Goal: Information Seeking & Learning: Get advice/opinions

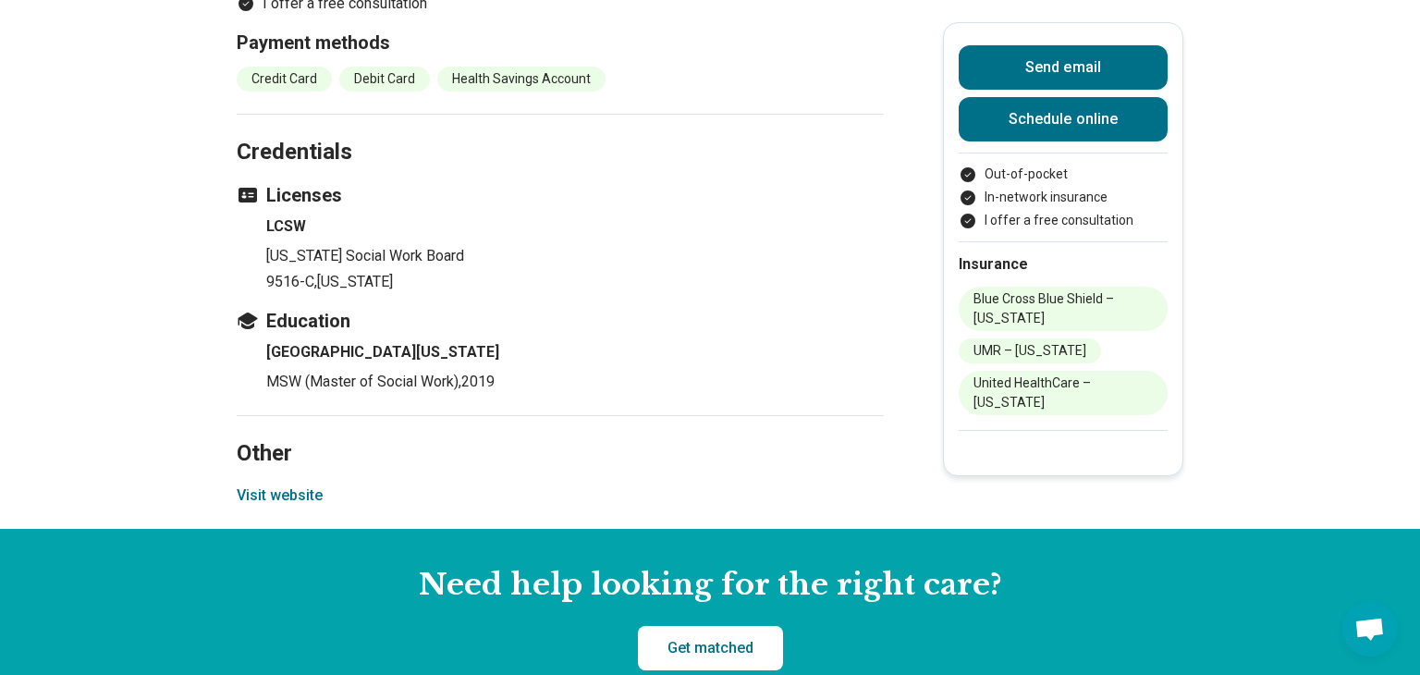
scroll to position [2097, 0]
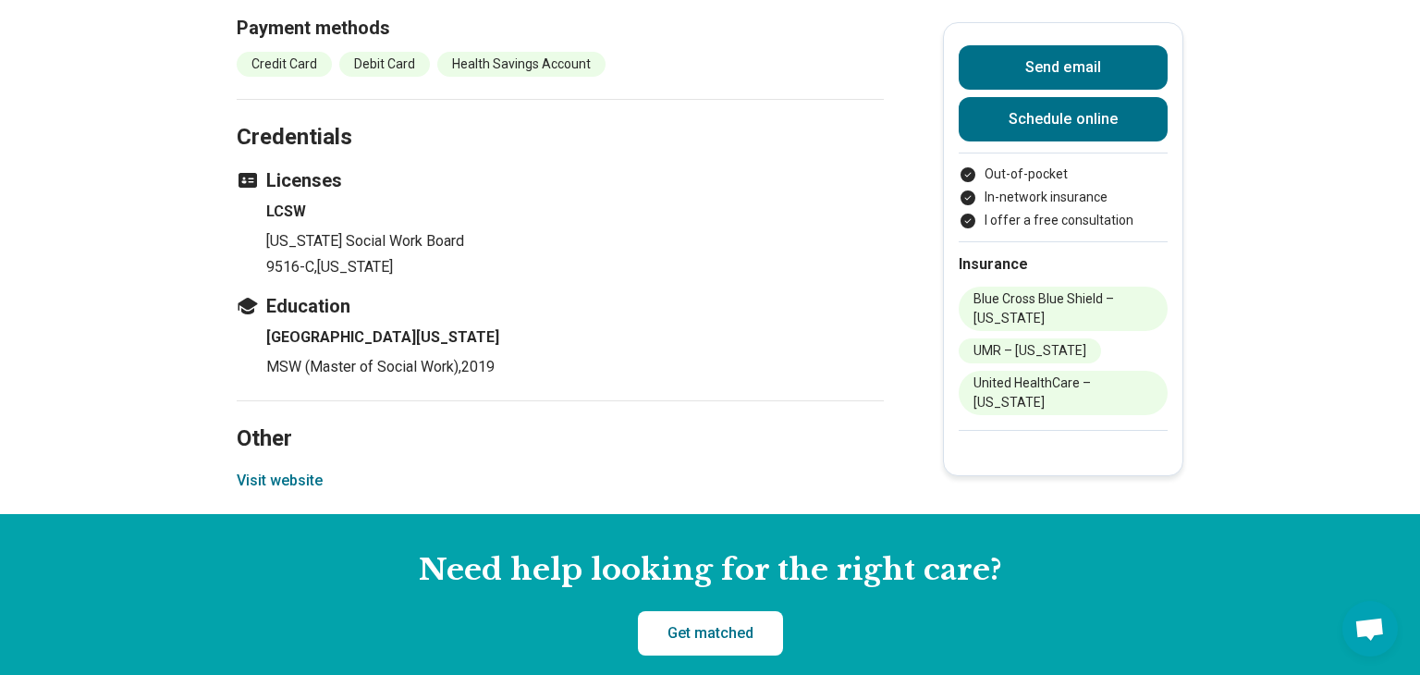
click at [270, 492] on button "Visit website" at bounding box center [280, 480] width 86 height 22
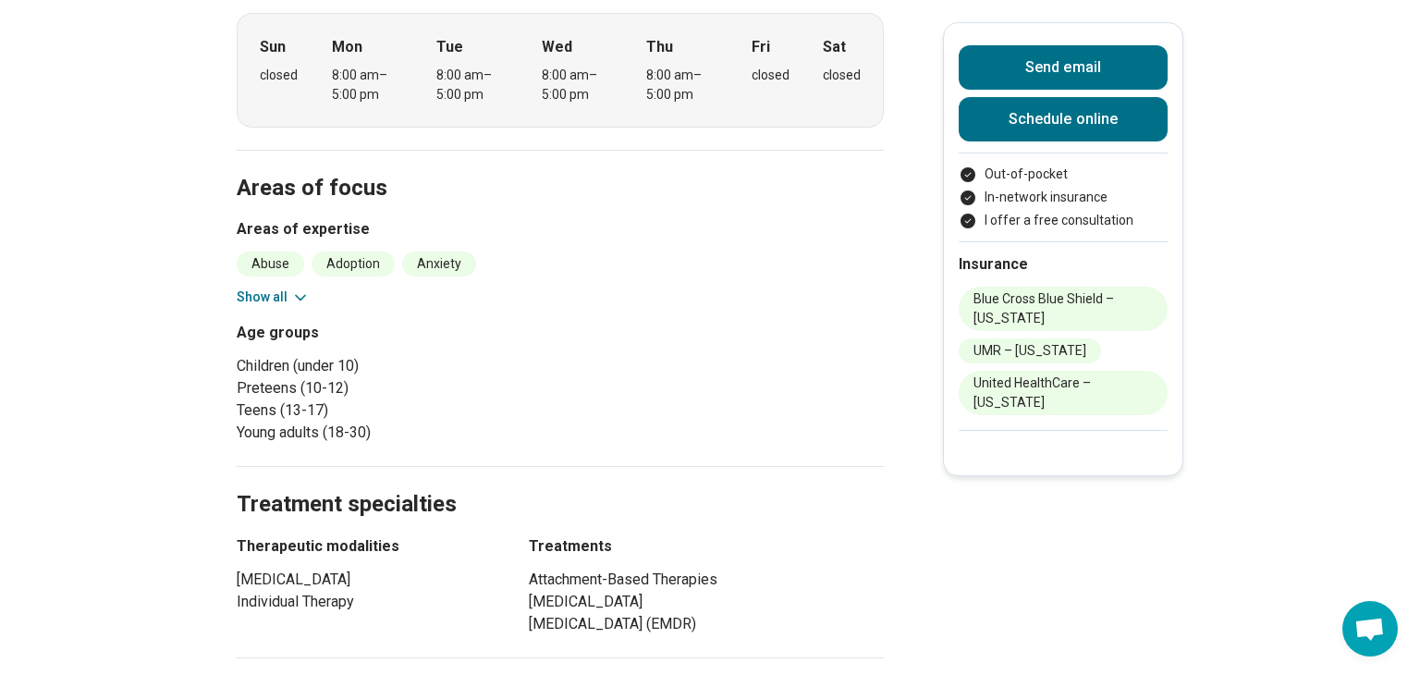
scroll to position [0, 0]
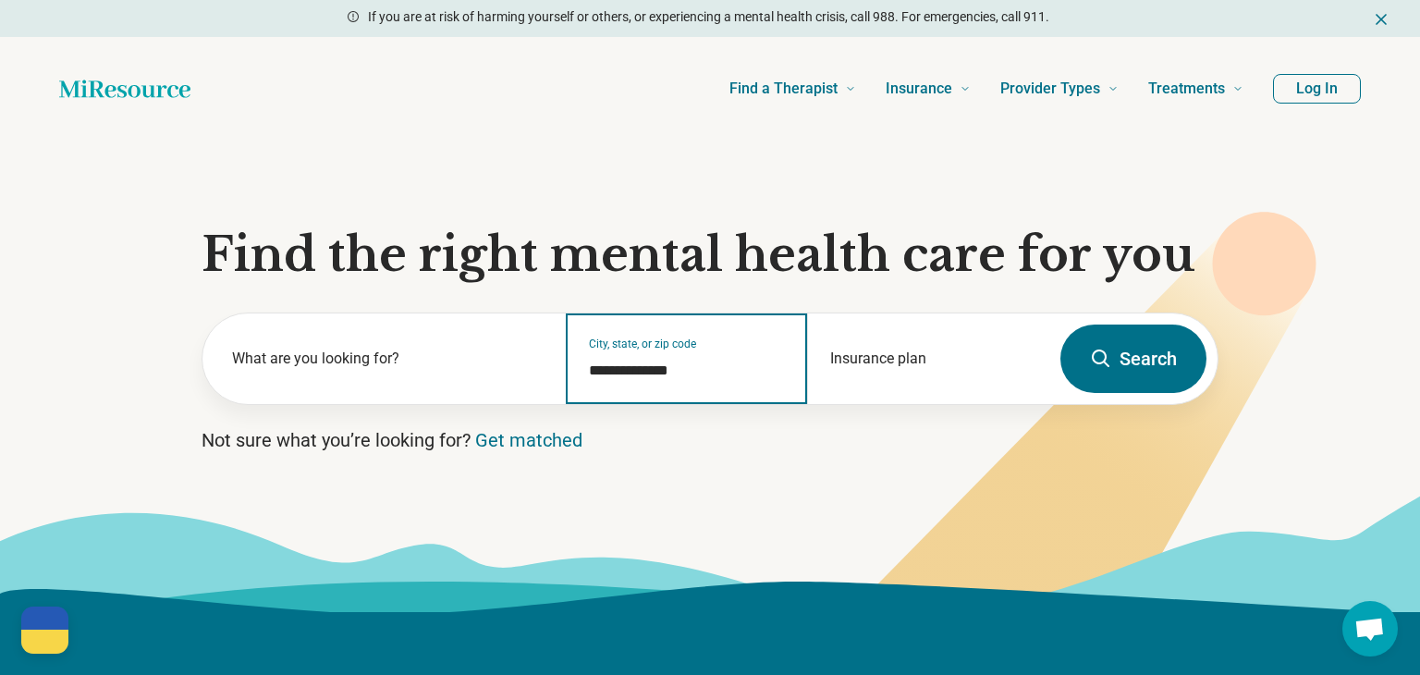
click at [701, 373] on input "**********" at bounding box center [687, 371] width 197 height 22
type input "**********"
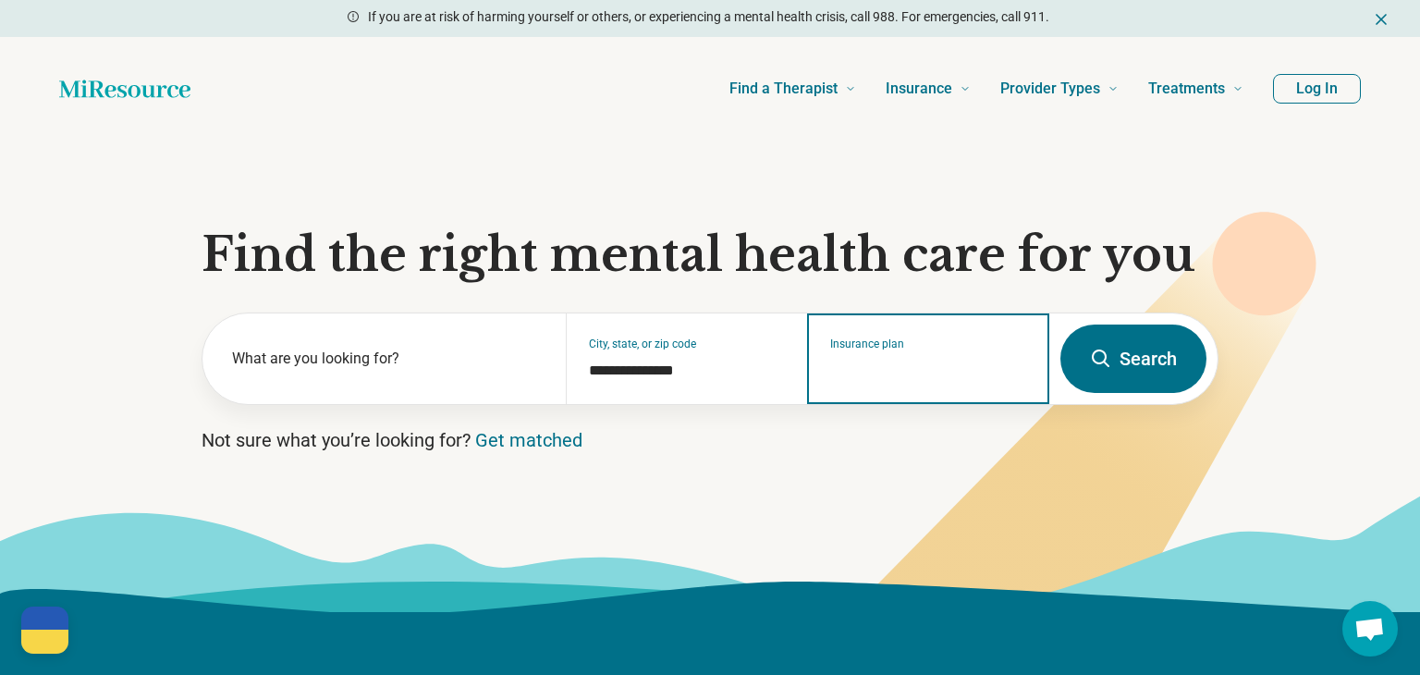
click at [979, 383] on div "Insurance plan" at bounding box center [928, 358] width 242 height 91
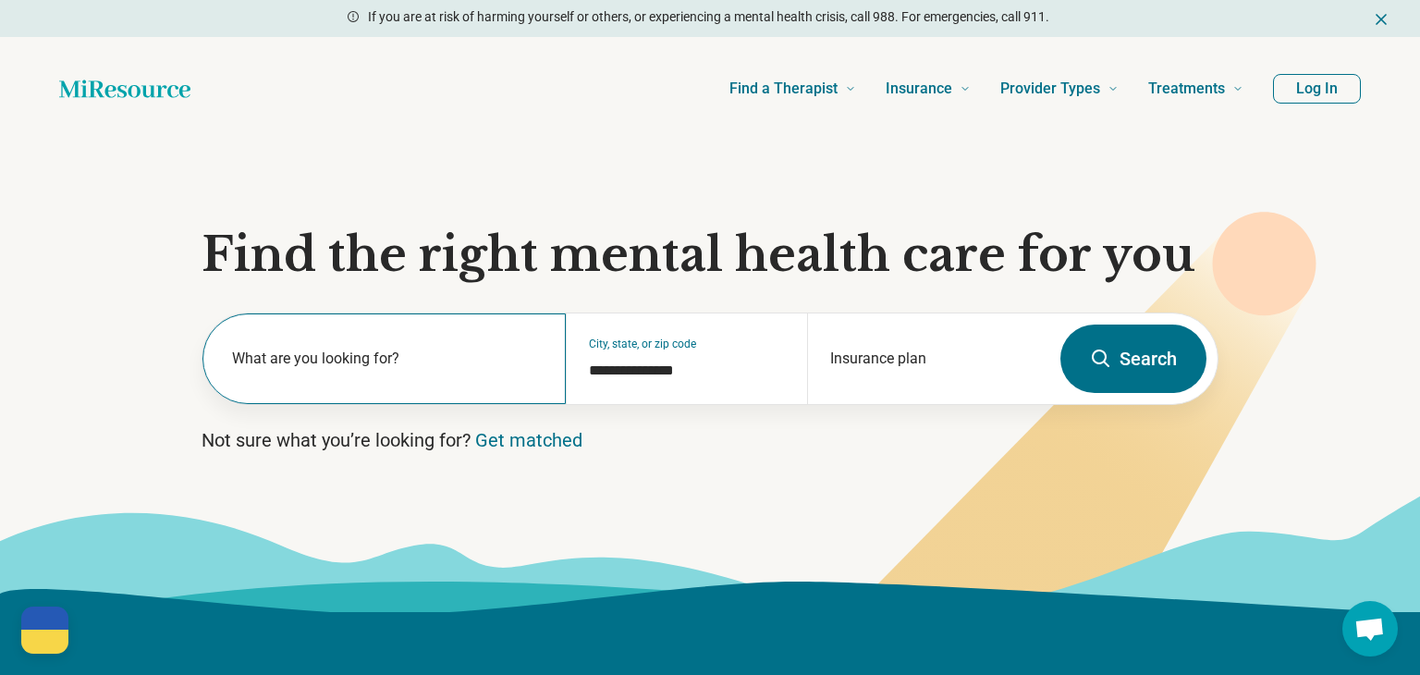
click at [376, 367] on label "What are you looking for?" at bounding box center [387, 358] width 311 height 22
click at [1114, 360] on button "Search" at bounding box center [1133, 358] width 146 height 68
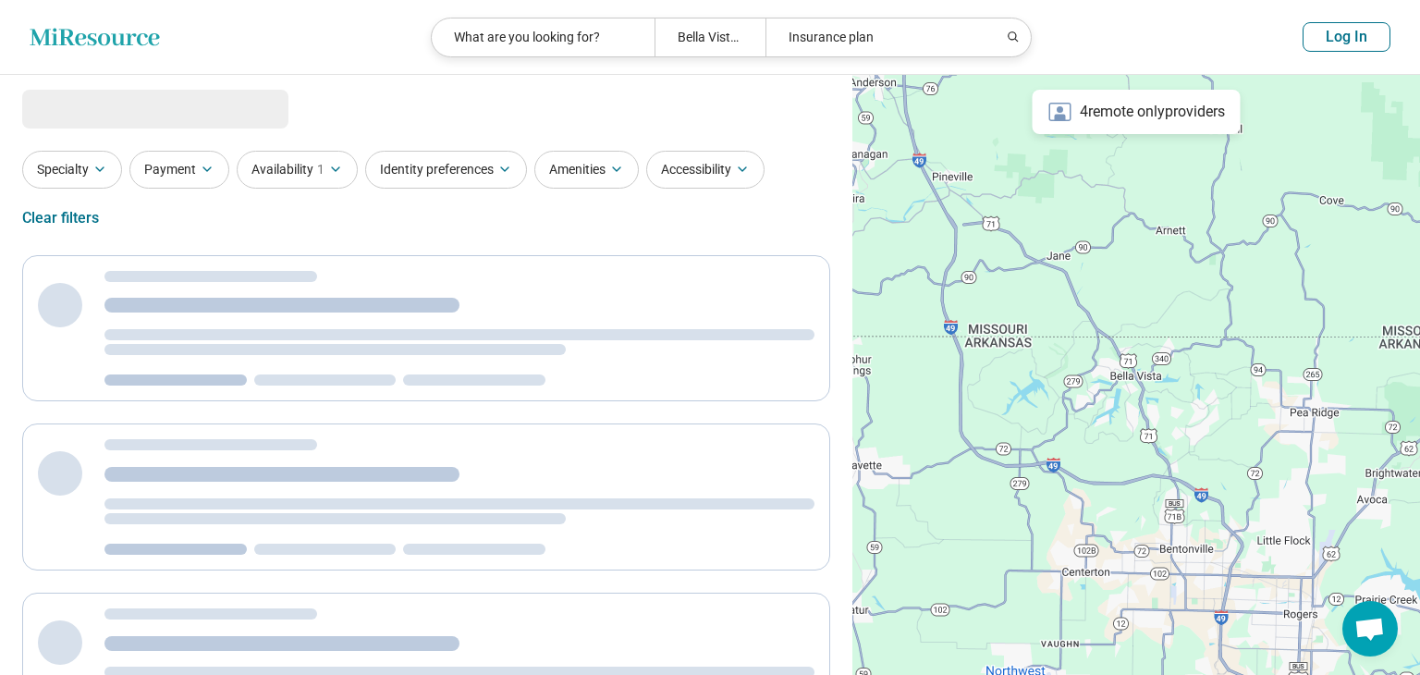
select select "***"
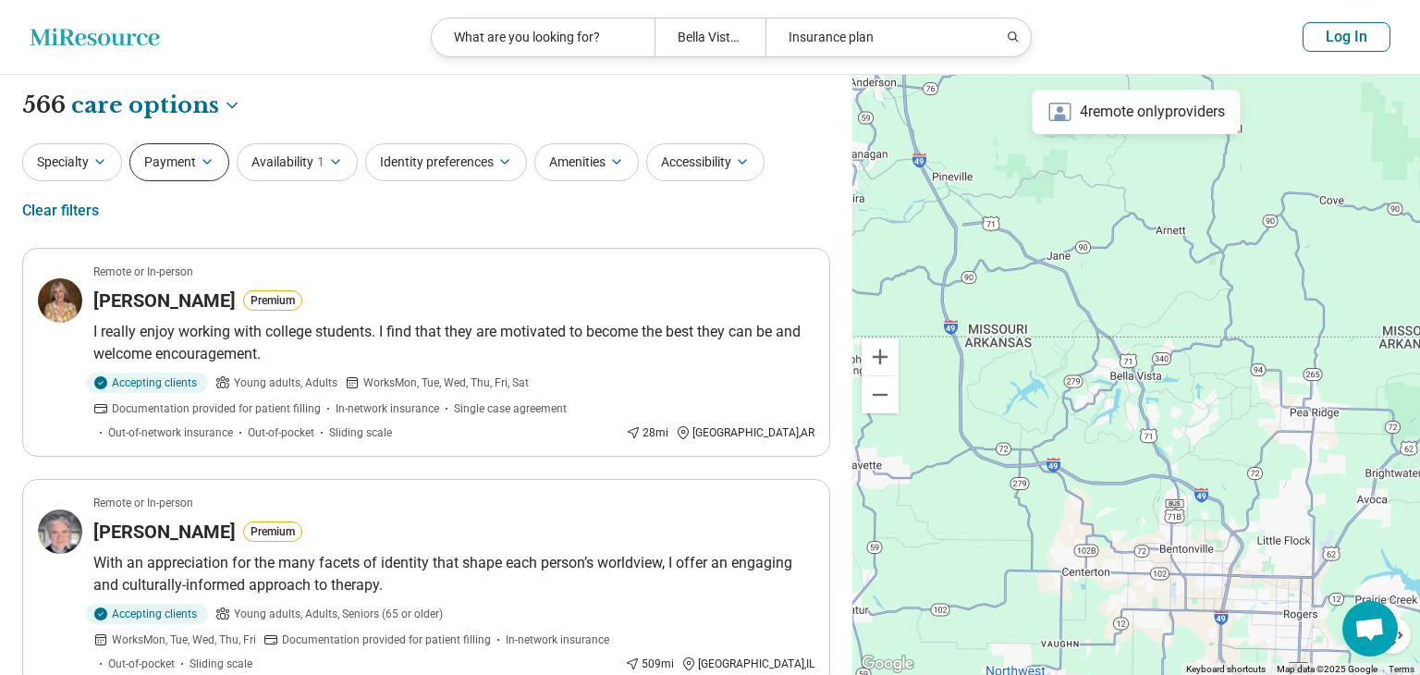
click at [194, 173] on button "Payment" at bounding box center [179, 162] width 100 height 38
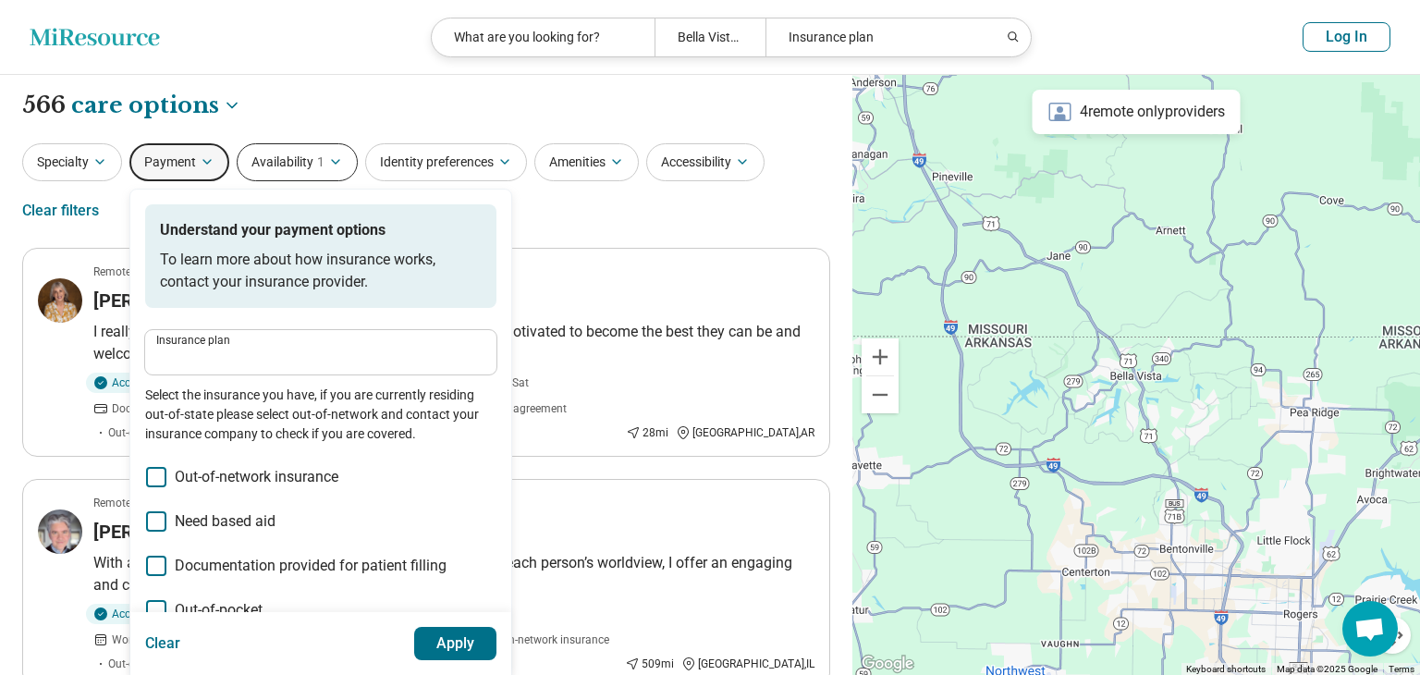
click at [303, 163] on button "Availability 1" at bounding box center [297, 162] width 121 height 38
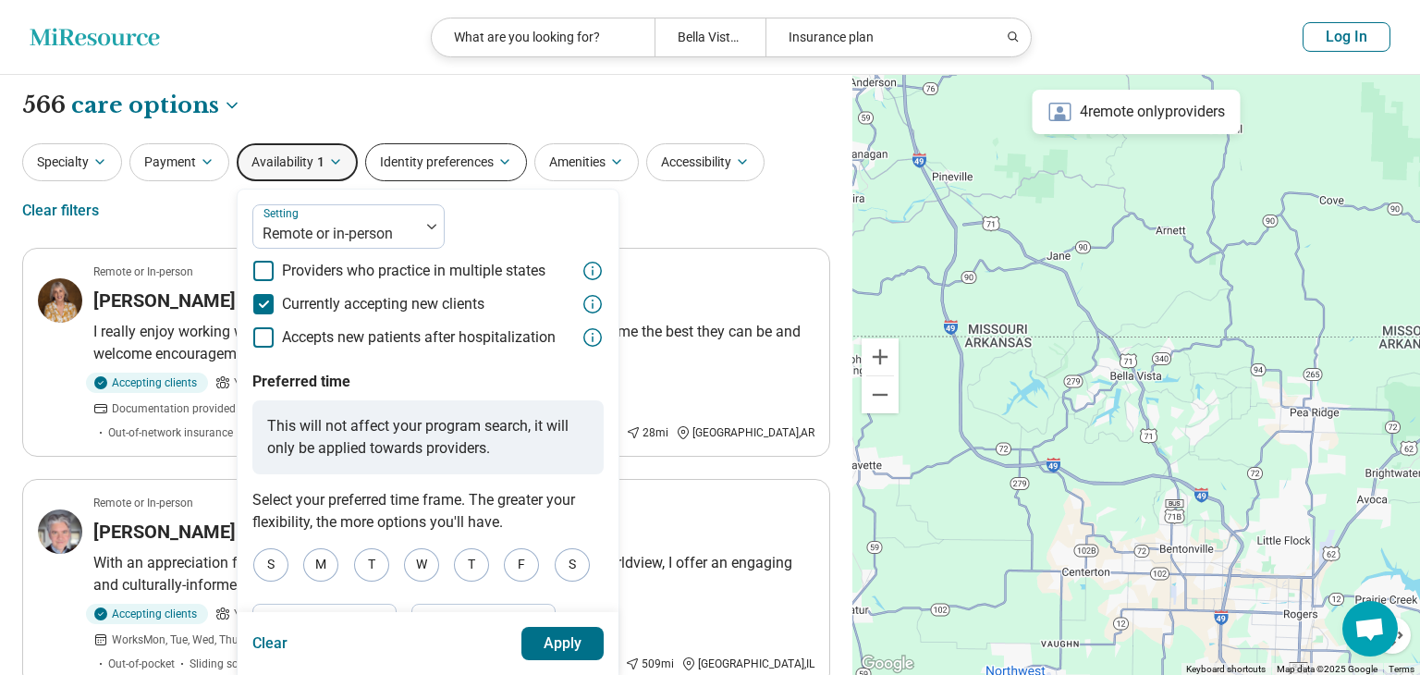
click at [477, 160] on button "Identity preferences" at bounding box center [446, 162] width 162 height 38
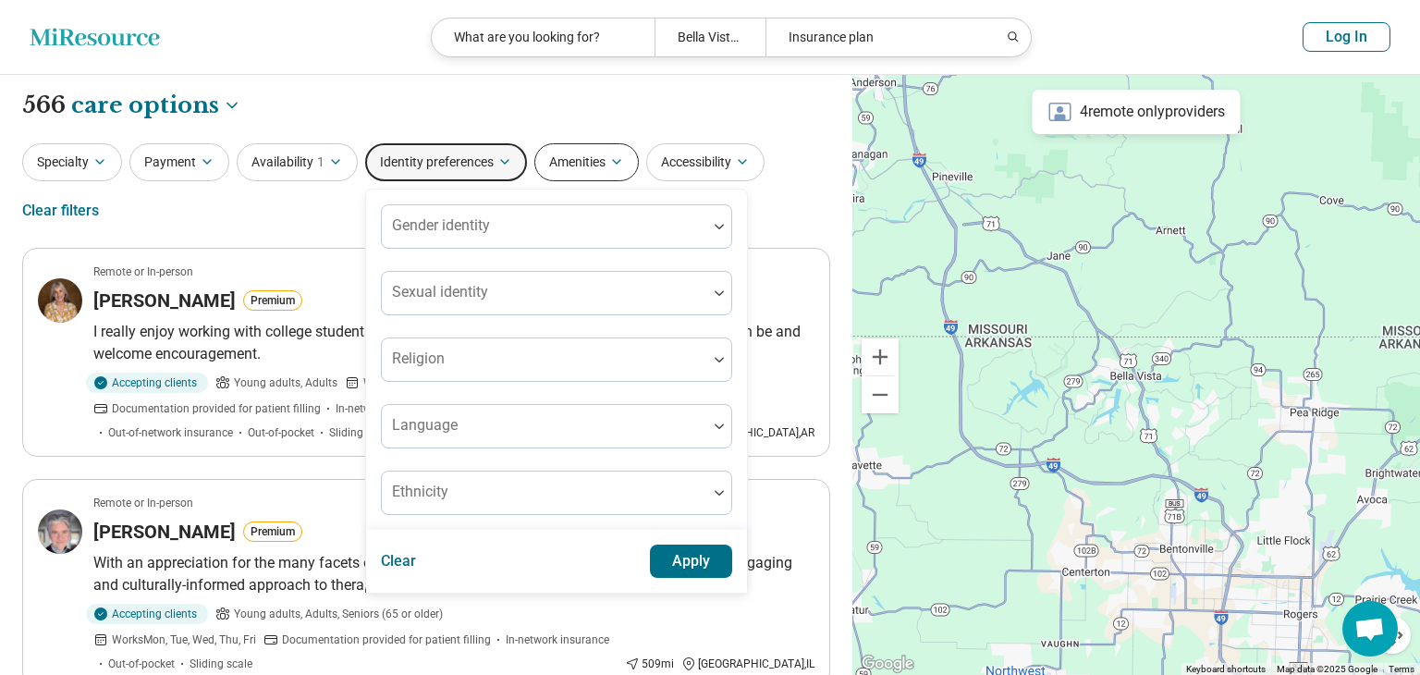
click at [601, 166] on button "Amenities" at bounding box center [586, 162] width 104 height 38
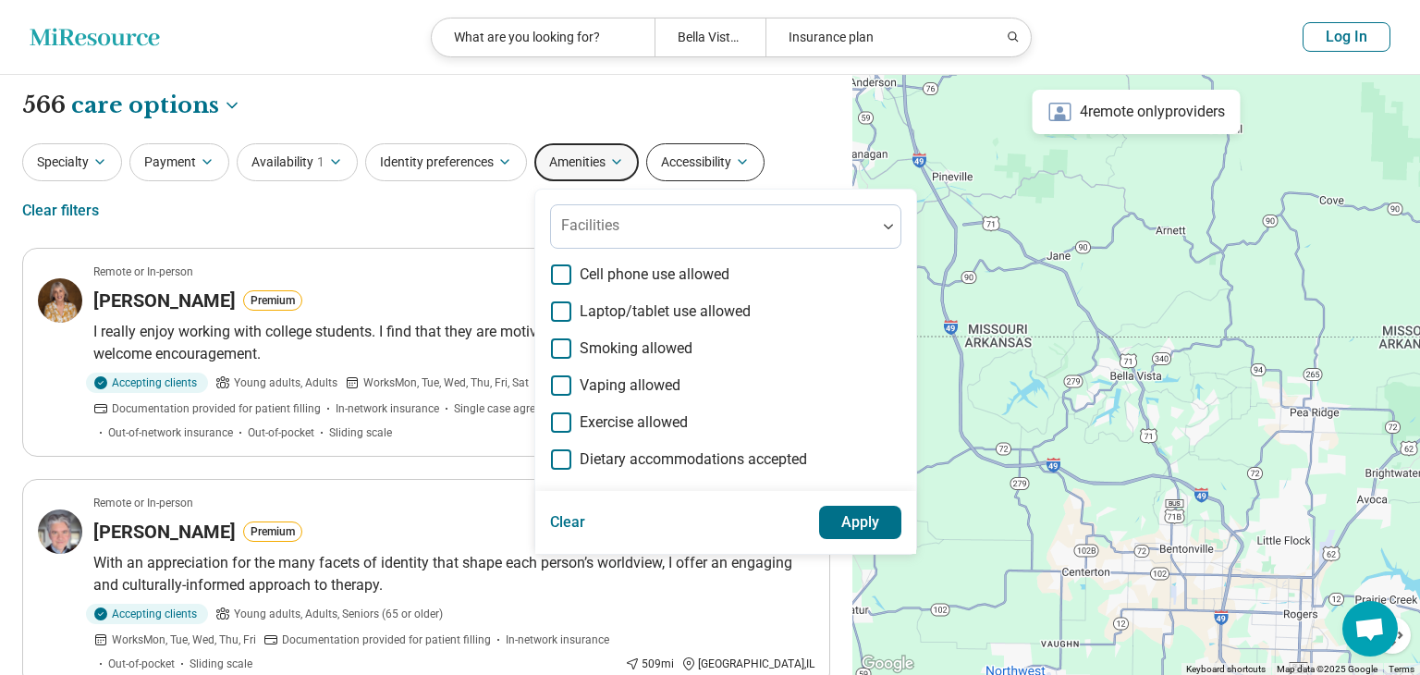
click at [711, 171] on button "Accessibility" at bounding box center [705, 162] width 118 height 38
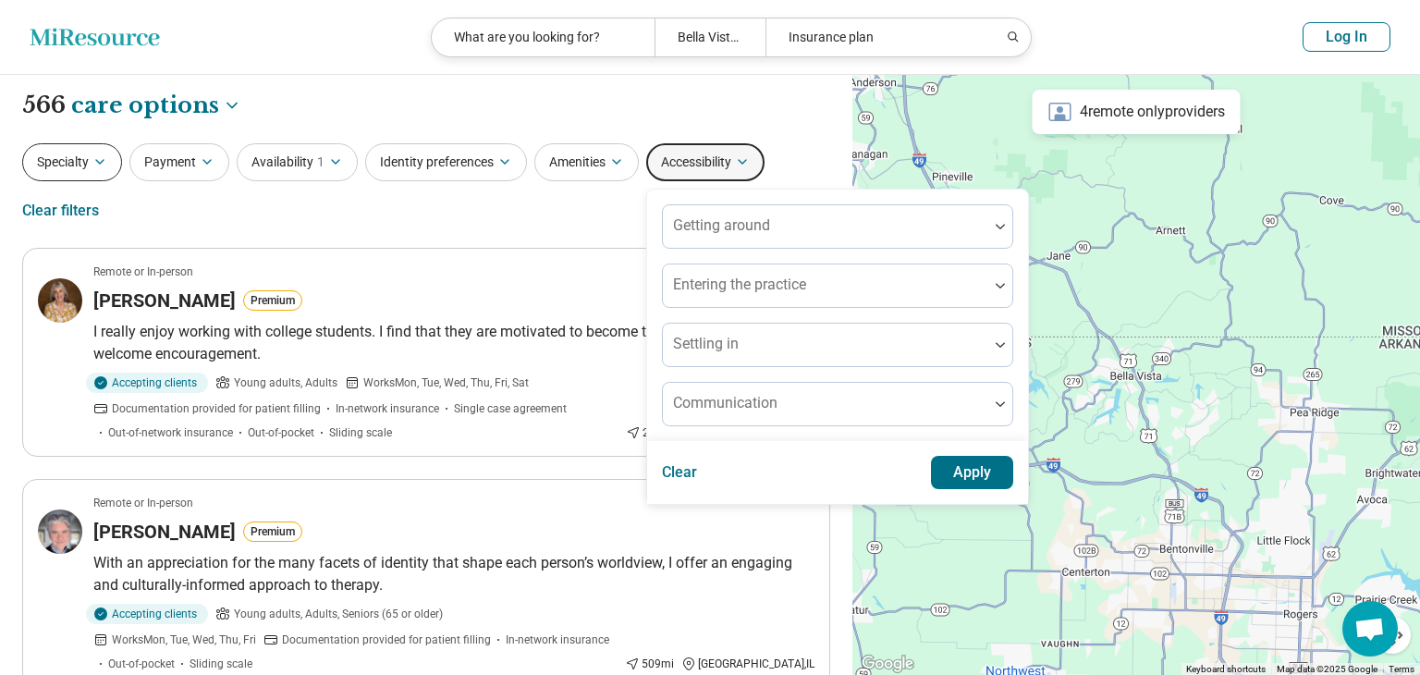
click at [47, 170] on button "Specialty" at bounding box center [72, 162] width 100 height 38
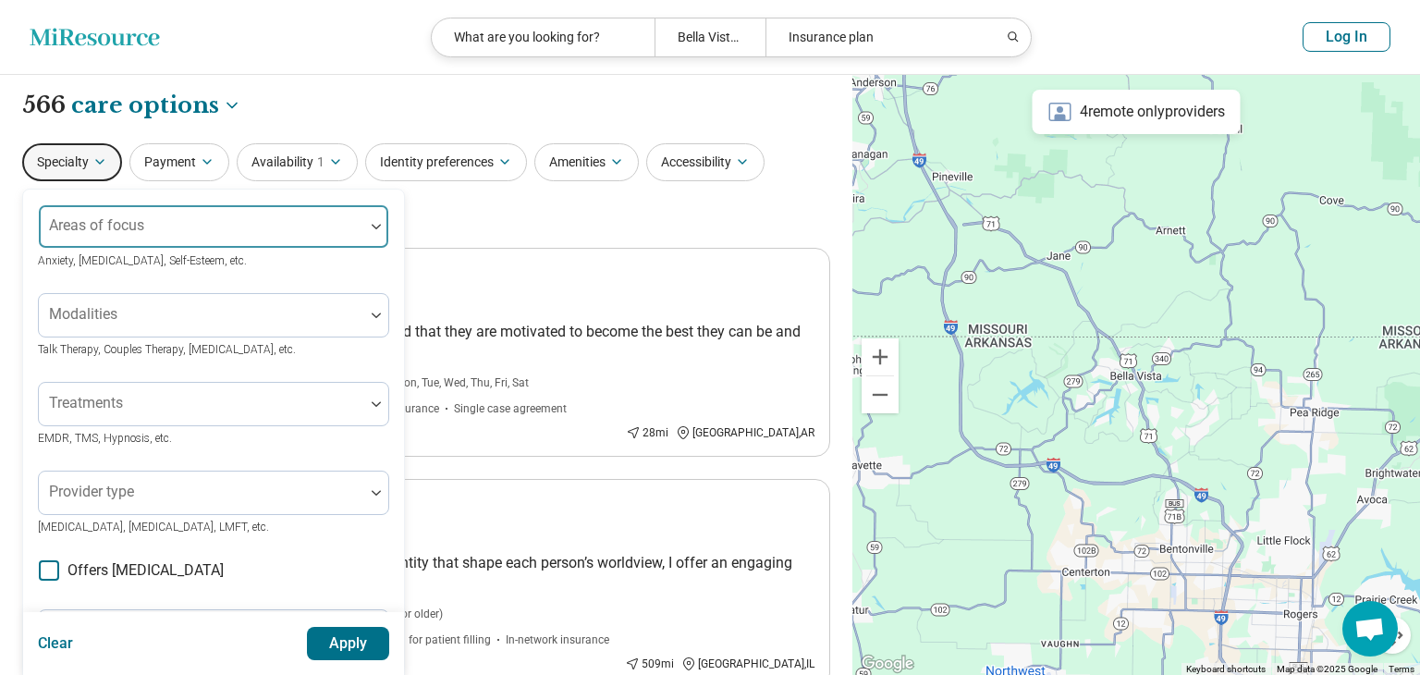
click at [186, 222] on div at bounding box center [201, 234] width 311 height 26
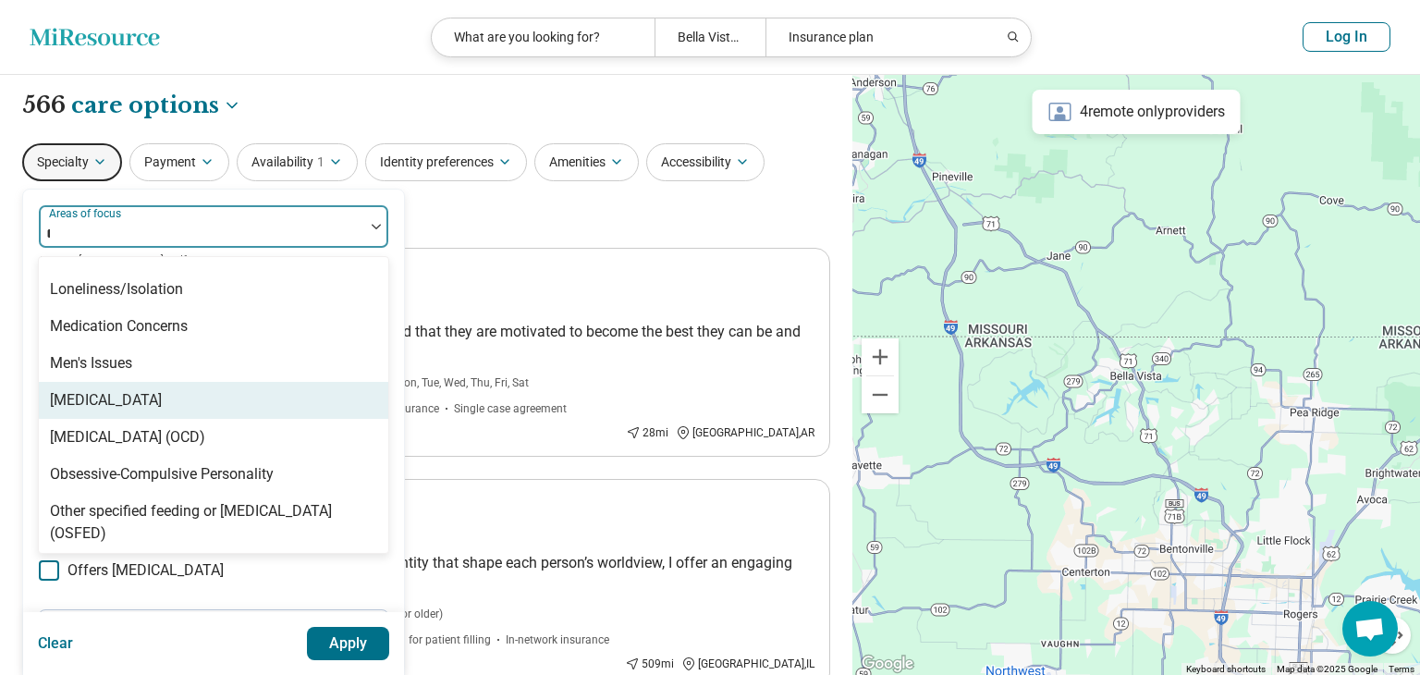
scroll to position [44, 0]
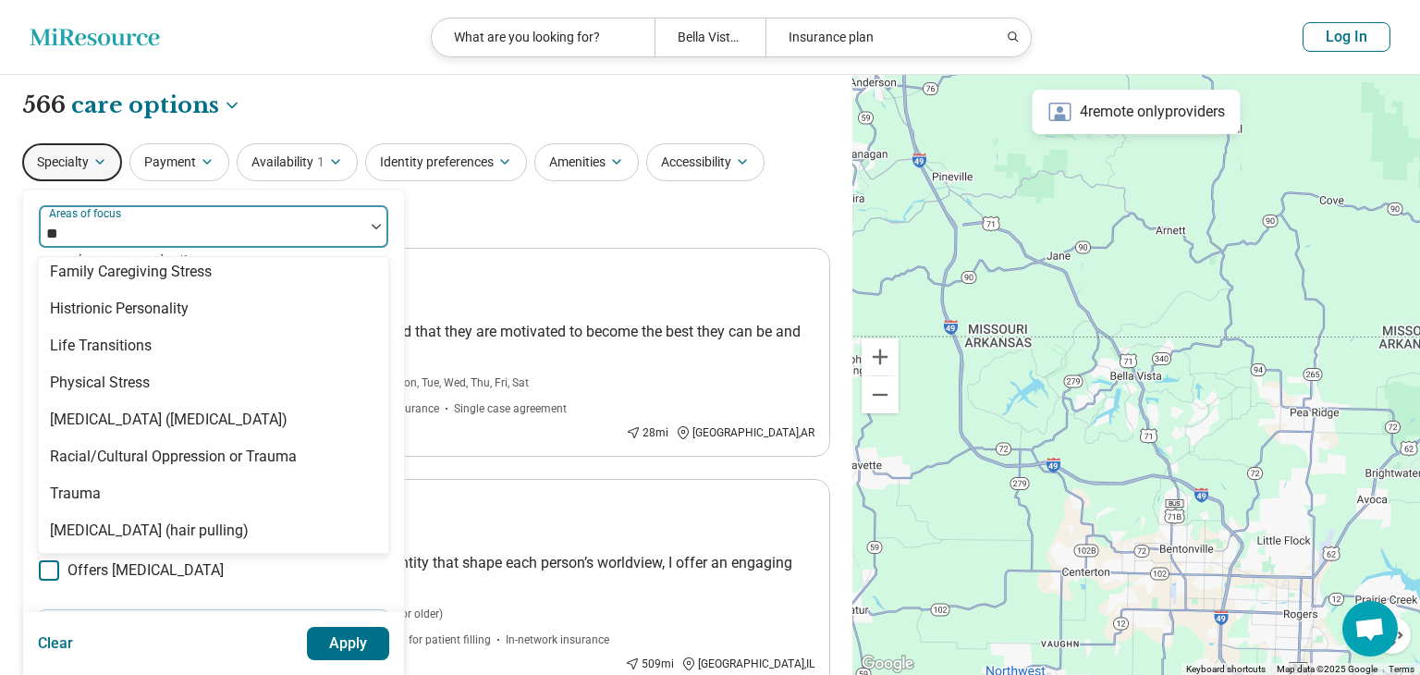
type input "***"
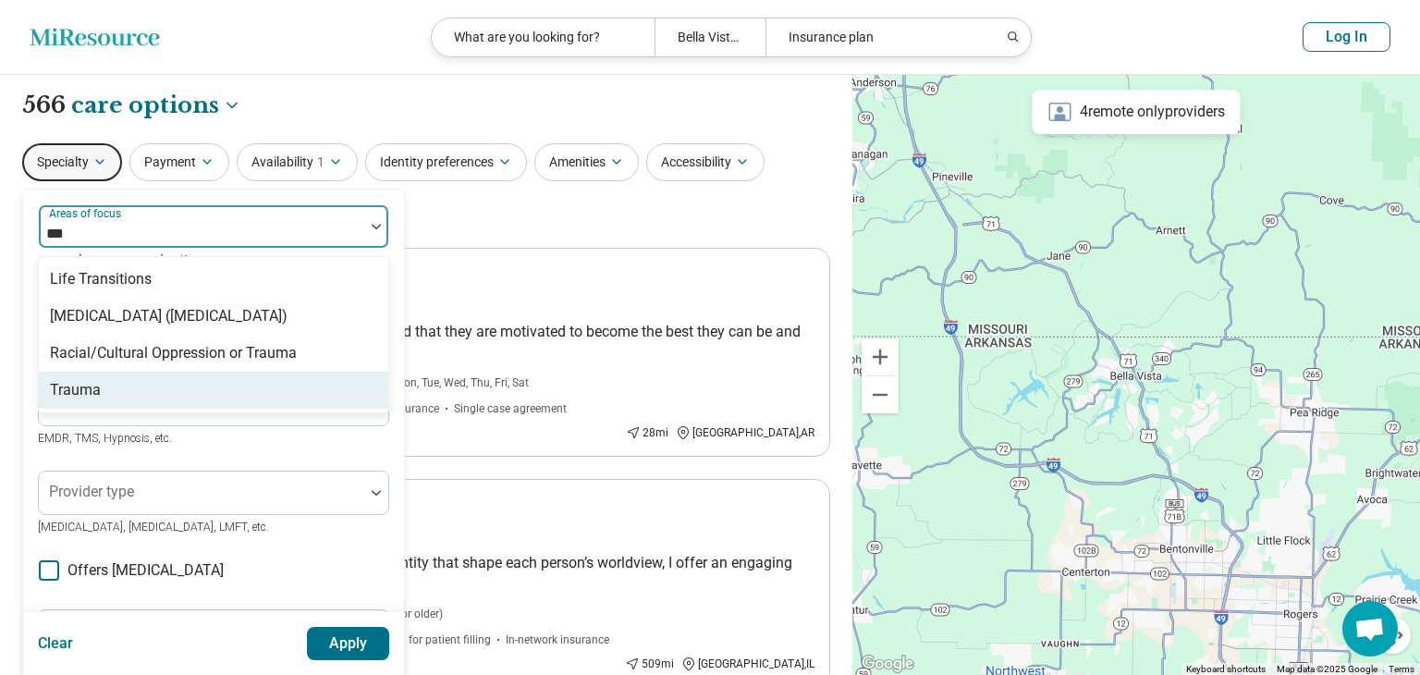
click at [155, 394] on div "Trauma" at bounding box center [213, 390] width 349 height 37
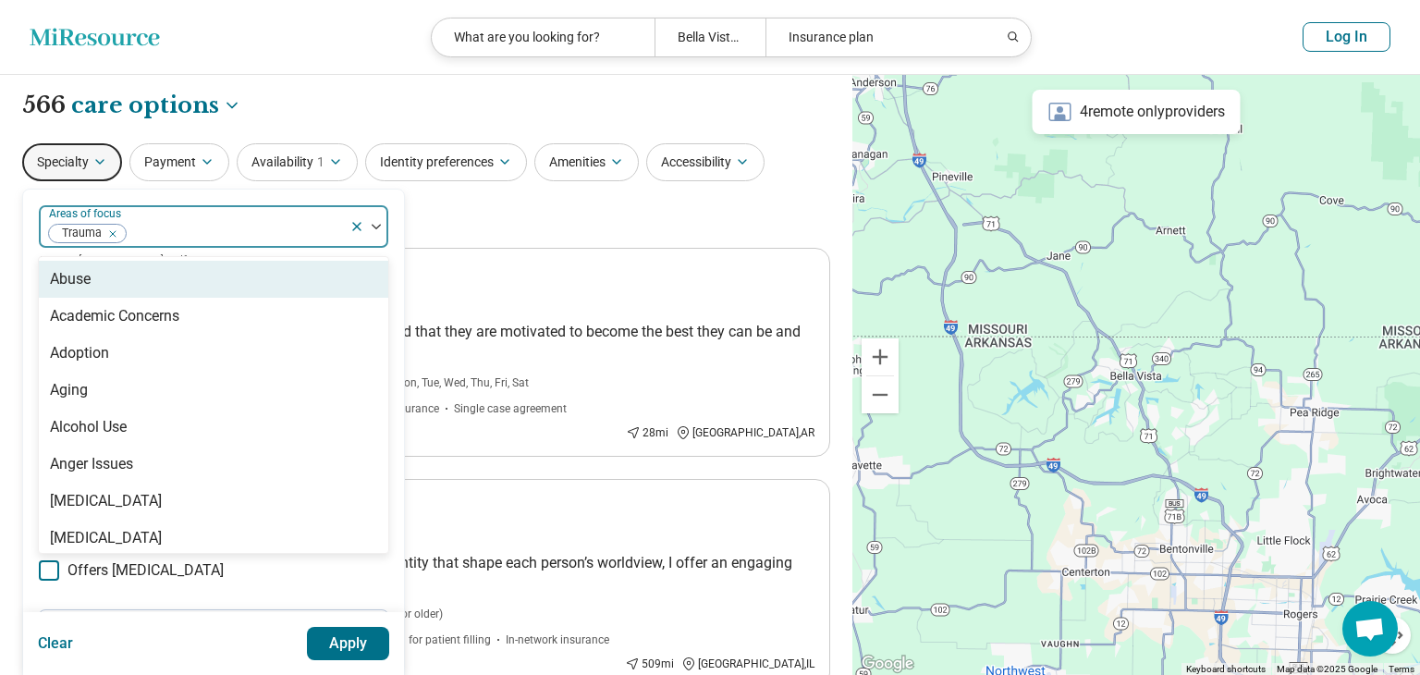
click at [218, 289] on div "Abuse" at bounding box center [213, 279] width 349 height 37
type input "***"
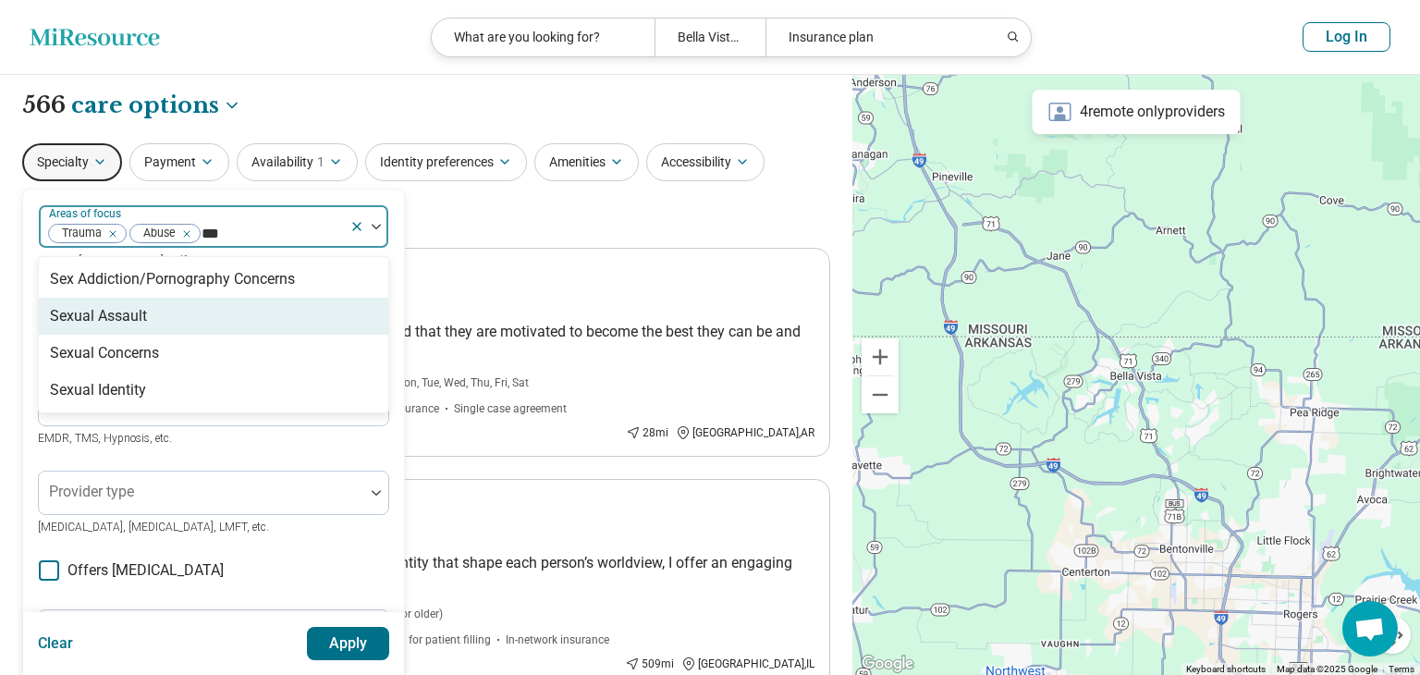
click at [223, 312] on div "Sexual Assault" at bounding box center [213, 316] width 349 height 37
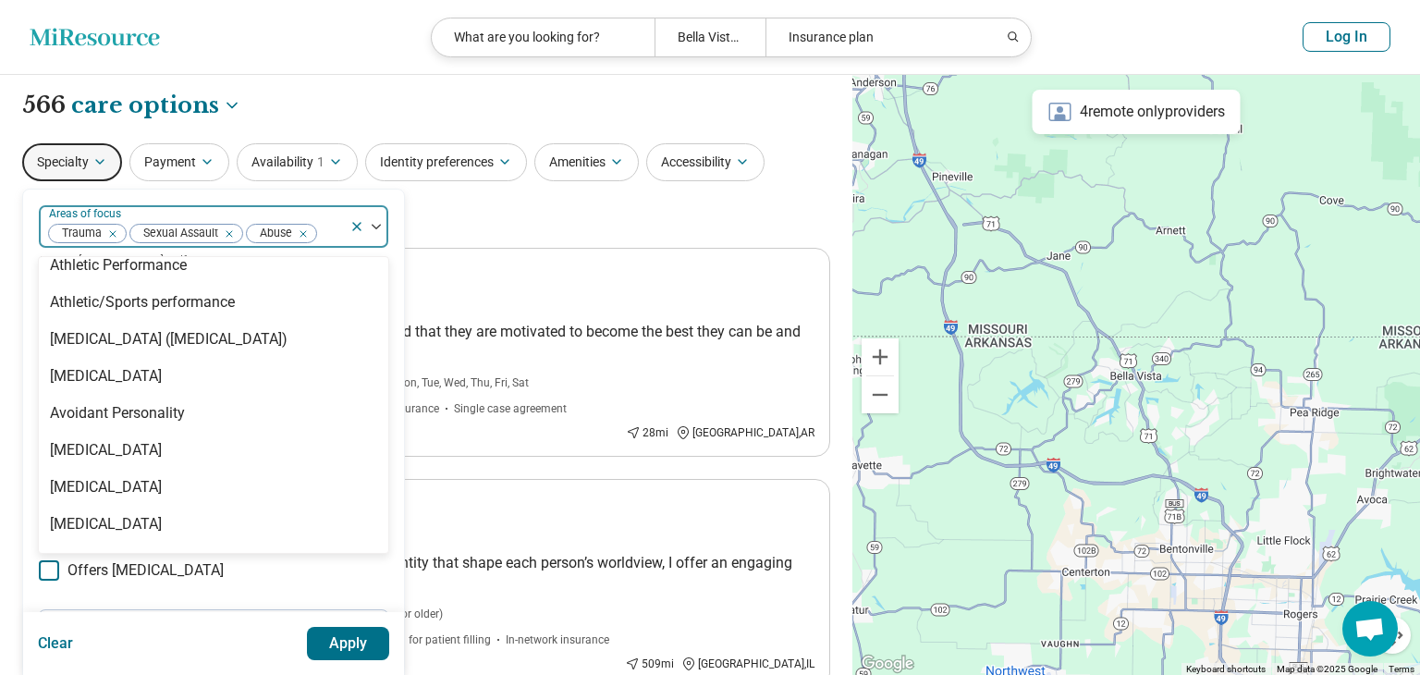
scroll to position [316, 0]
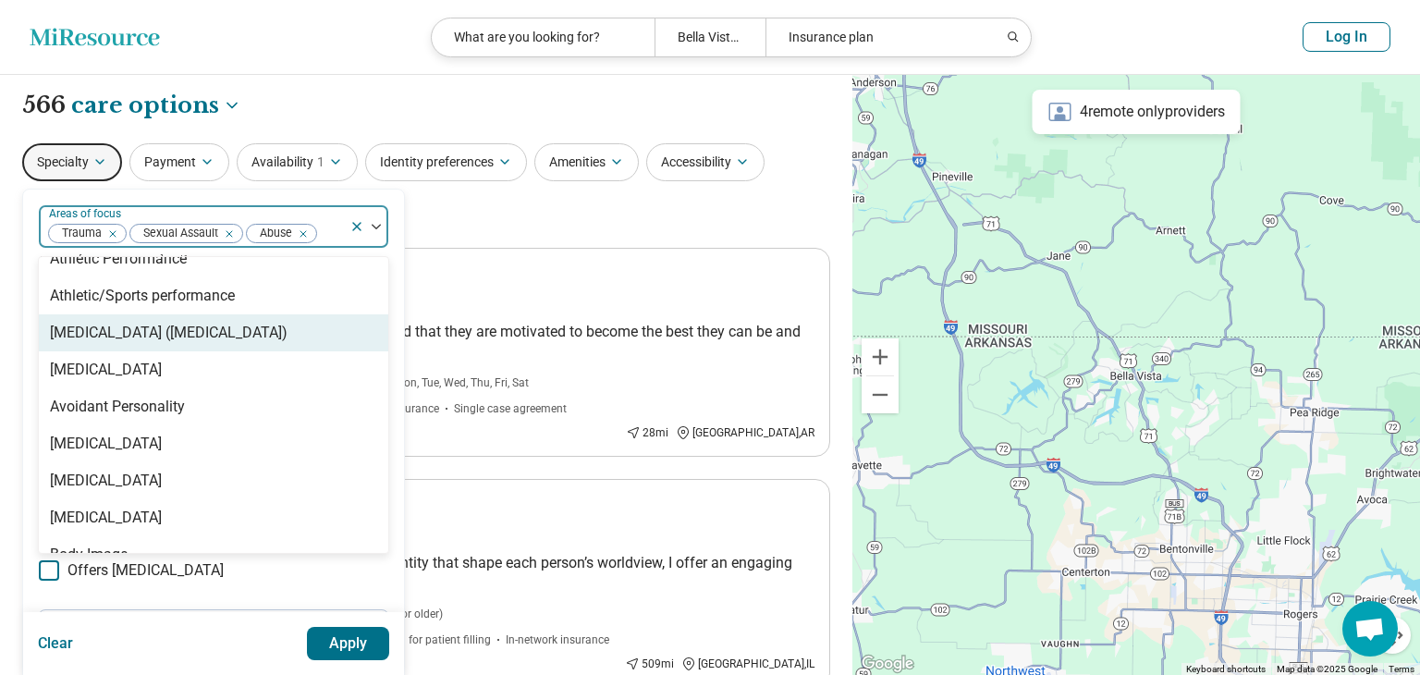
click at [226, 347] on div "[MEDICAL_DATA] ([MEDICAL_DATA])" at bounding box center [213, 332] width 349 height 37
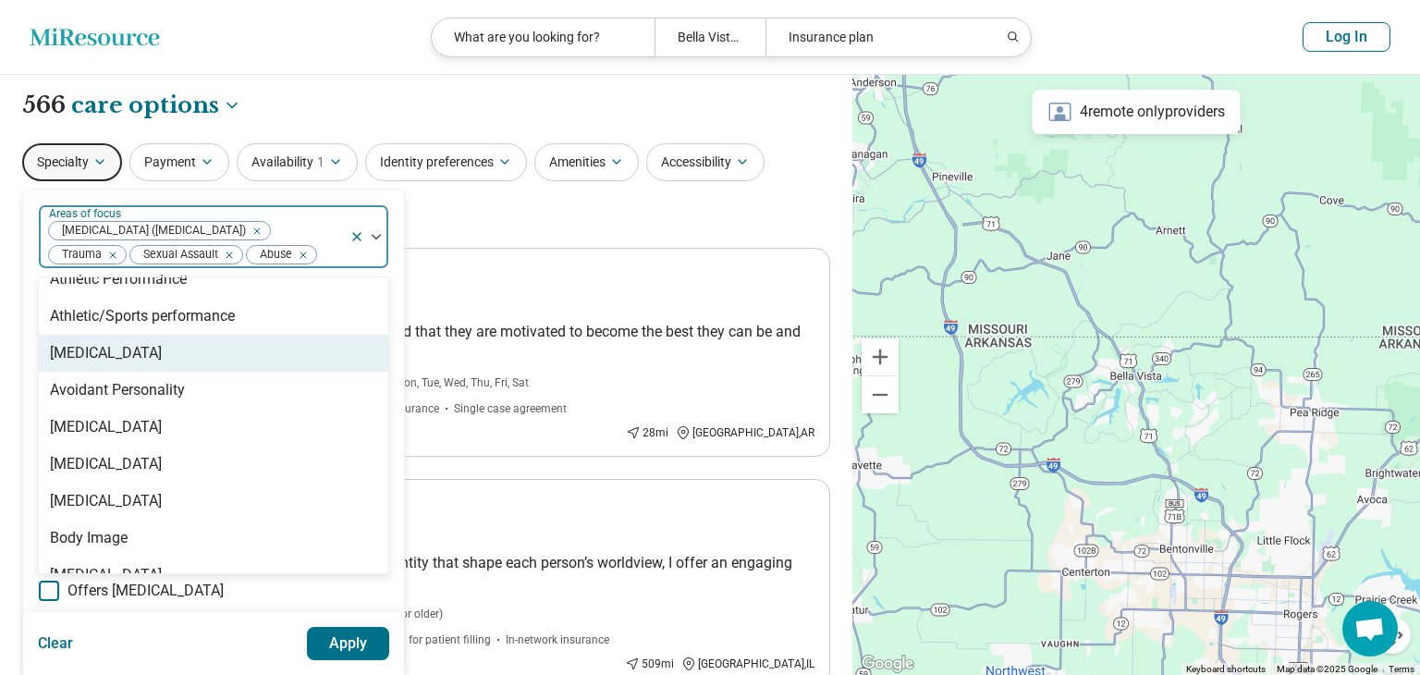
click at [226, 347] on div "[MEDICAL_DATA]" at bounding box center [213, 353] width 349 height 37
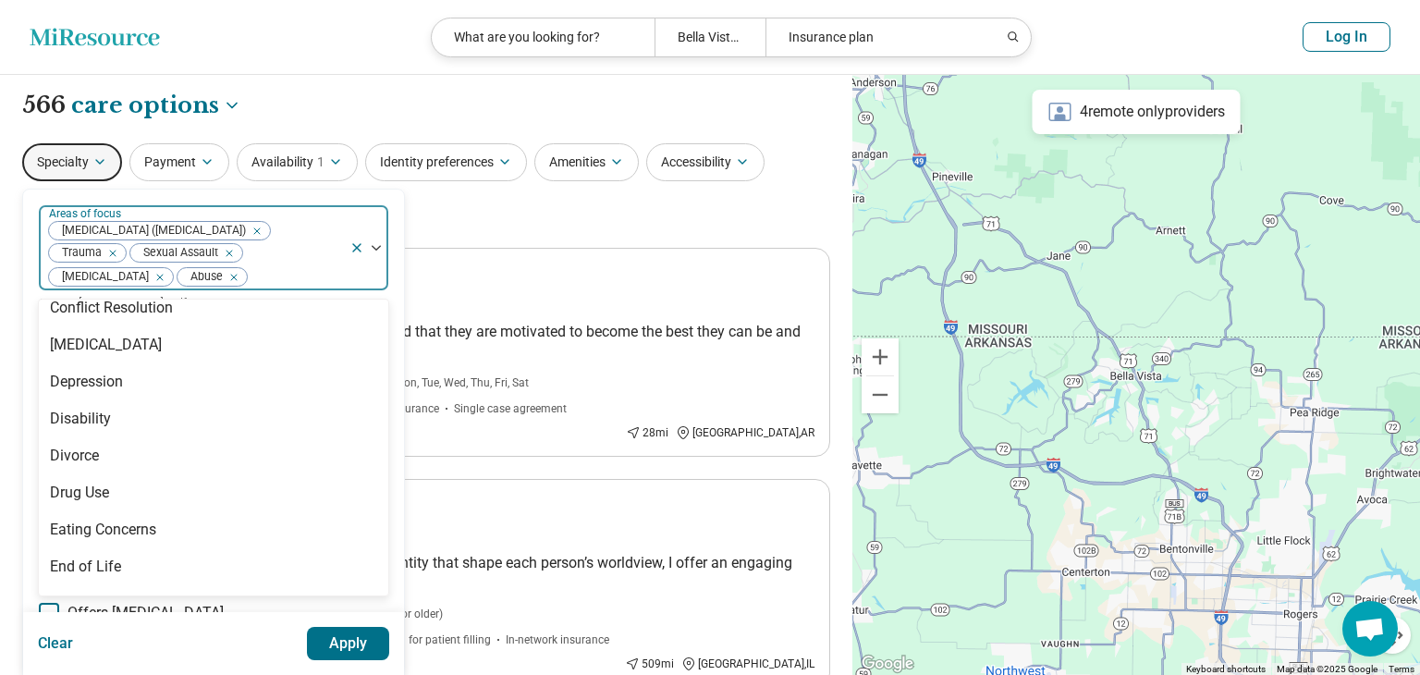
scroll to position [941, 0]
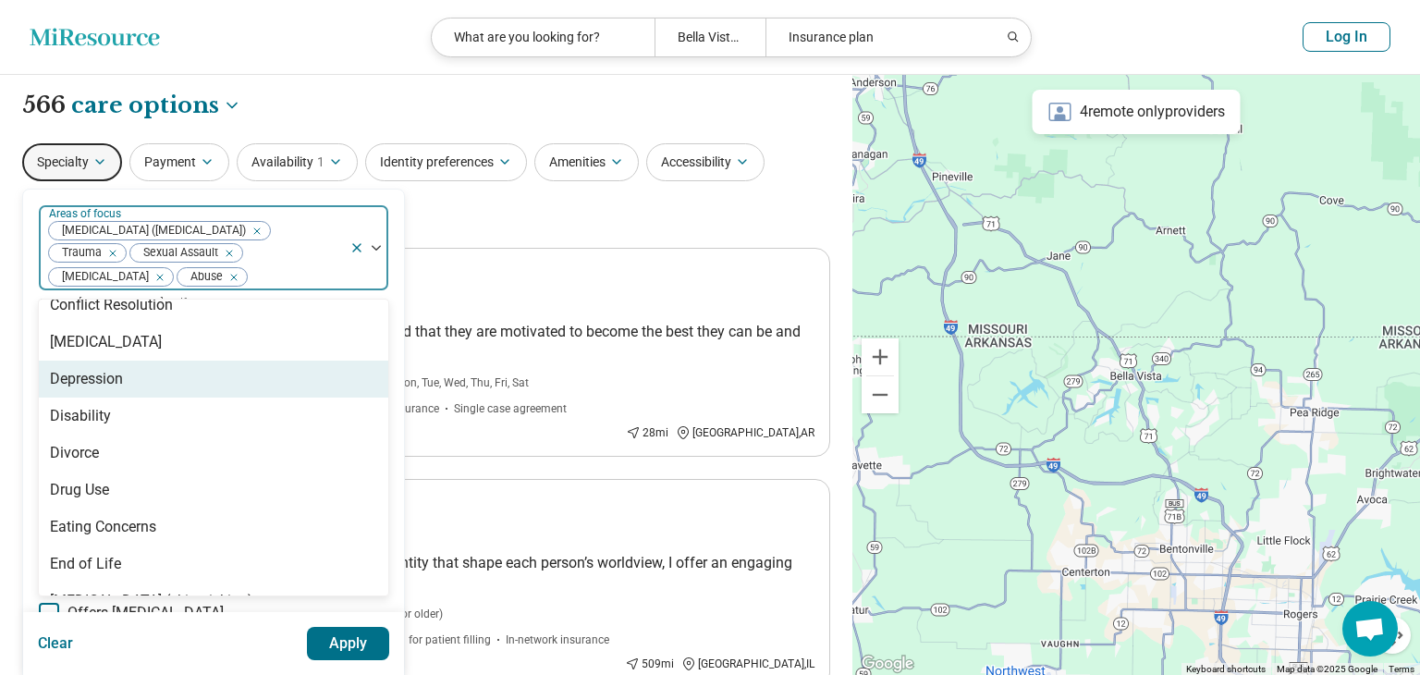
click at [196, 382] on div "Depression" at bounding box center [213, 378] width 349 height 37
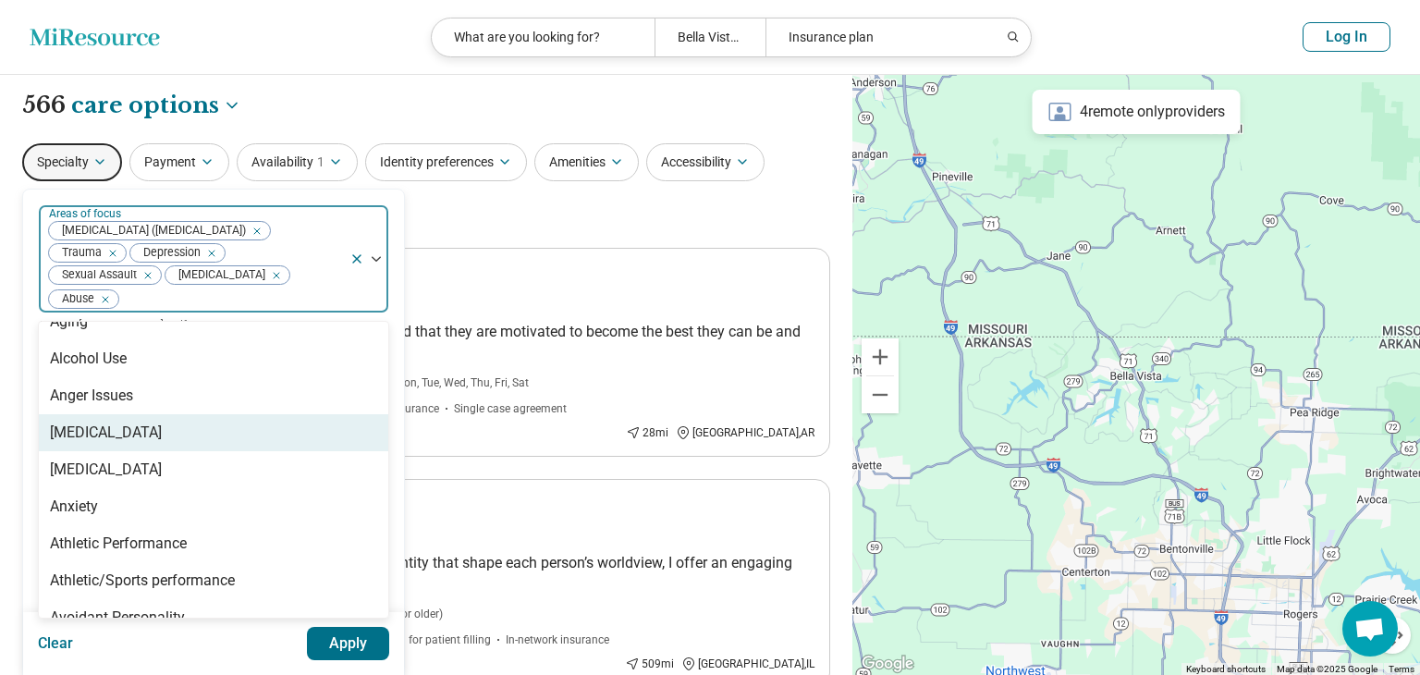
scroll to position [108, 0]
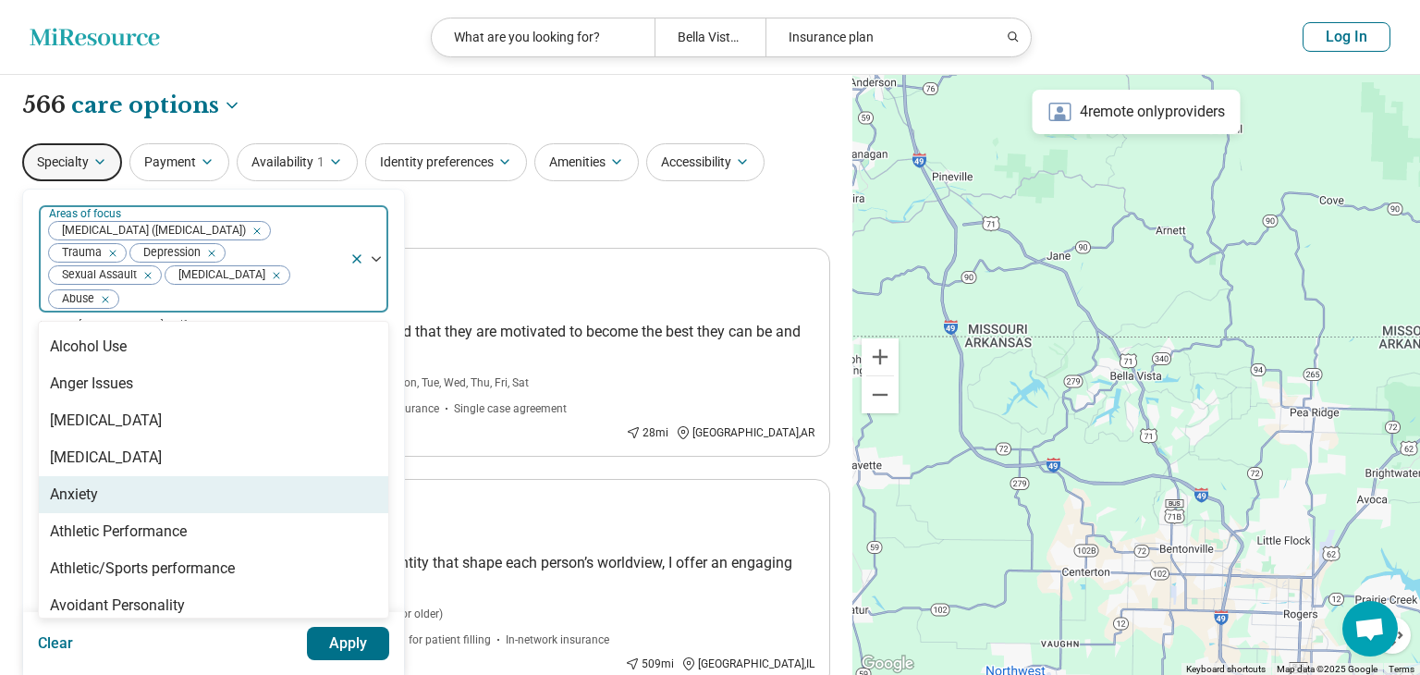
click at [168, 482] on div "Anxiety" at bounding box center [213, 494] width 349 height 37
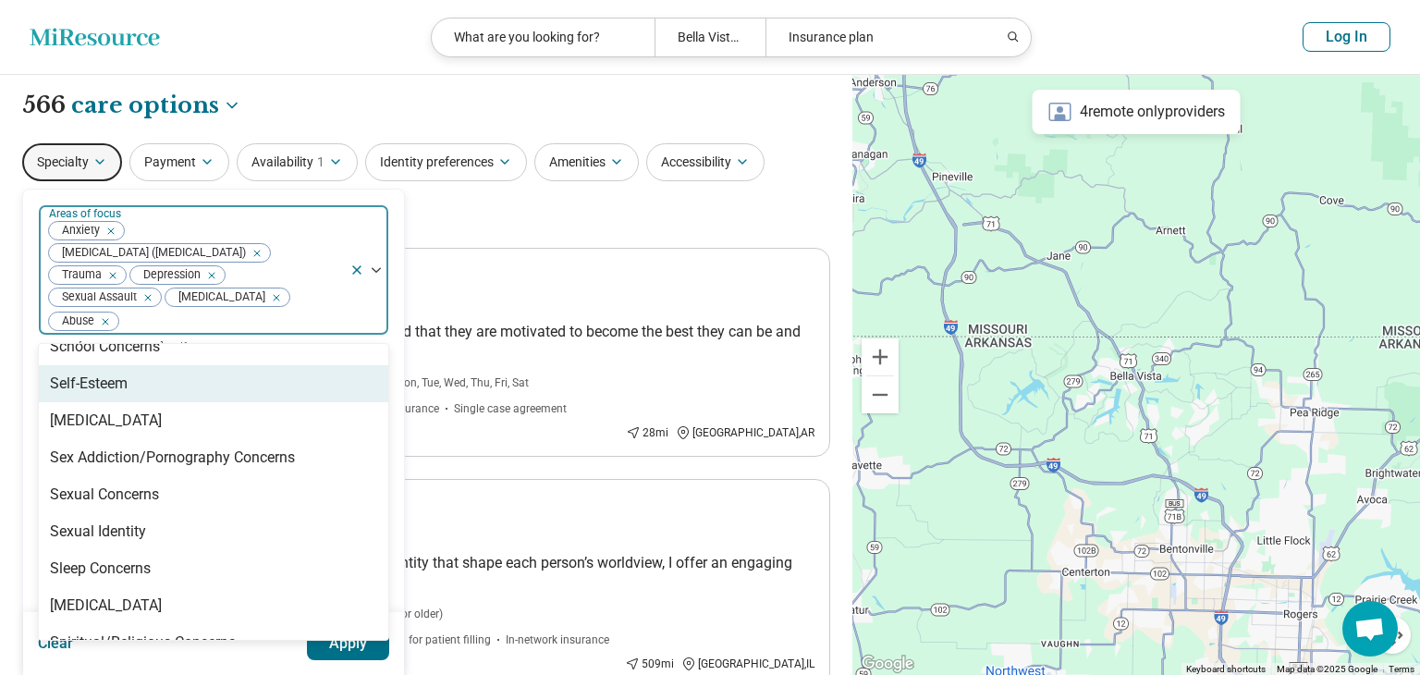
scroll to position [2986, 0]
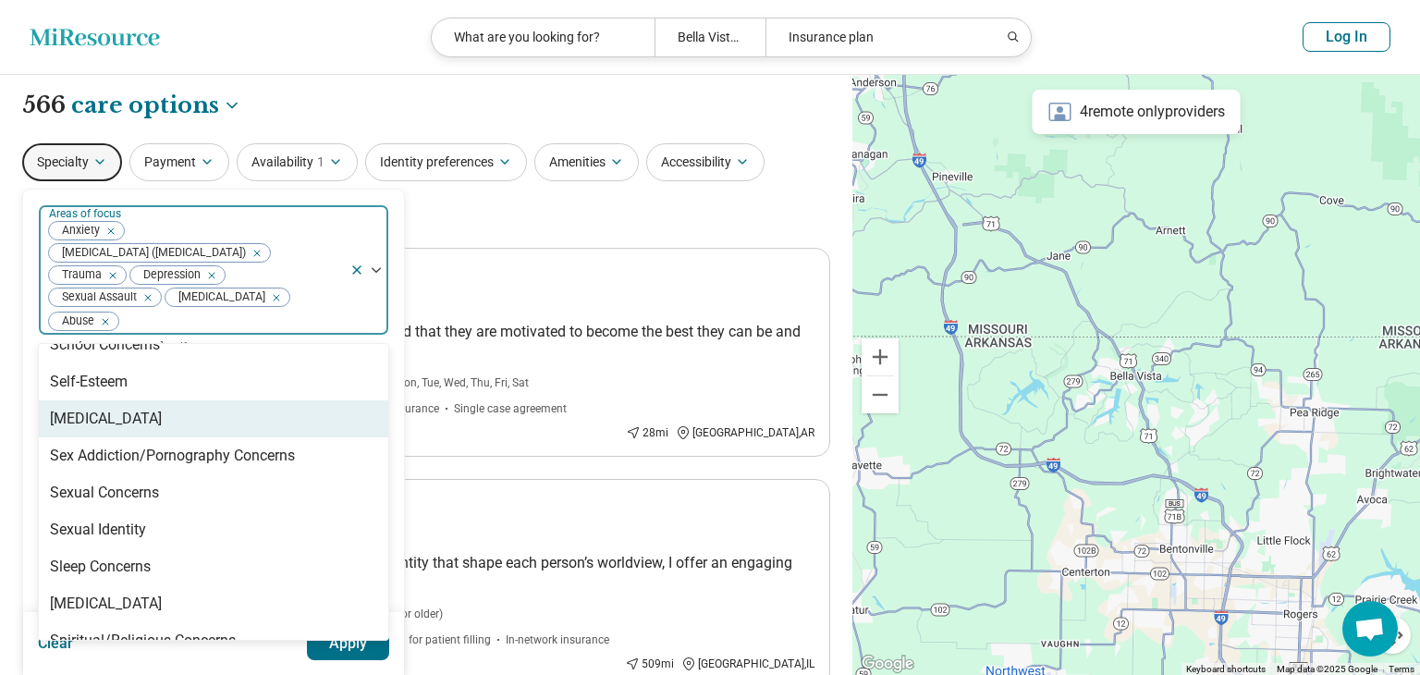
click at [198, 412] on div "[MEDICAL_DATA]" at bounding box center [213, 418] width 349 height 37
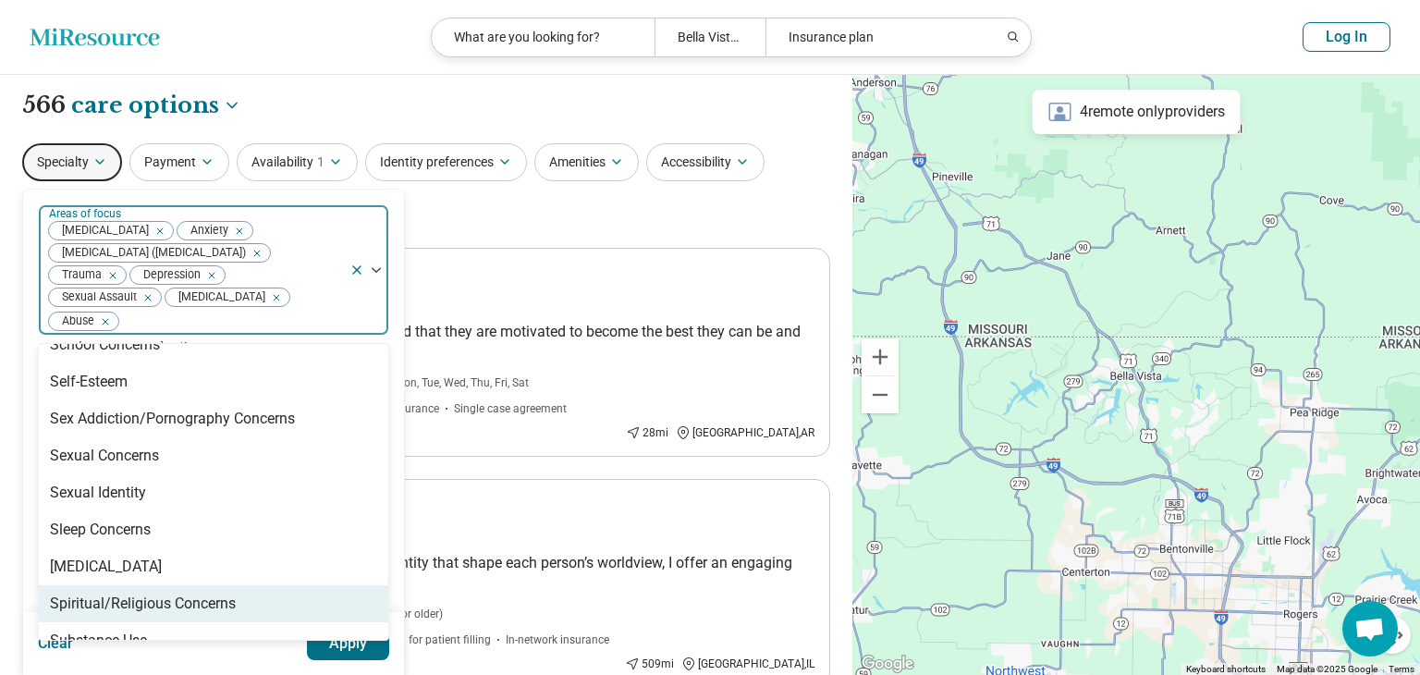
click at [363, 645] on button "Apply" at bounding box center [348, 643] width 83 height 33
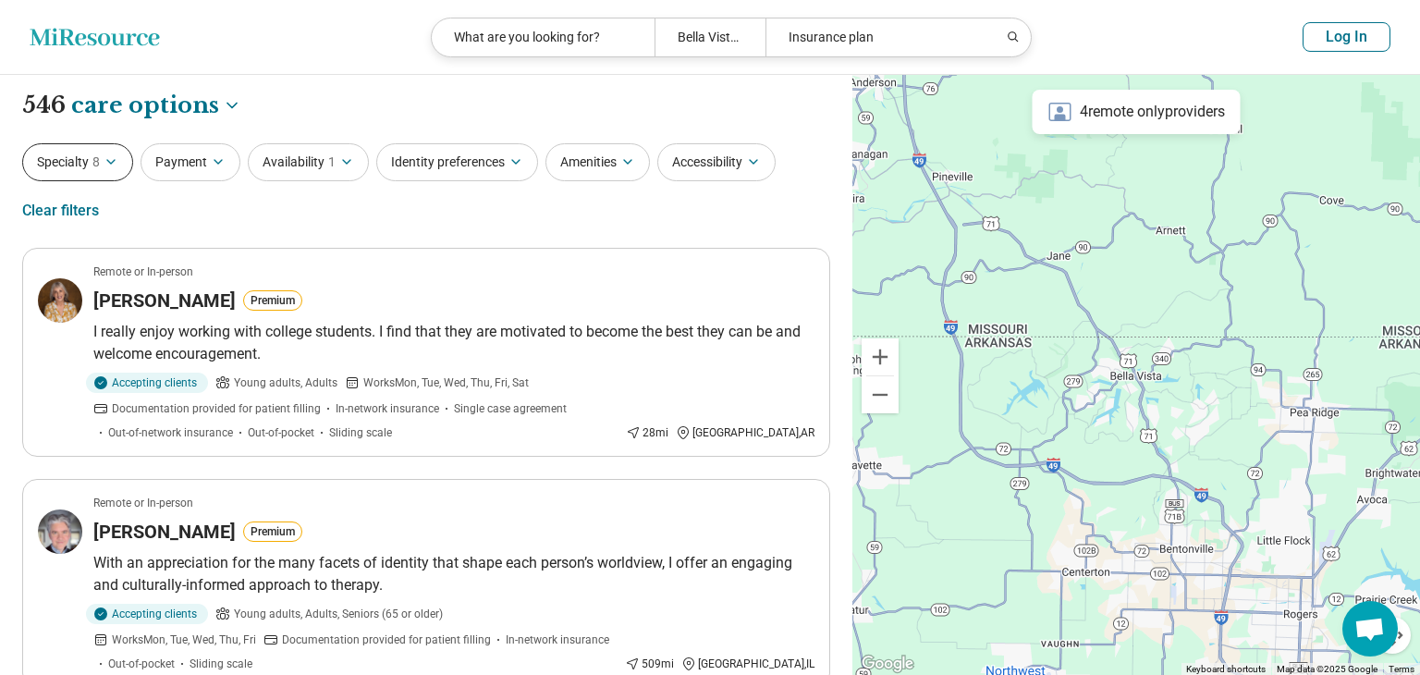
click at [90, 159] on button "Specialty 8" at bounding box center [77, 162] width 111 height 38
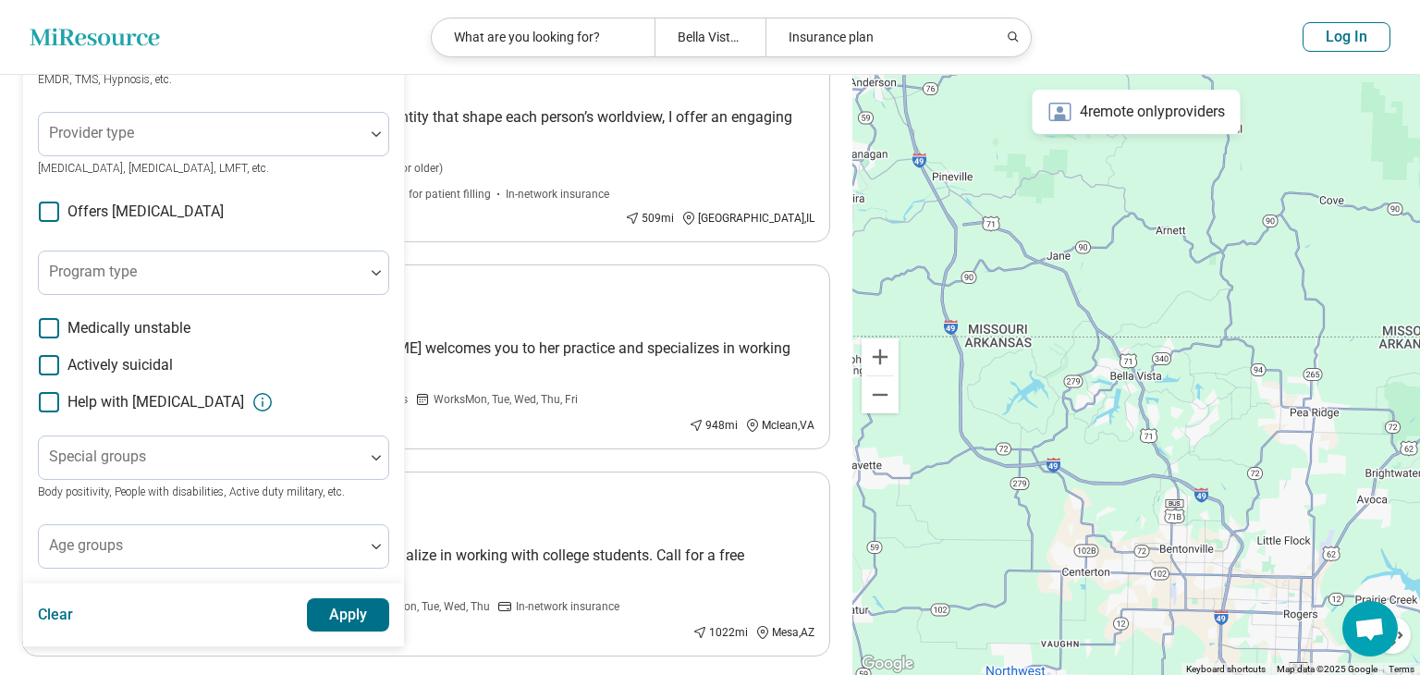
scroll to position [481, 0]
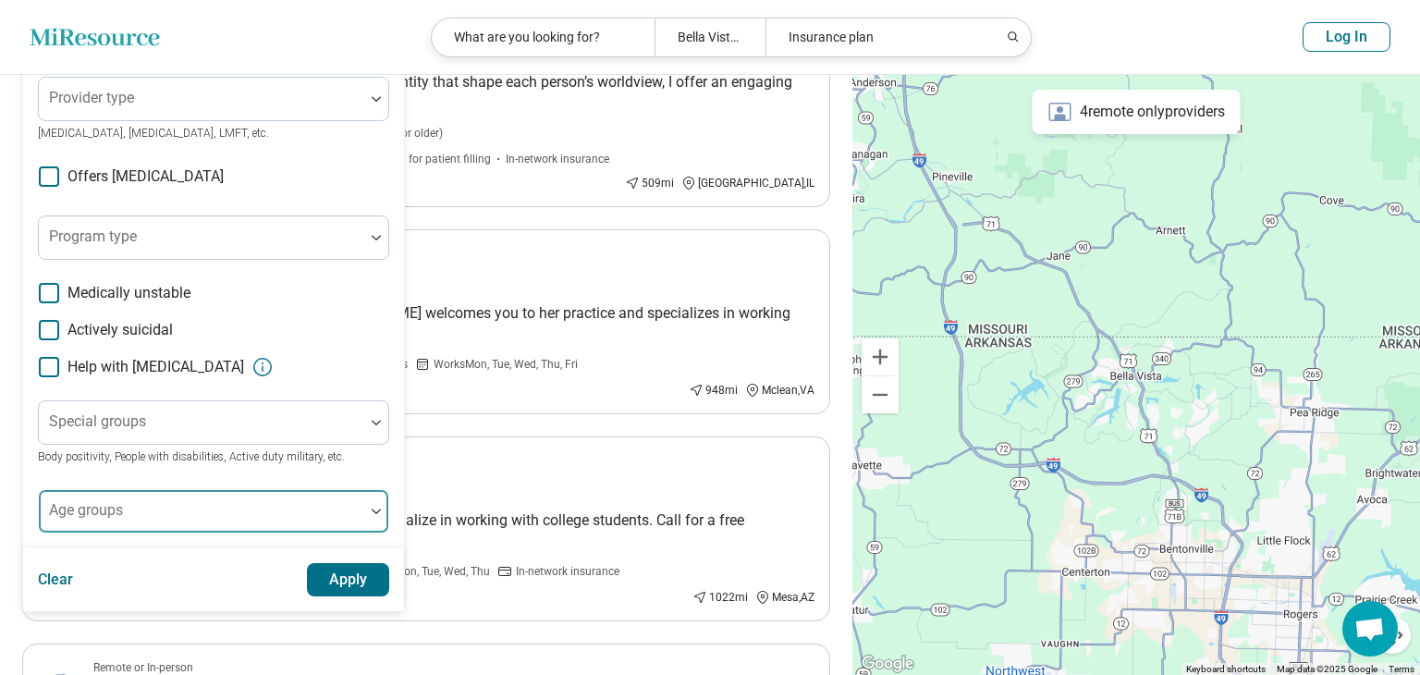
click at [241, 491] on div at bounding box center [201, 511] width 325 height 41
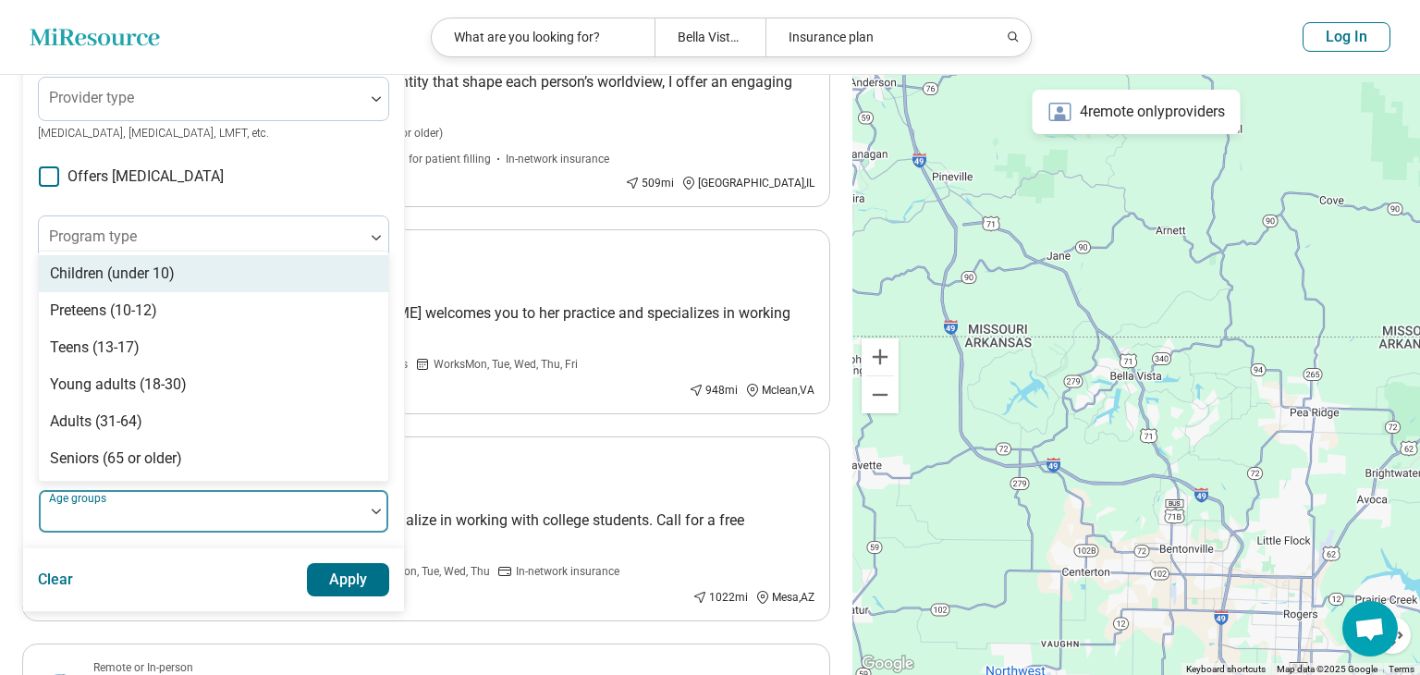
click at [248, 259] on div "Children (under 10)" at bounding box center [213, 273] width 349 height 37
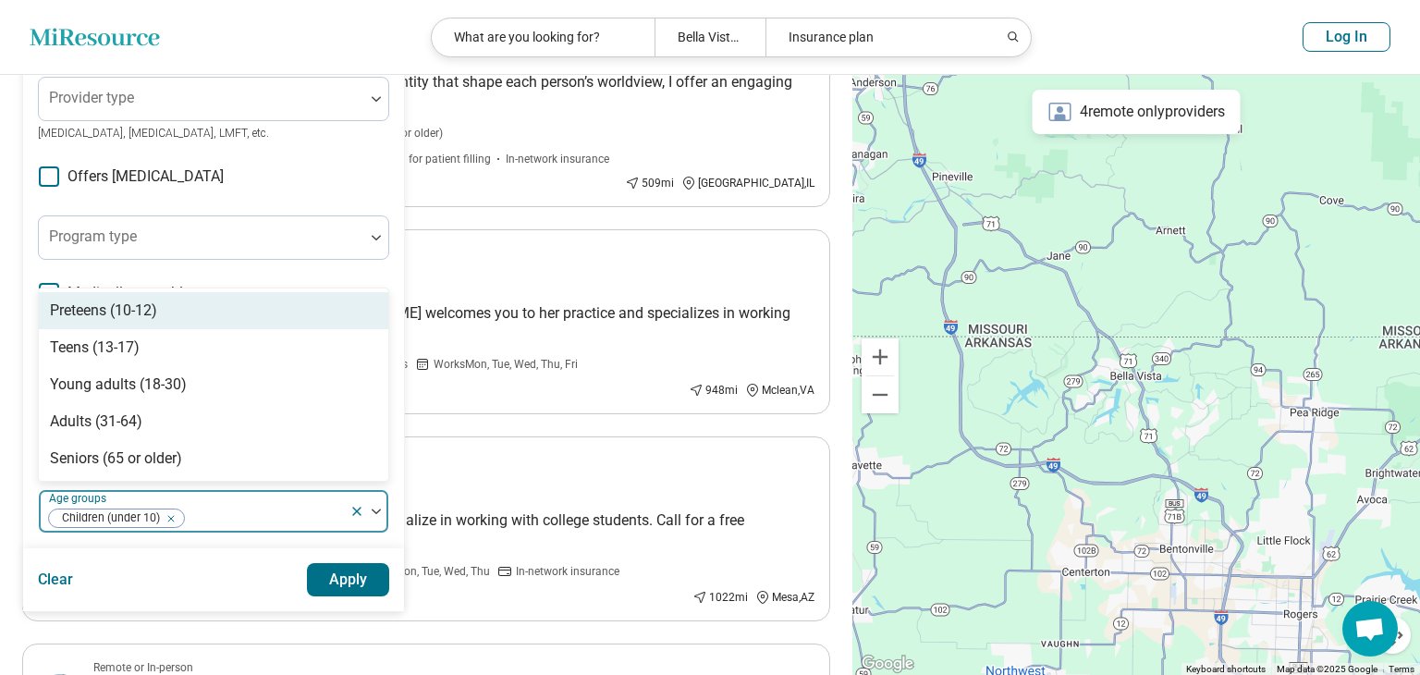
click at [222, 303] on div "Preteens (10-12)" at bounding box center [213, 310] width 349 height 37
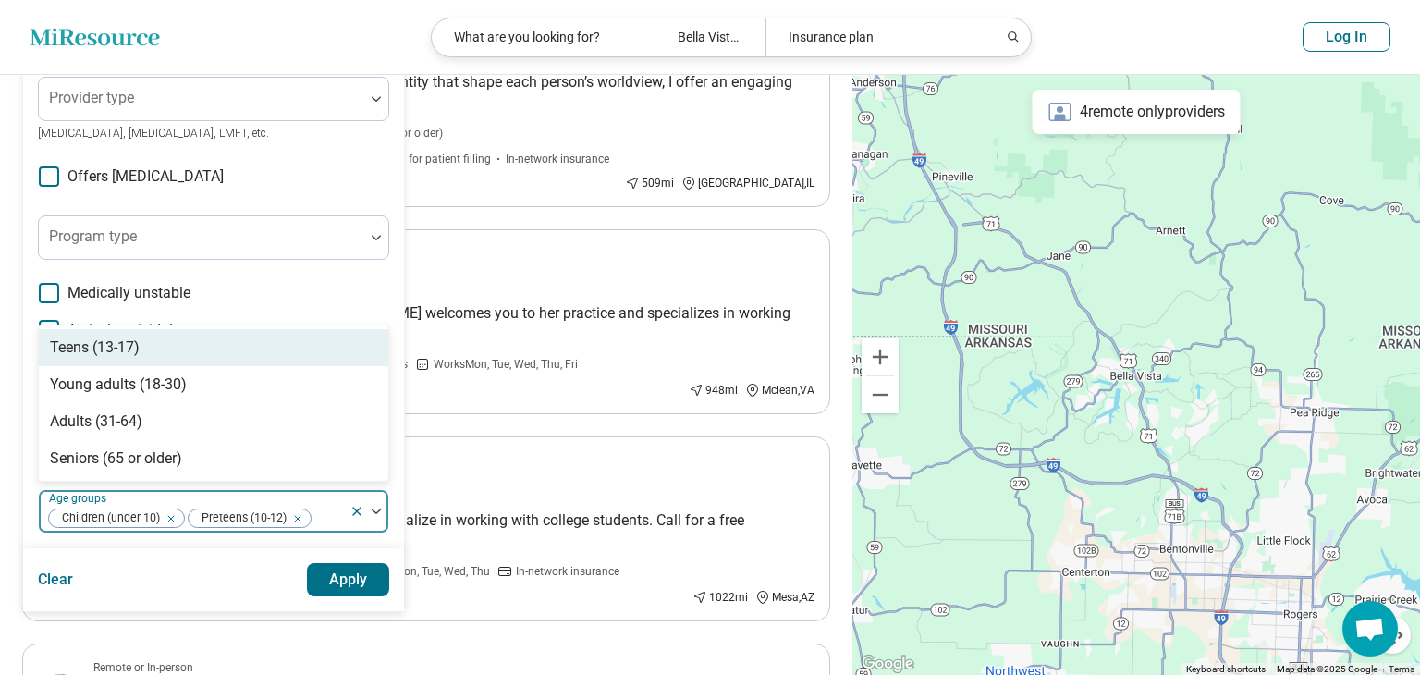
click at [220, 329] on div "Teens (13-17)" at bounding box center [213, 347] width 349 height 37
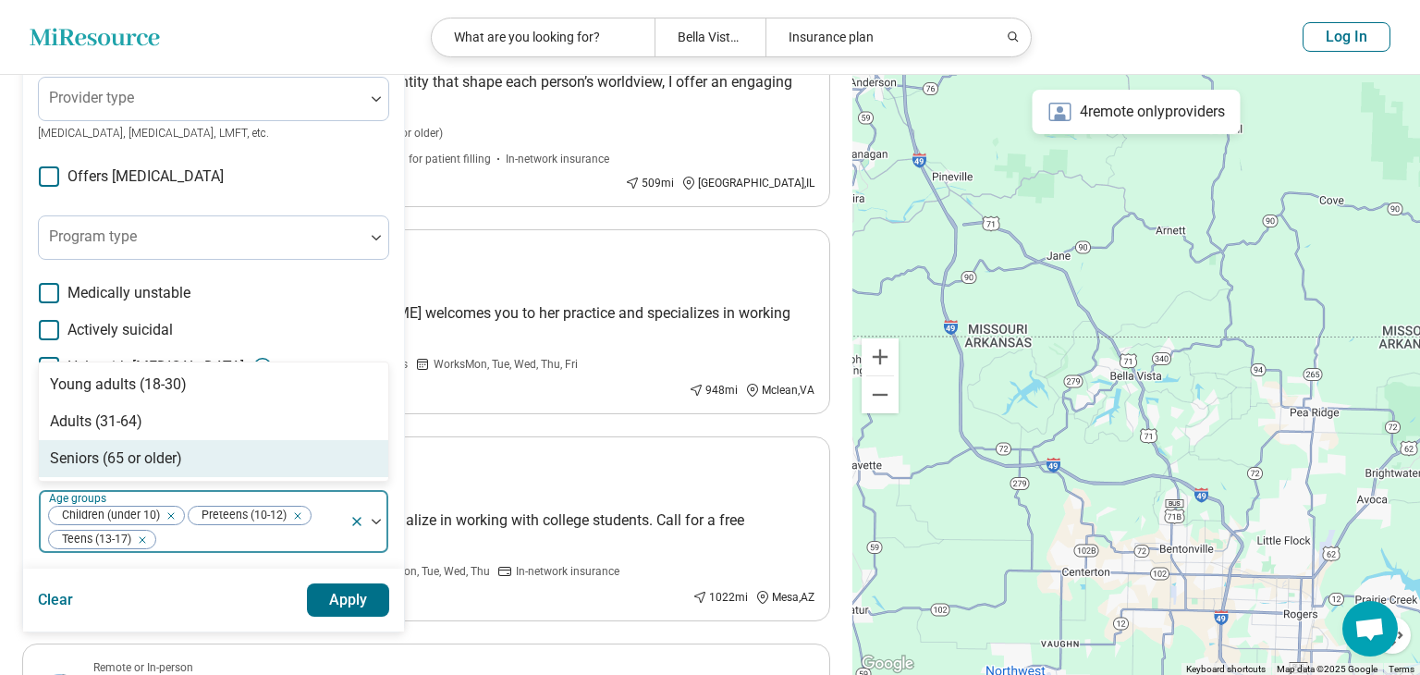
click at [359, 583] on button "Apply" at bounding box center [348, 599] width 83 height 33
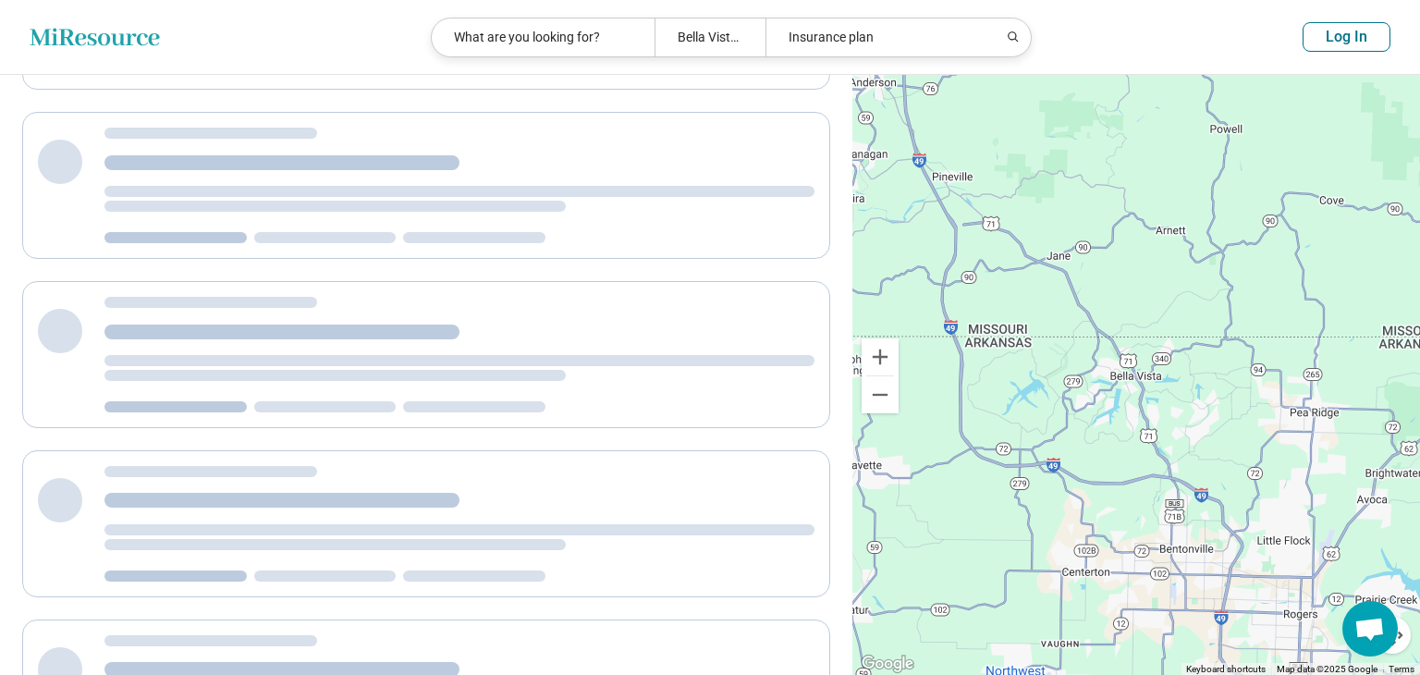
scroll to position [324, 0]
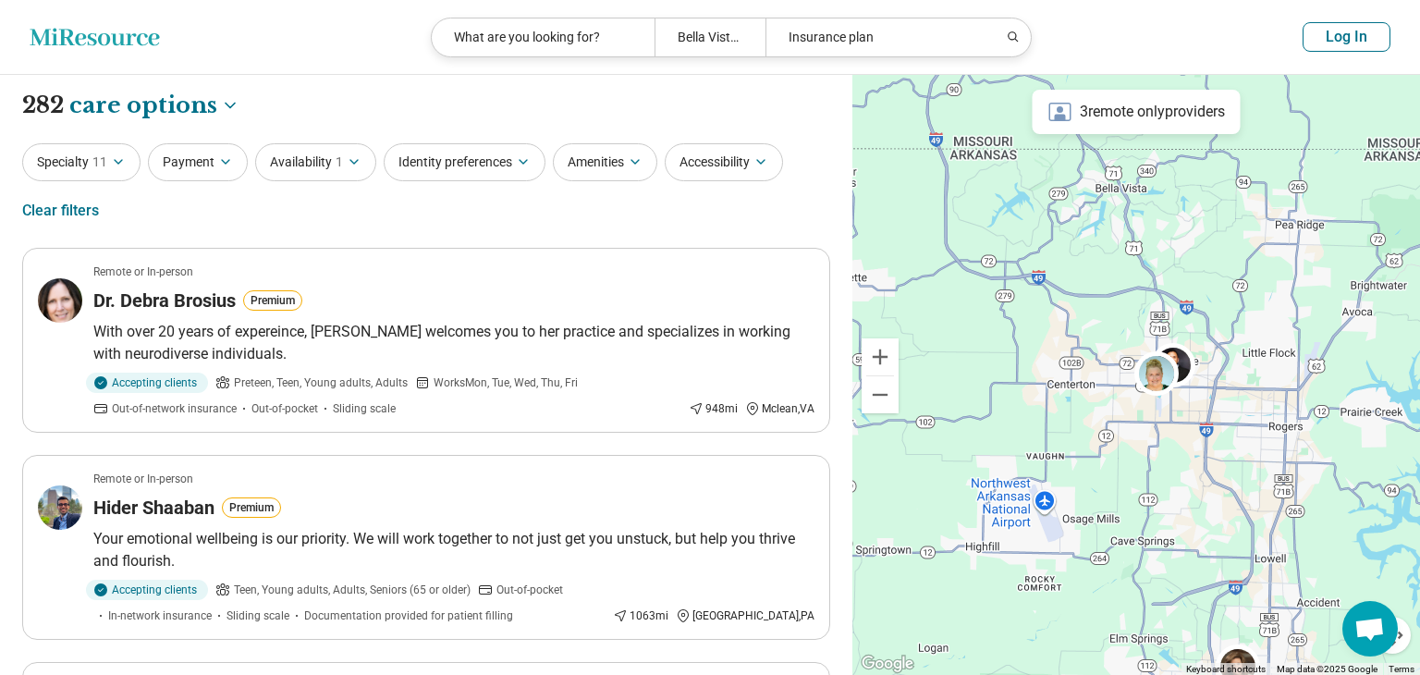
drag, startPoint x: 1104, startPoint y: 406, endPoint x: 1087, endPoint y: 213, distance: 194.0
click at [1087, 213] on div at bounding box center [1135, 375] width 567 height 601
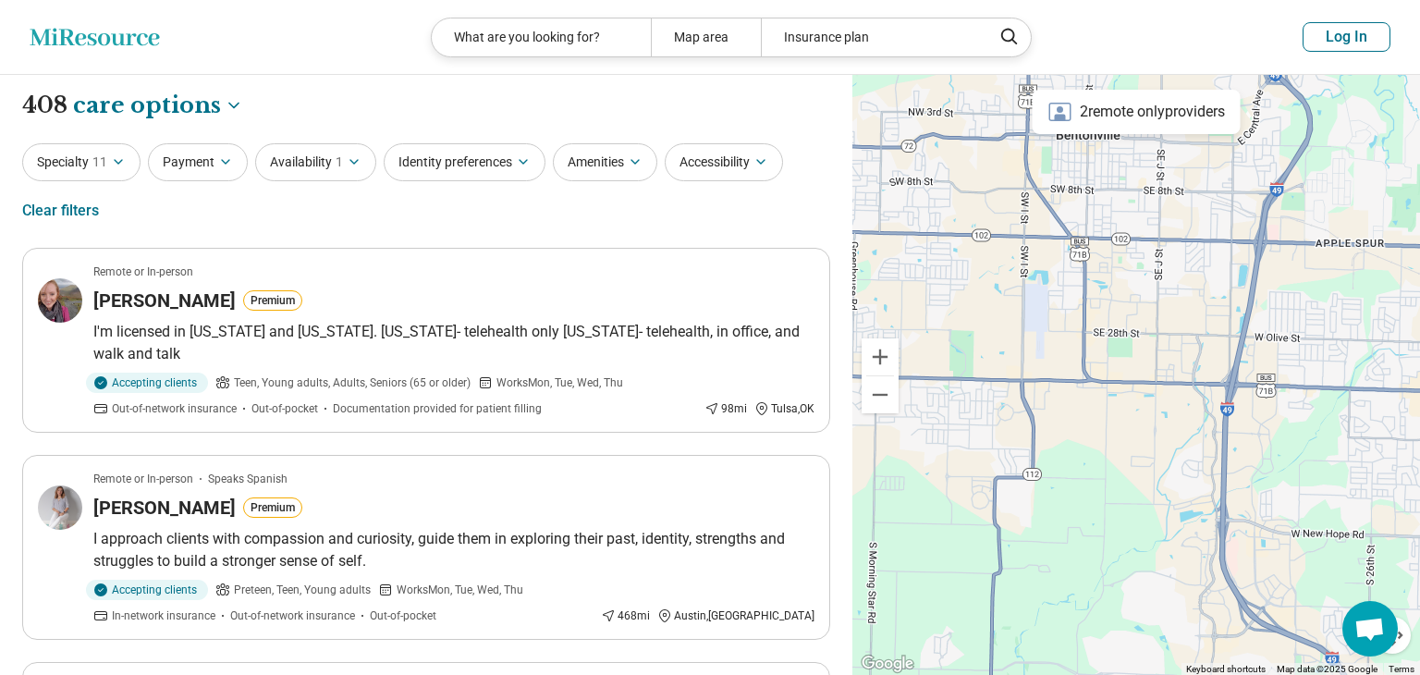
drag, startPoint x: 1142, startPoint y: 371, endPoint x: 1077, endPoint y: 185, distance: 197.0
click at [1077, 185] on div at bounding box center [1135, 375] width 567 height 601
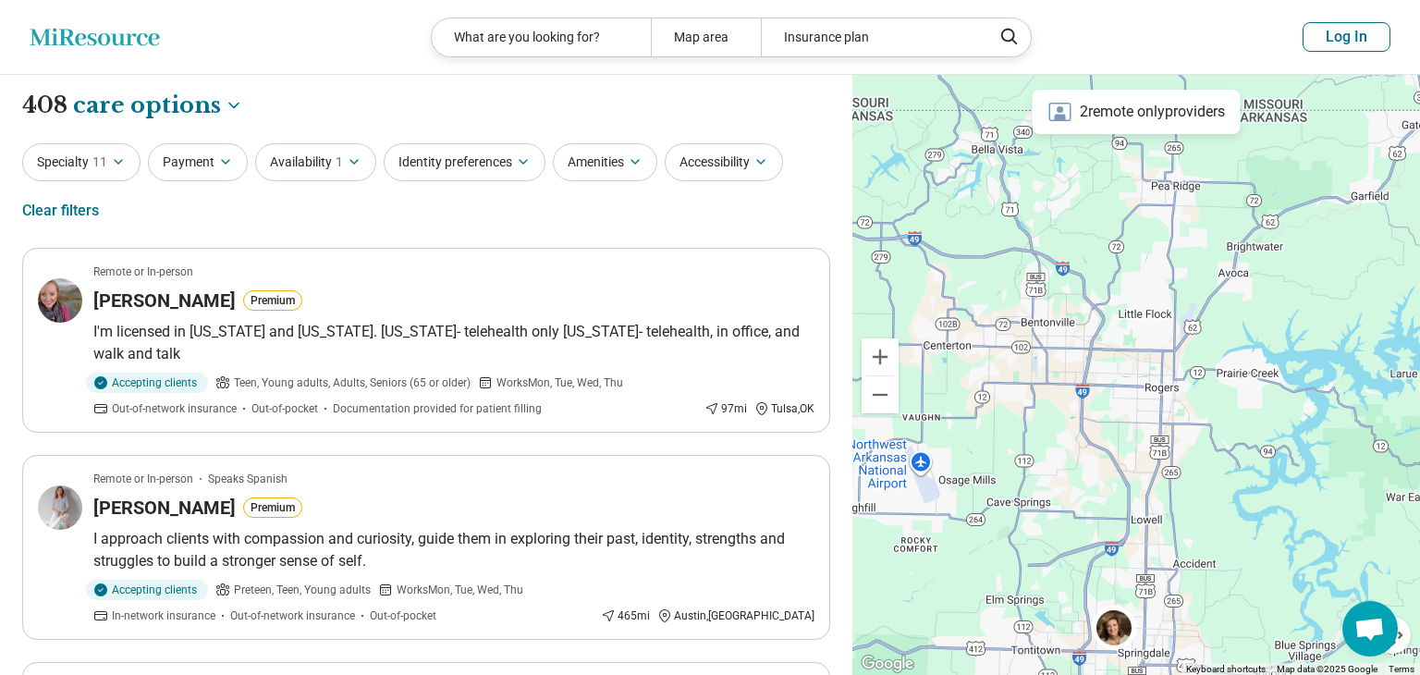
drag, startPoint x: 1147, startPoint y: 395, endPoint x: 1044, endPoint y: 424, distance: 106.8
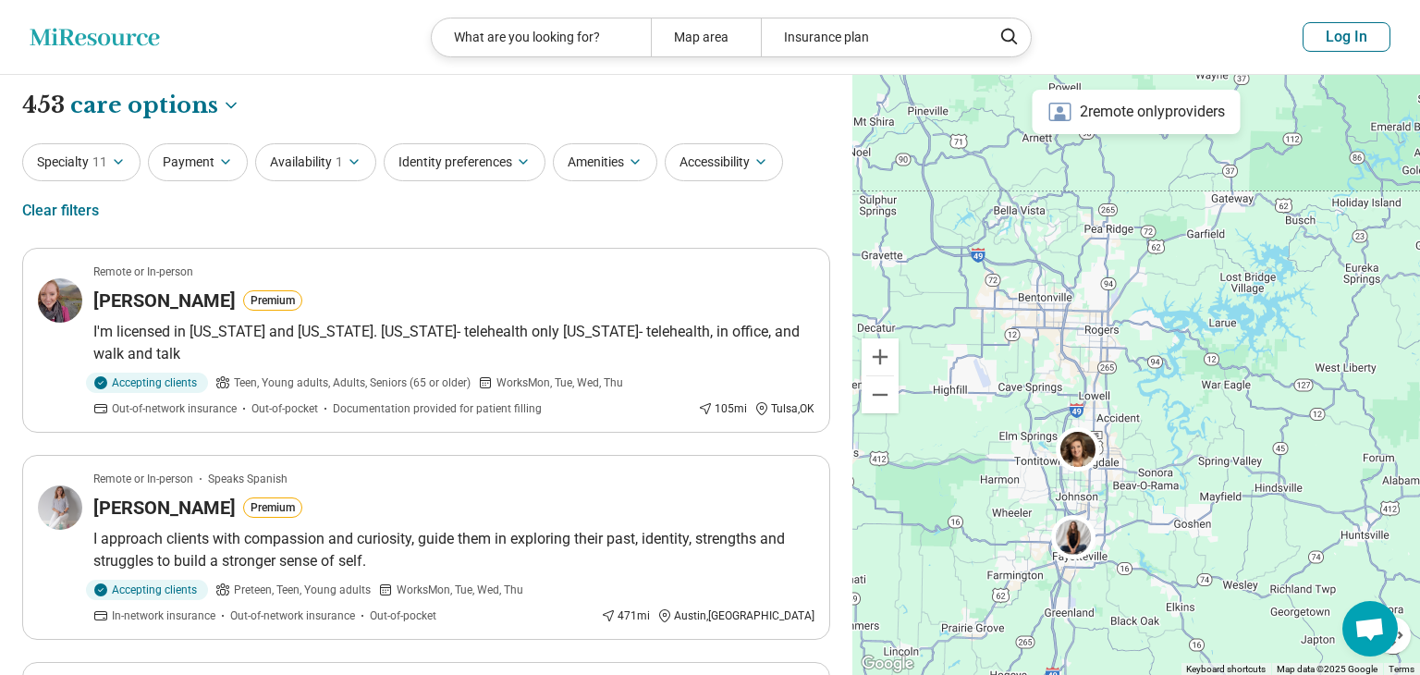
drag, startPoint x: 1054, startPoint y: 465, endPoint x: 1049, endPoint y: 386, distance: 78.7
click at [1049, 386] on div at bounding box center [1135, 375] width 567 height 601
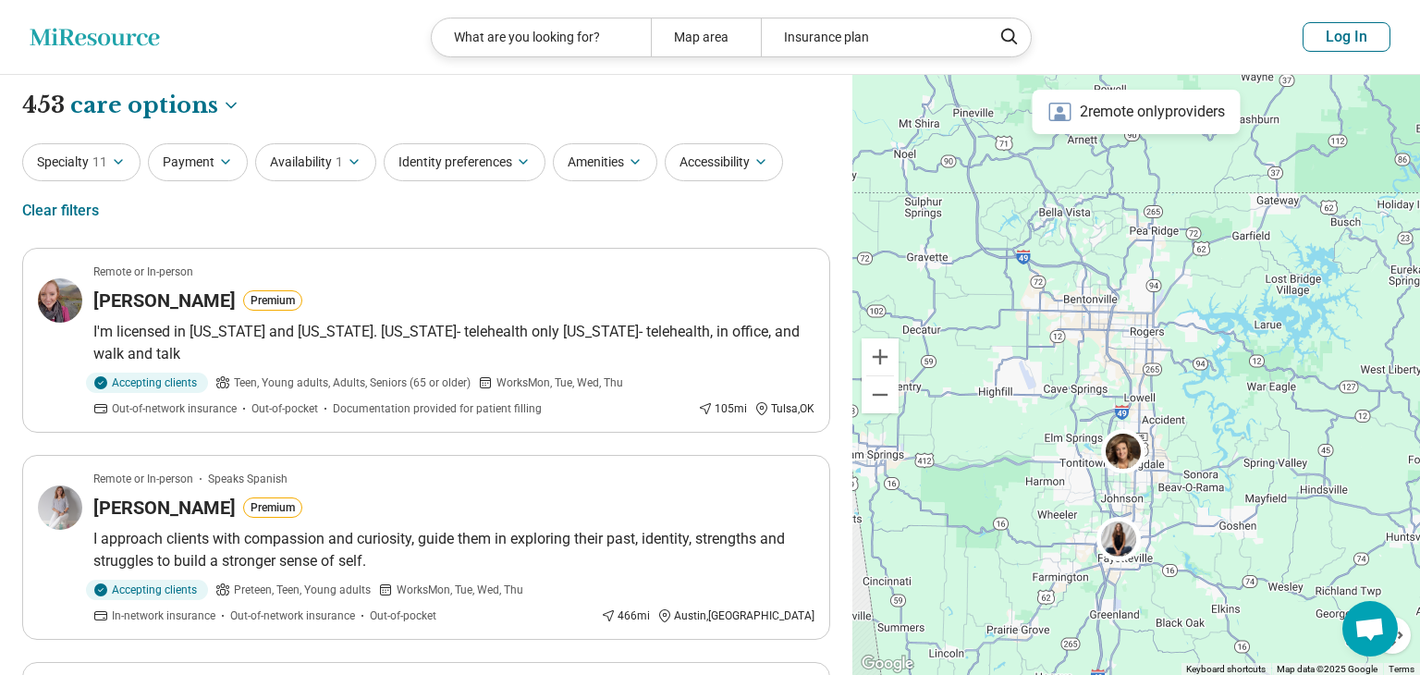
drag, startPoint x: 1114, startPoint y: 379, endPoint x: 1159, endPoint y: 379, distance: 45.3
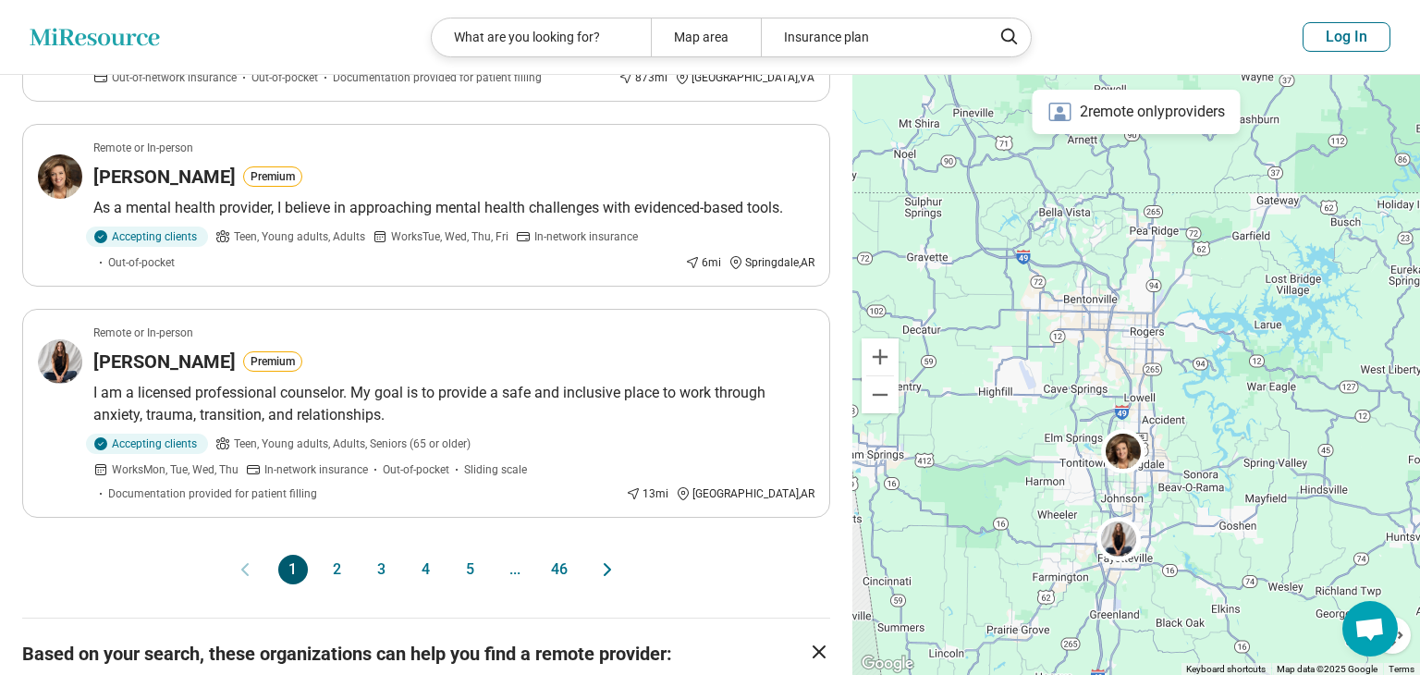
scroll to position [1729, 0]
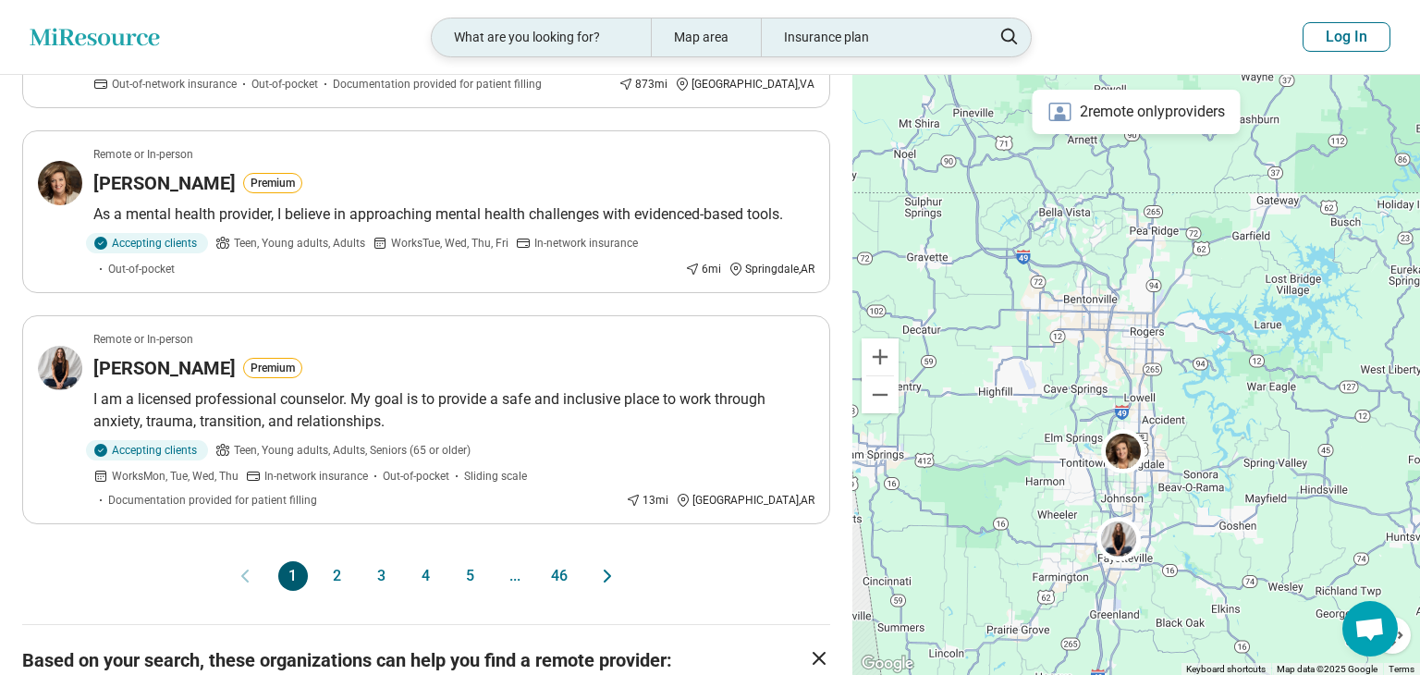
click at [701, 39] on div "Map area" at bounding box center [706, 37] width 110 height 38
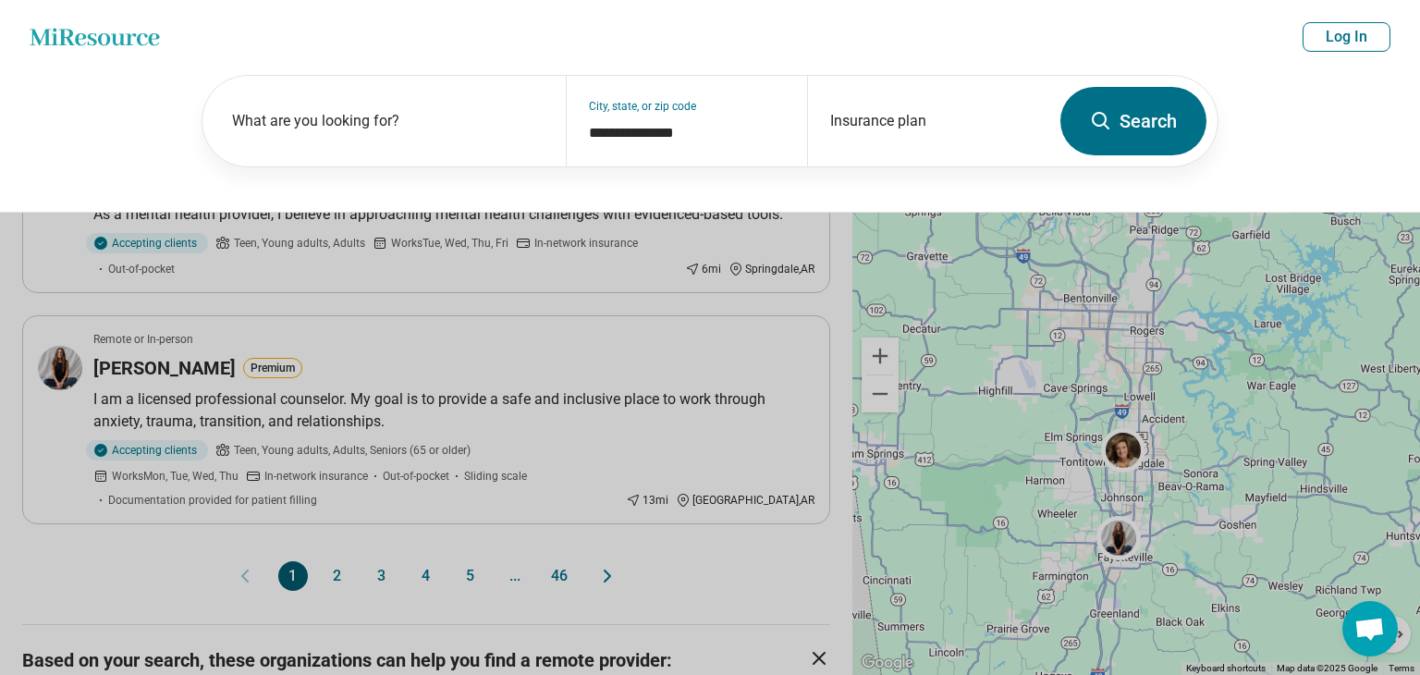
click at [719, 316] on button at bounding box center [710, 337] width 1420 height 675
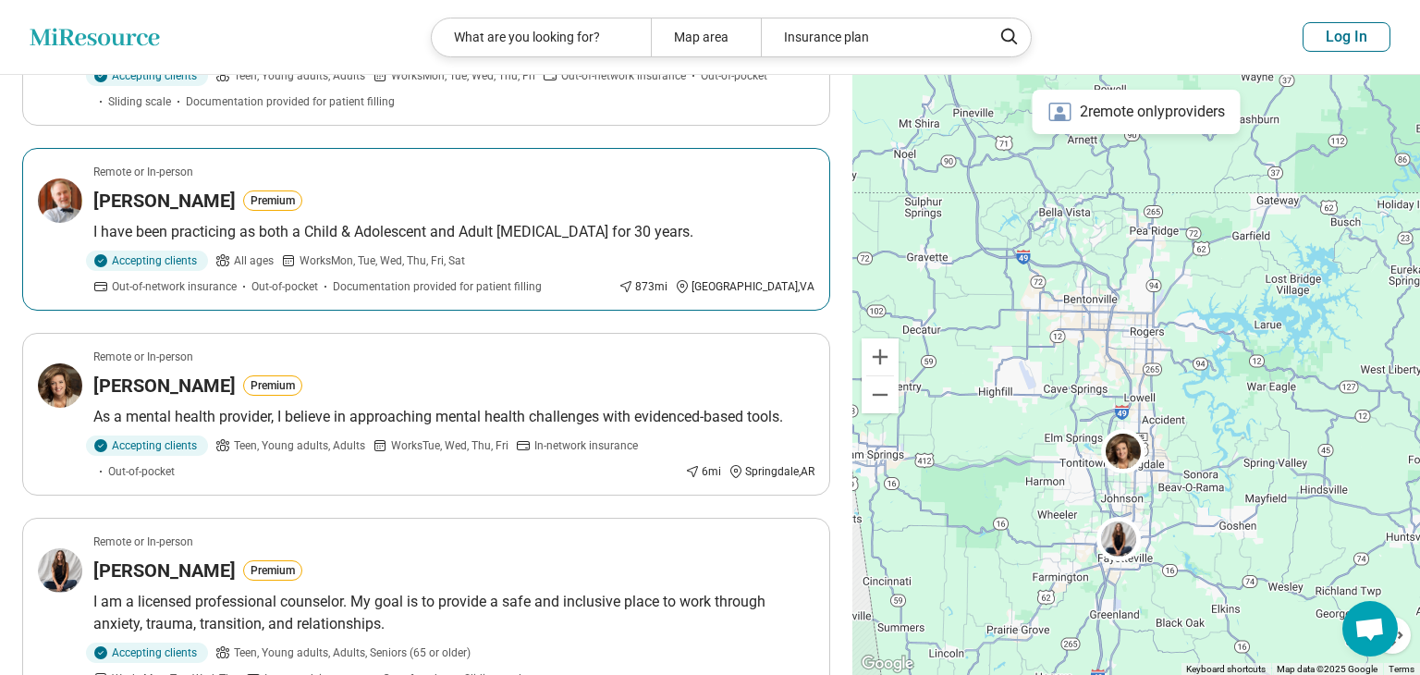
scroll to position [1528, 0]
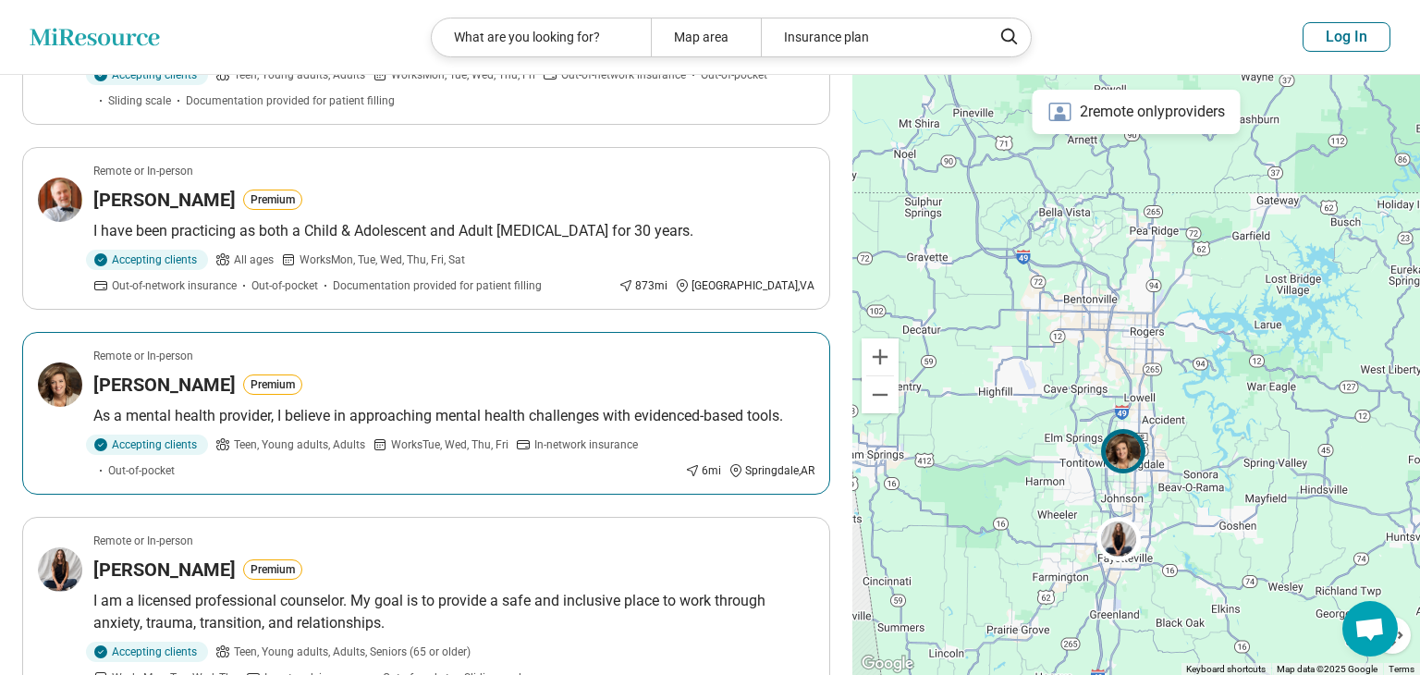
click at [486, 405] on p "As a mental health provider, I believe in approaching mental health challenges …" at bounding box center [453, 416] width 721 height 22
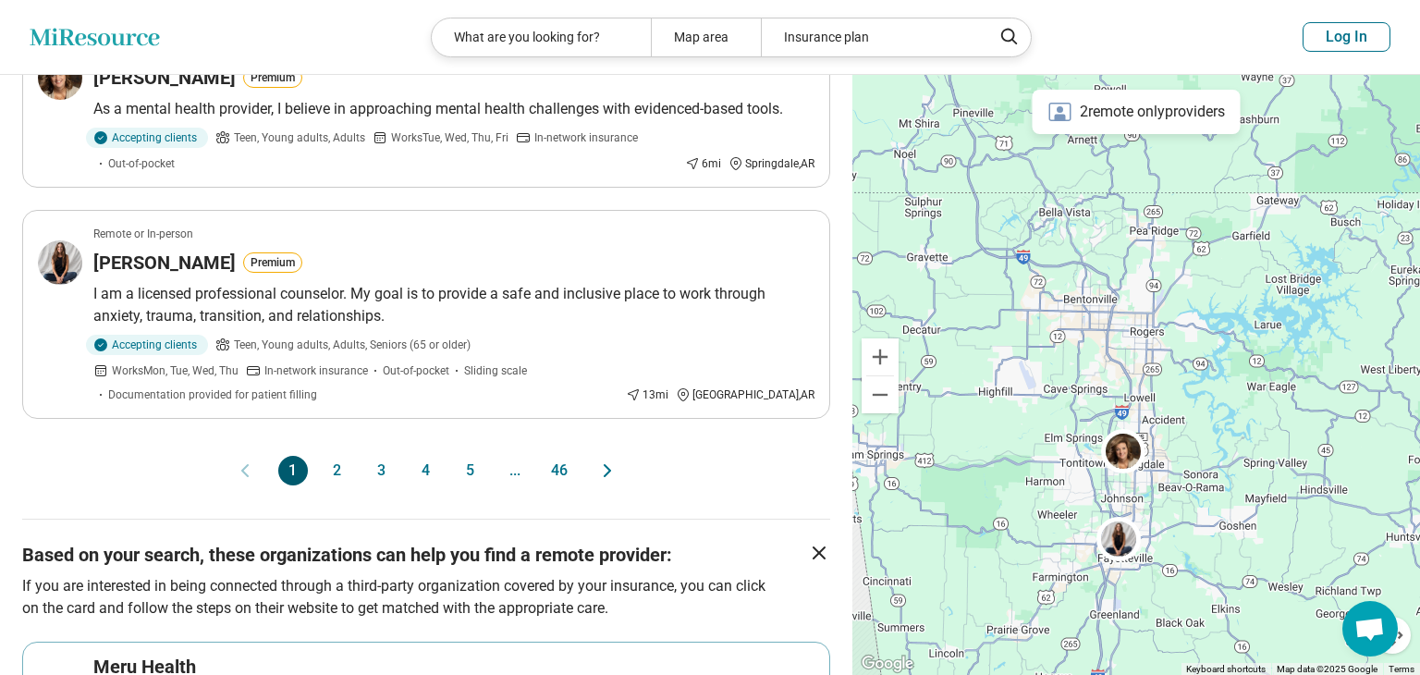
scroll to position [1840, 0]
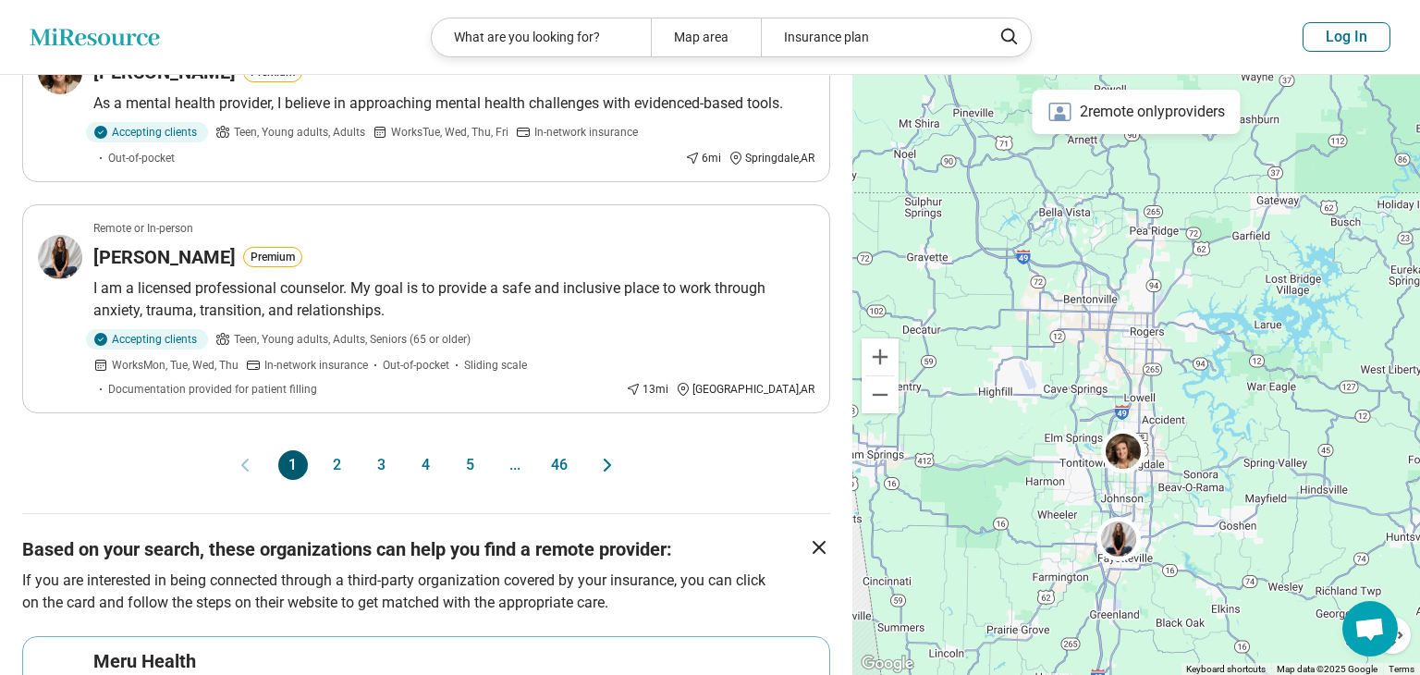
click at [339, 450] on button "2" at bounding box center [338, 465] width 30 height 30
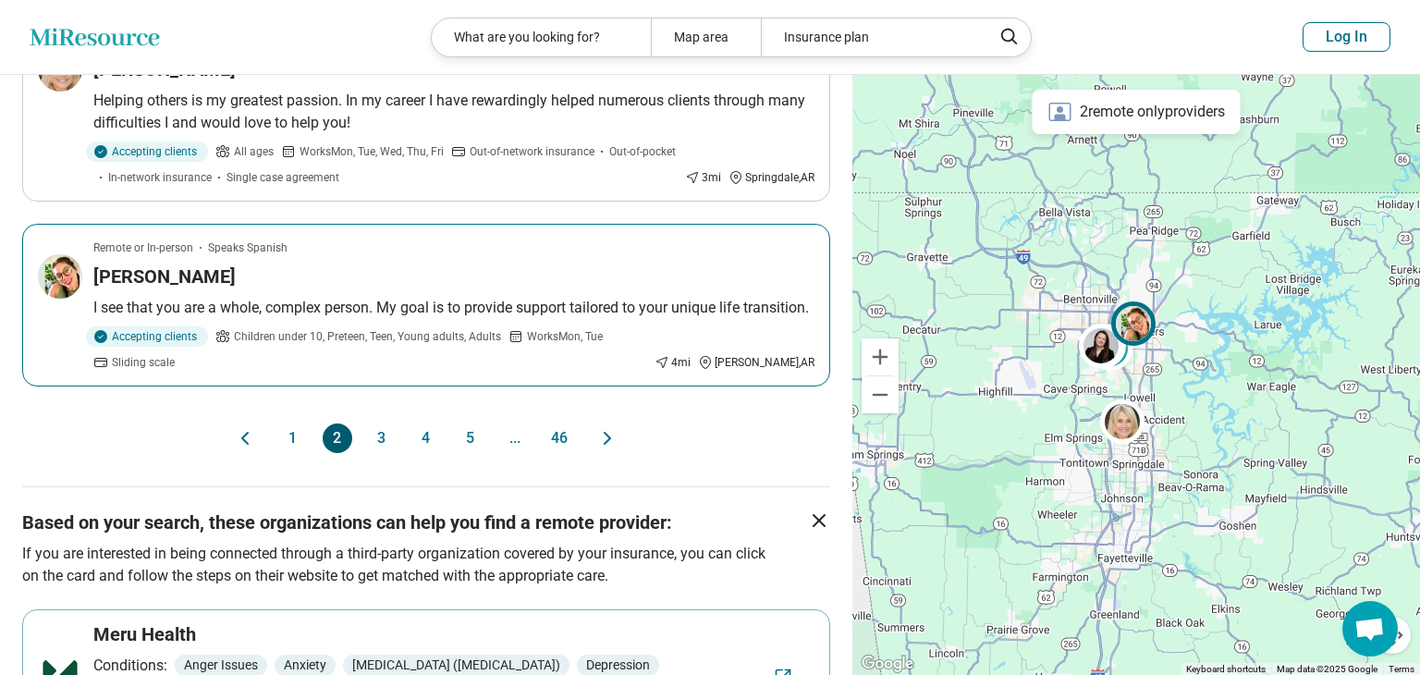
scroll to position [1845, 0]
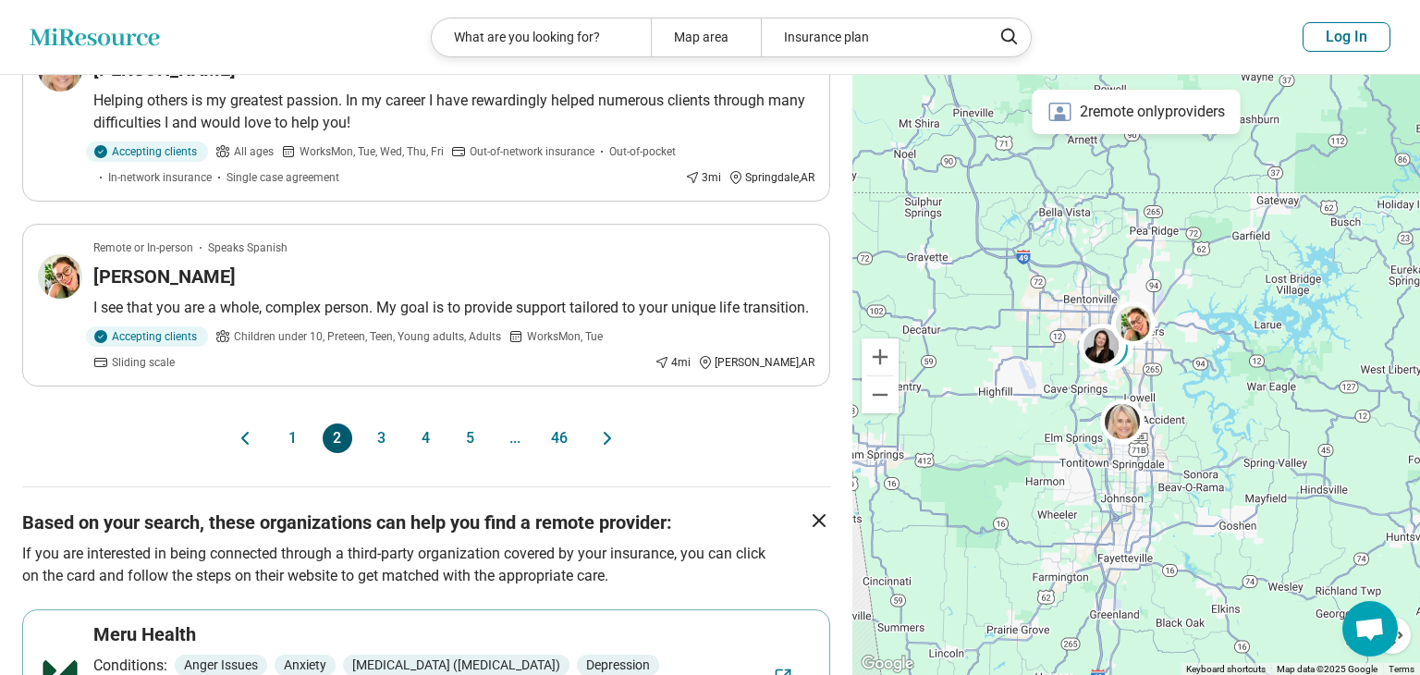
click at [375, 423] on button "3" at bounding box center [382, 438] width 30 height 30
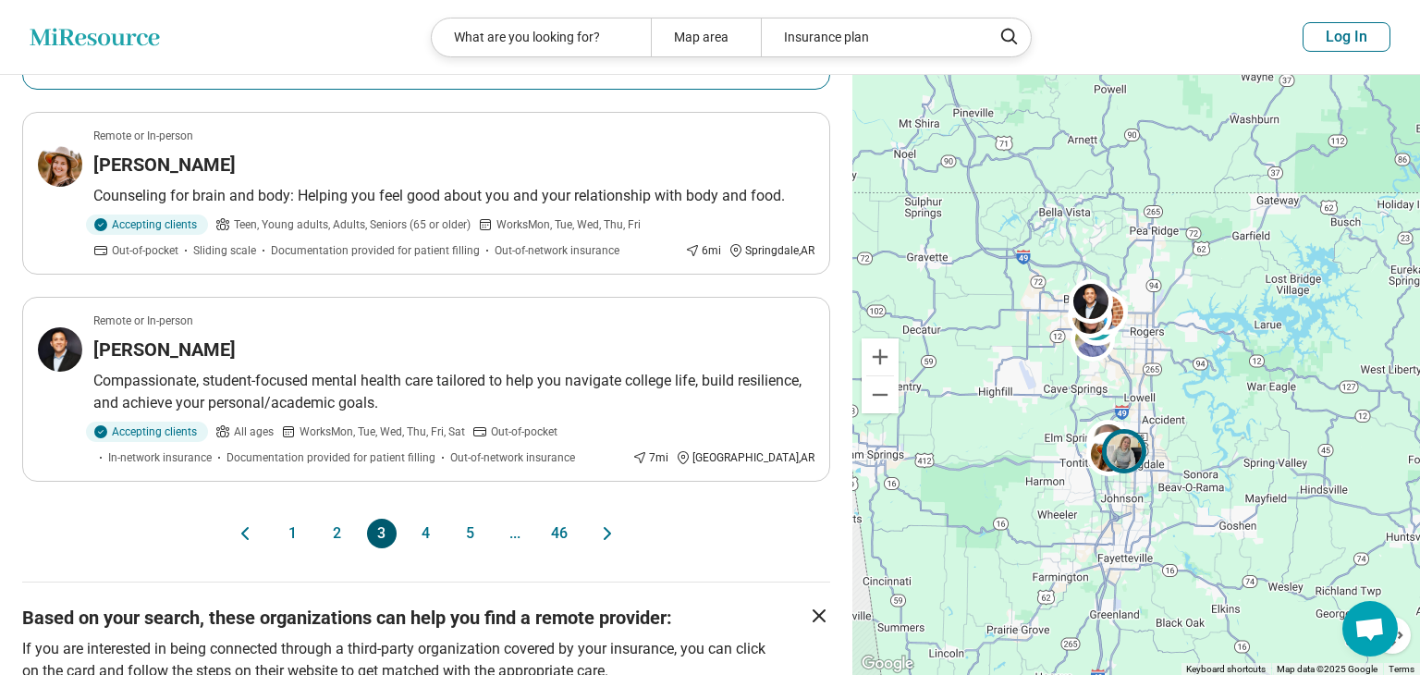
scroll to position [1840, 0]
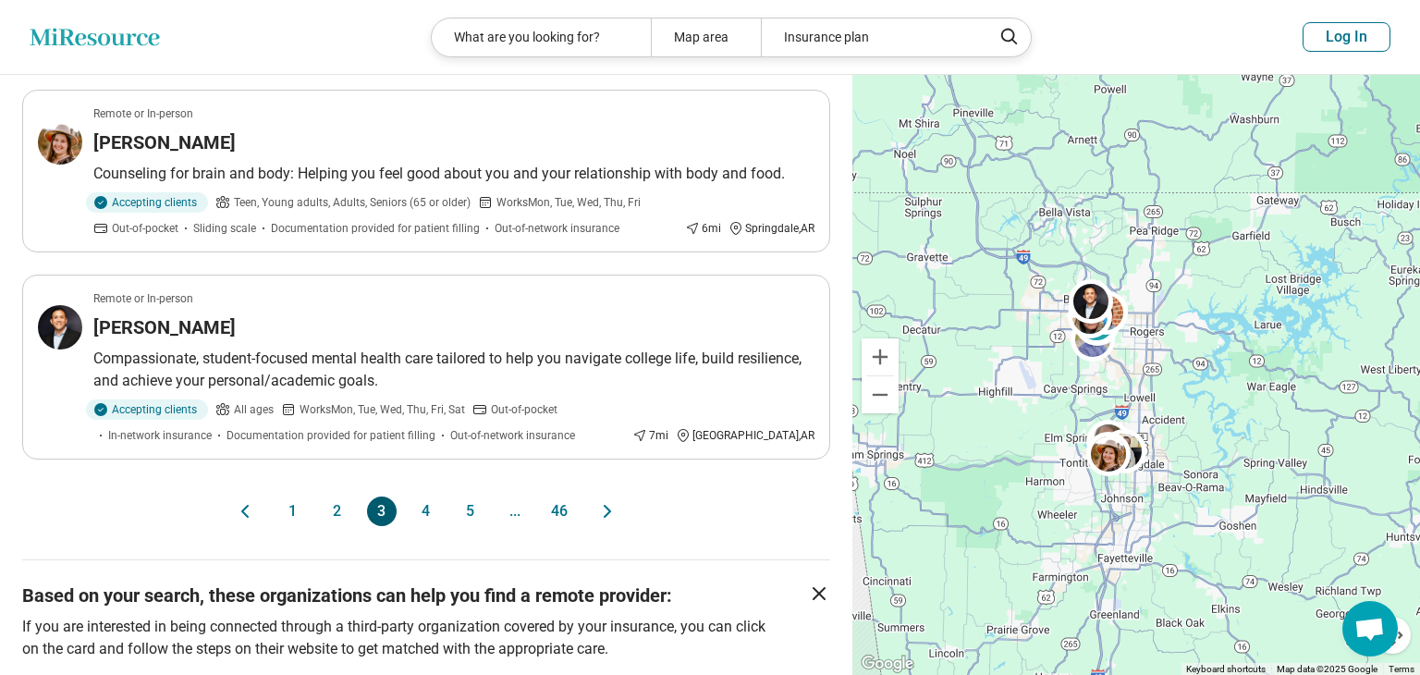
click at [426, 496] on button "4" at bounding box center [426, 511] width 30 height 30
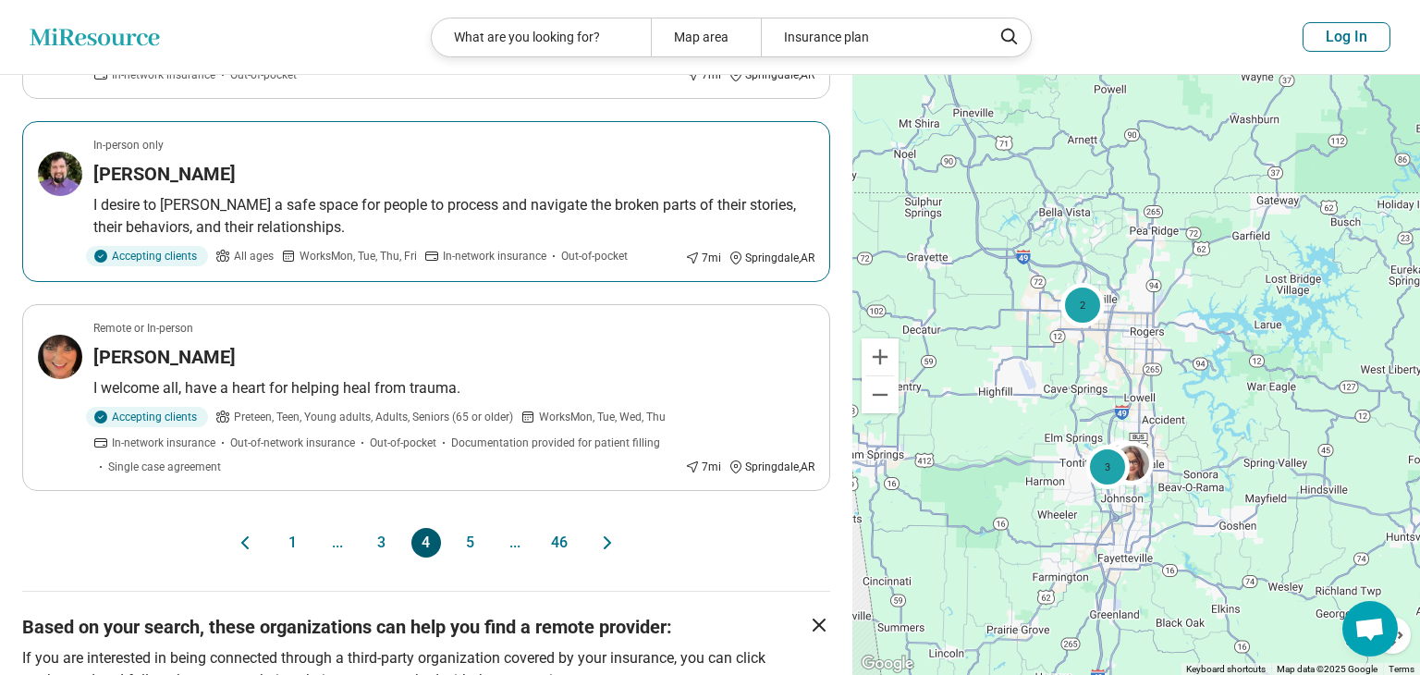
scroll to position [1706, 0]
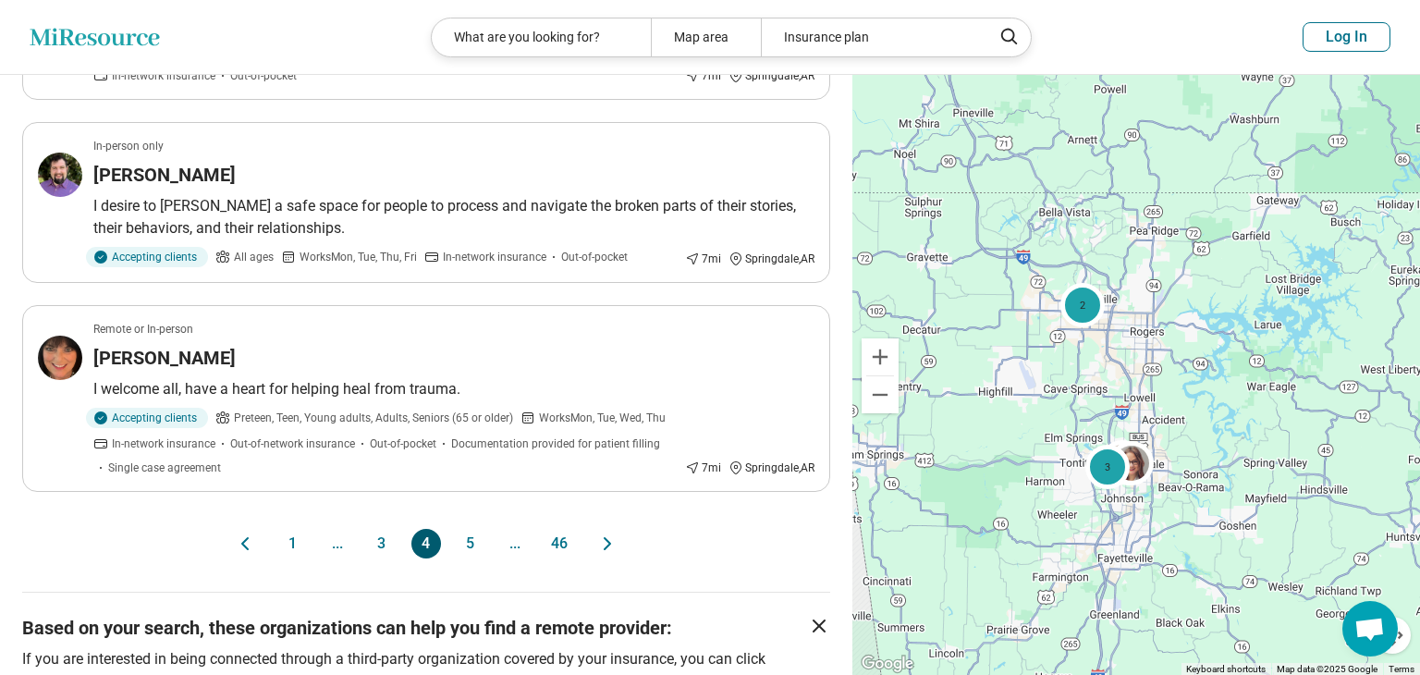
click at [467, 535] on button "5" at bounding box center [471, 544] width 30 height 30
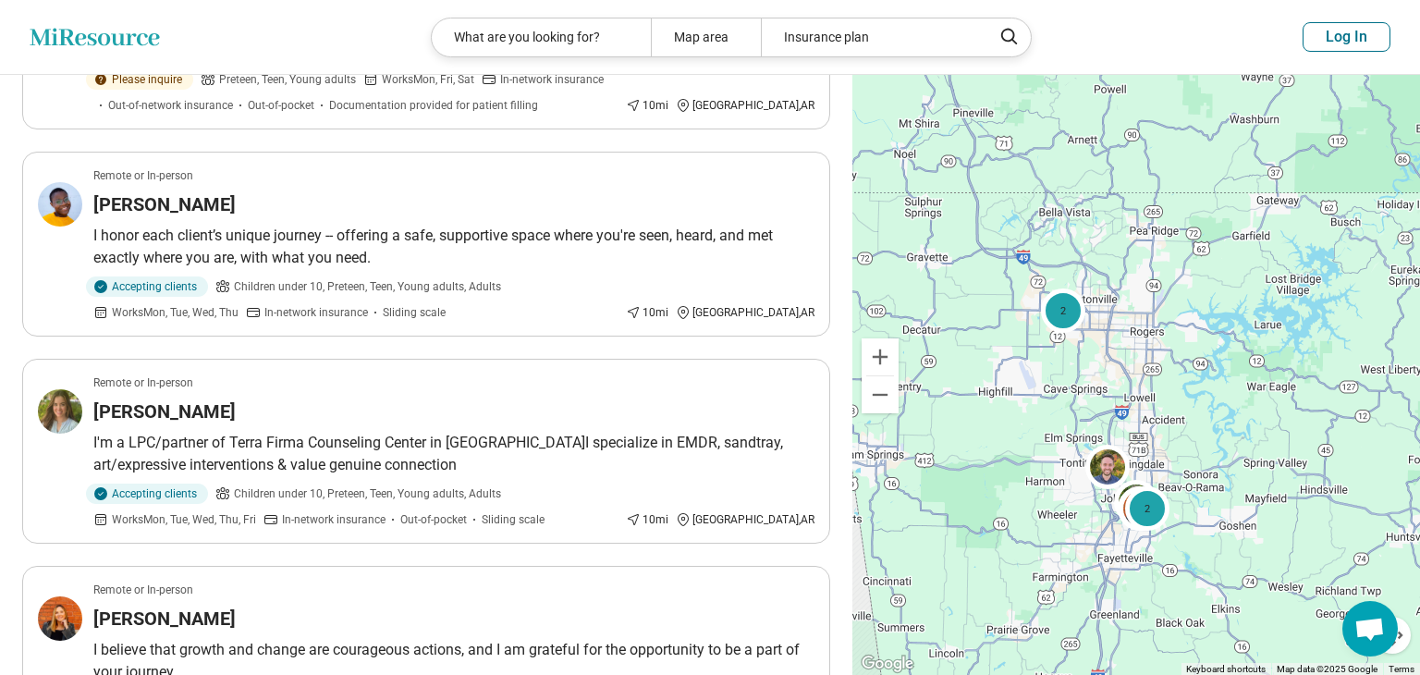
scroll to position [1116, 0]
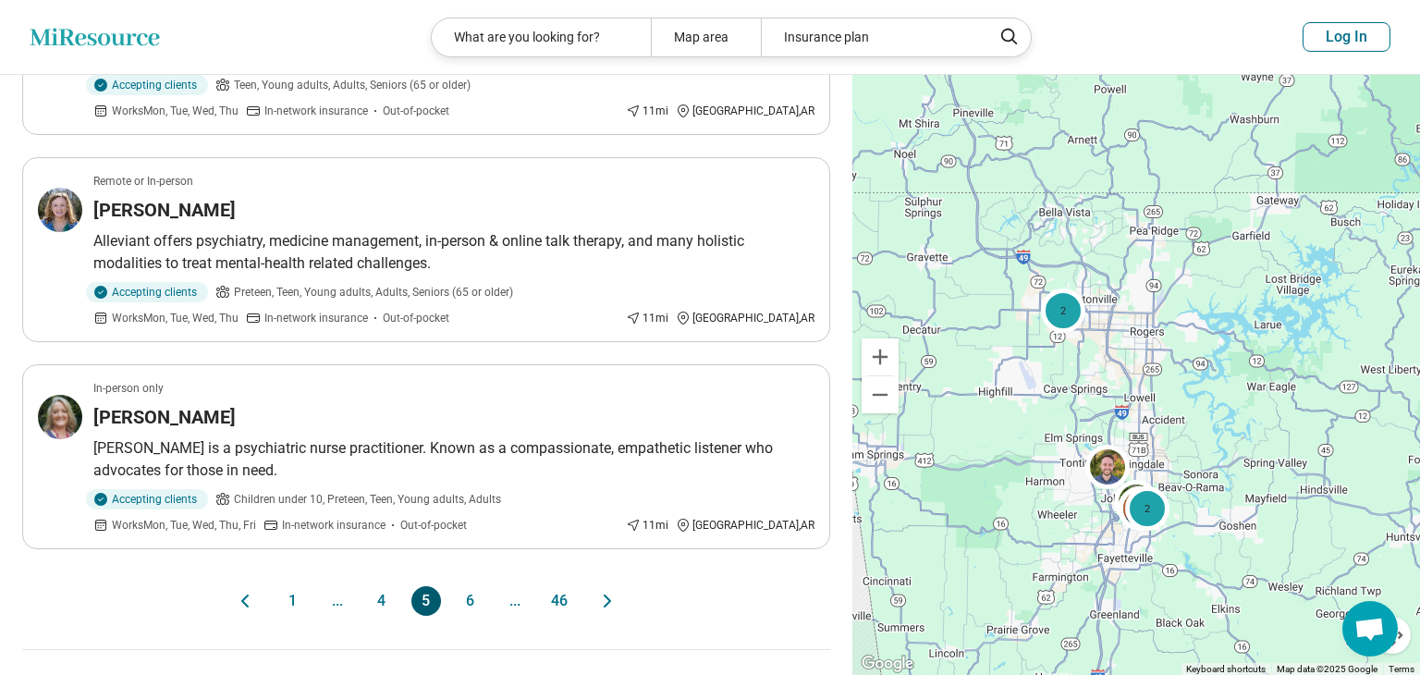
click at [482, 586] on button "6" at bounding box center [471, 601] width 30 height 30
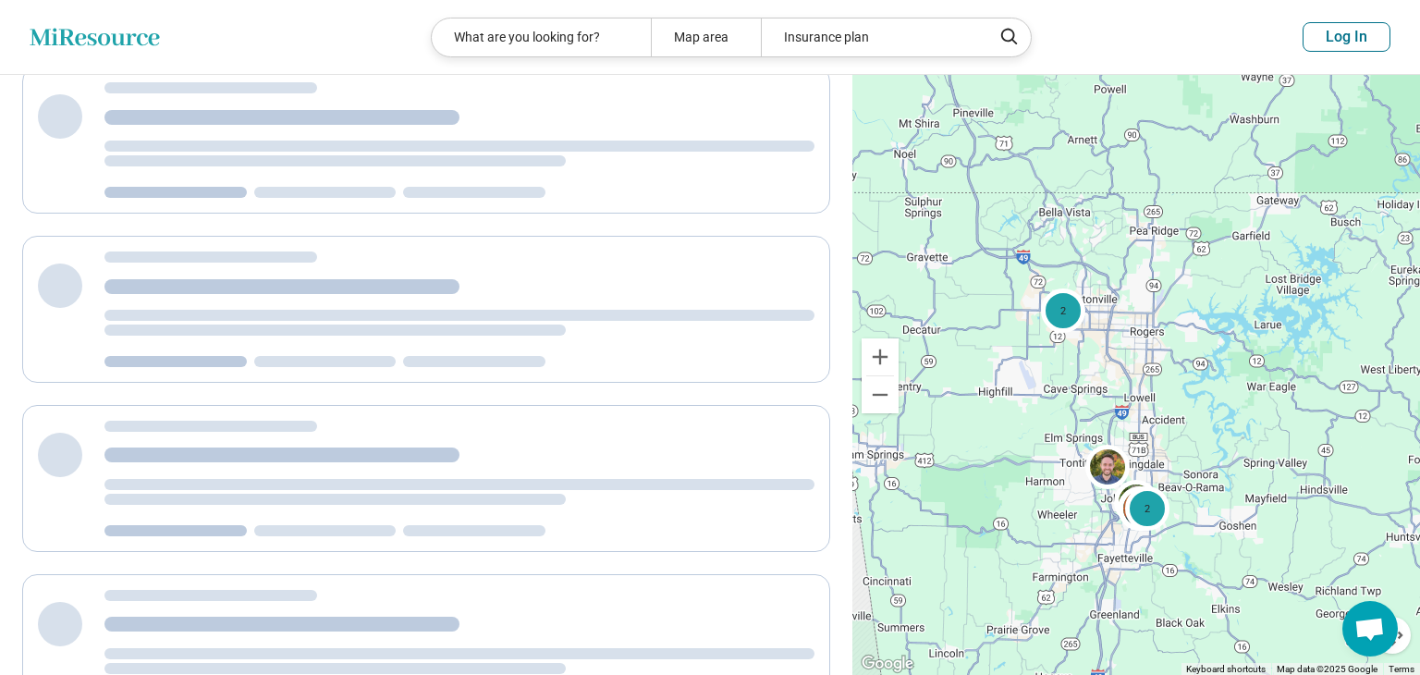
scroll to position [0, 0]
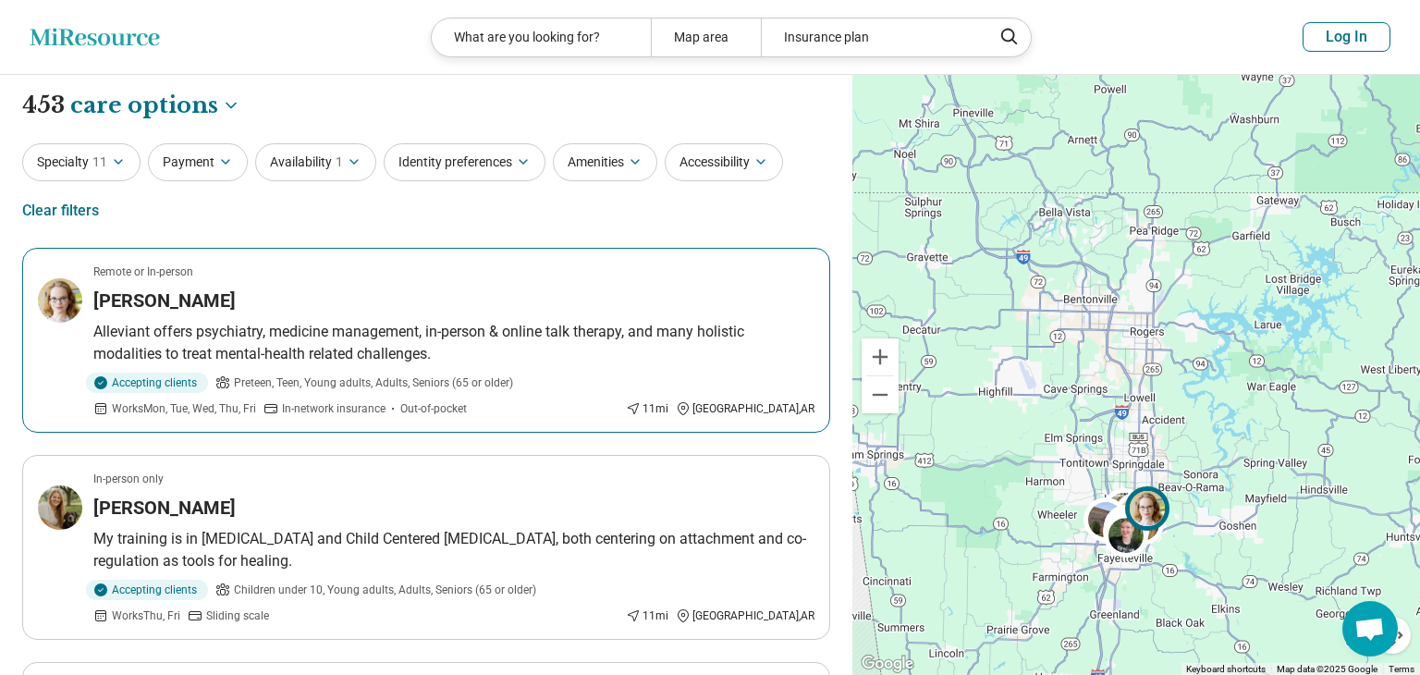
click at [213, 328] on p "Alleviant offers psychiatry, medicine management, in-person & online talk thera…" at bounding box center [453, 343] width 721 height 44
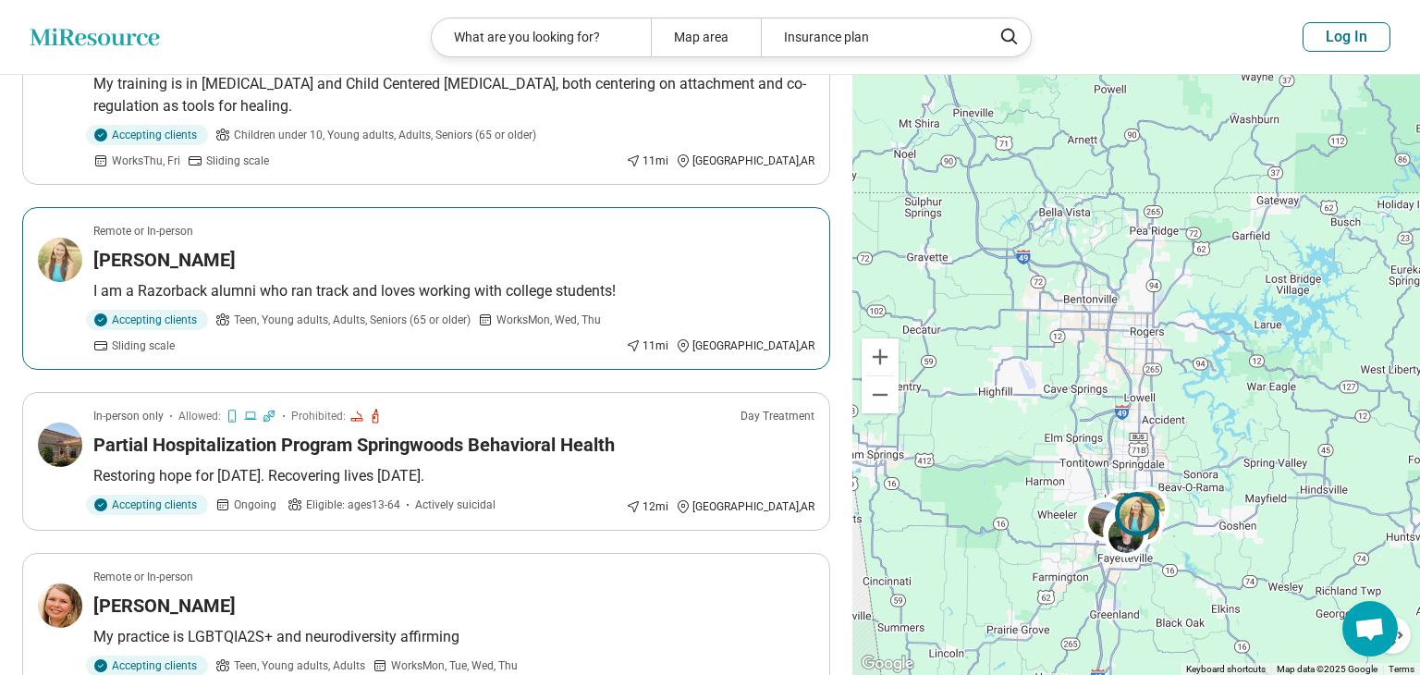
scroll to position [457, 0]
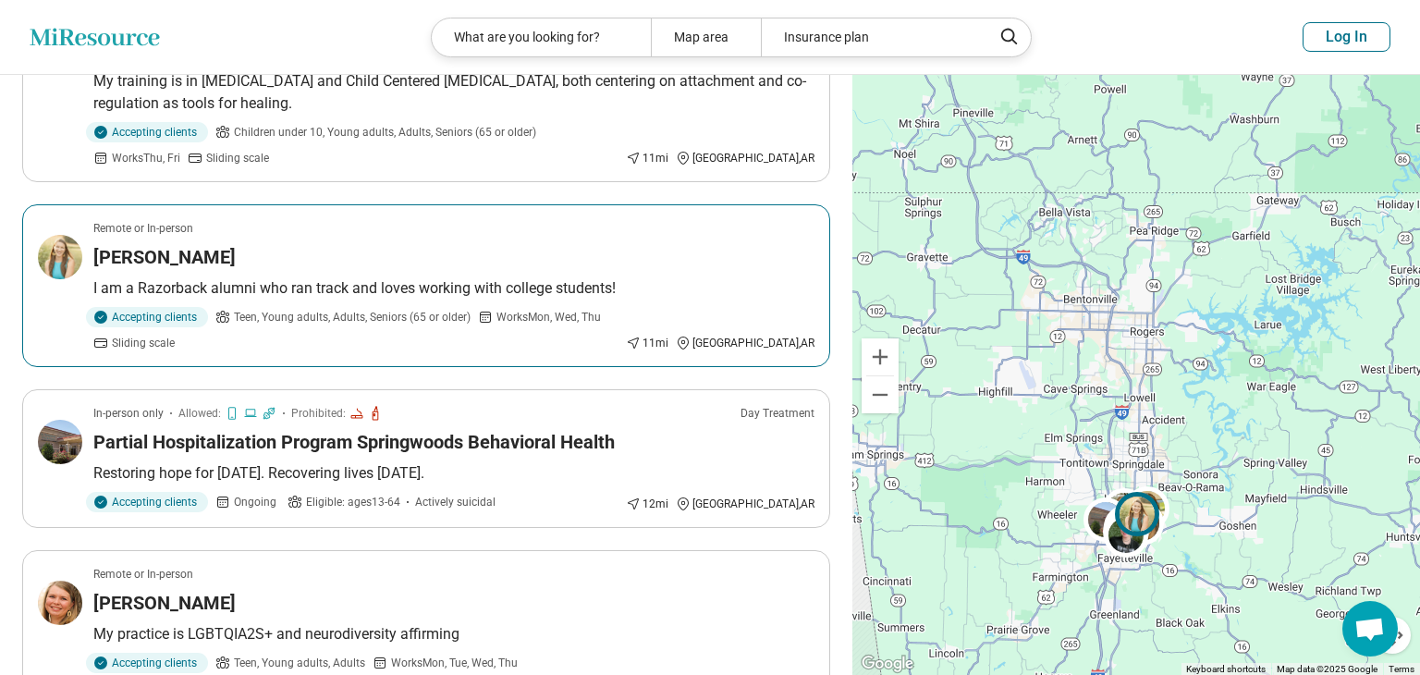
click at [757, 262] on div "Paige Heffron" at bounding box center [453, 257] width 721 height 26
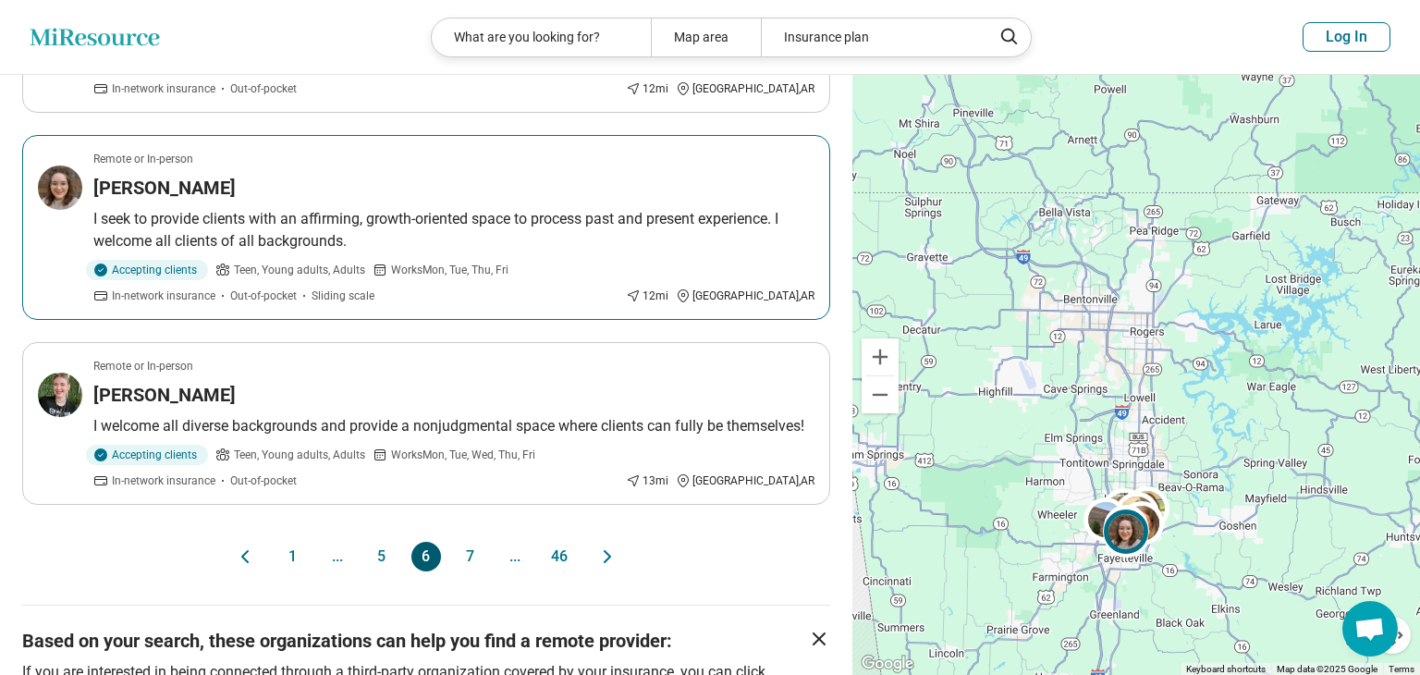
scroll to position [1684, 0]
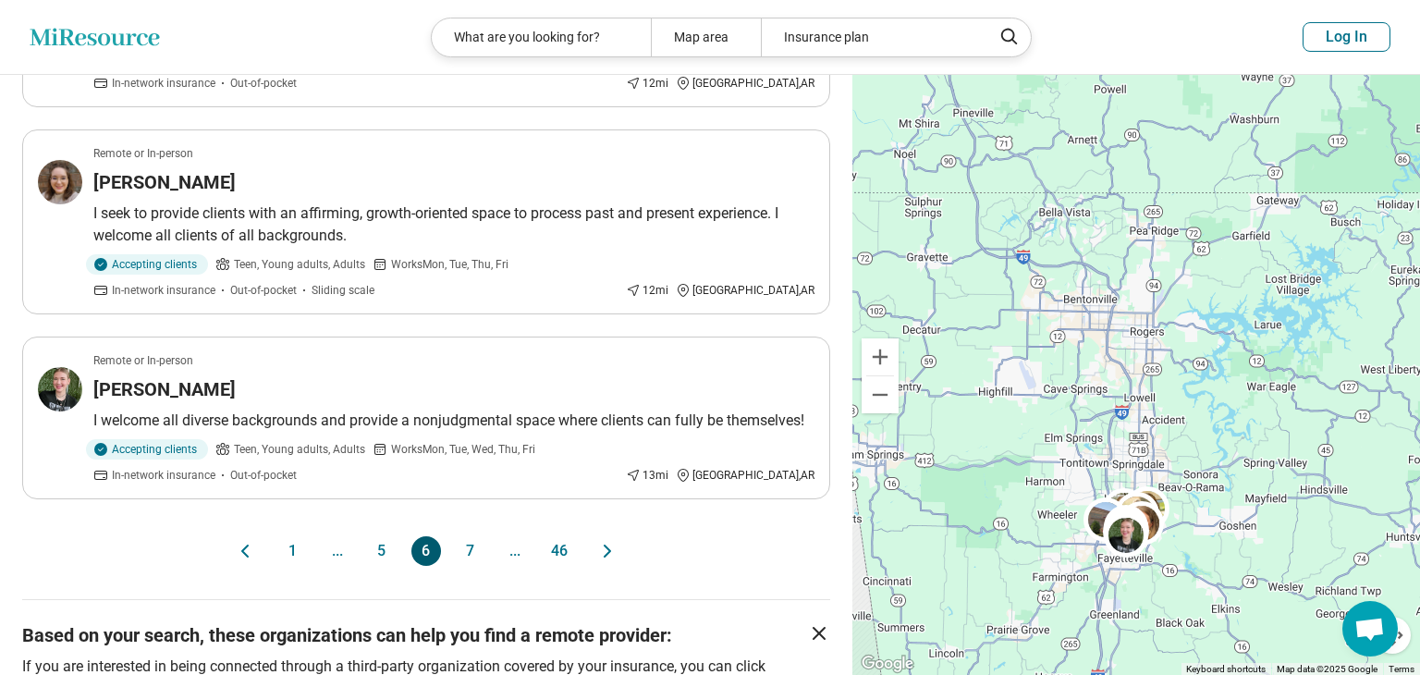
click at [472, 536] on button "7" at bounding box center [471, 551] width 30 height 30
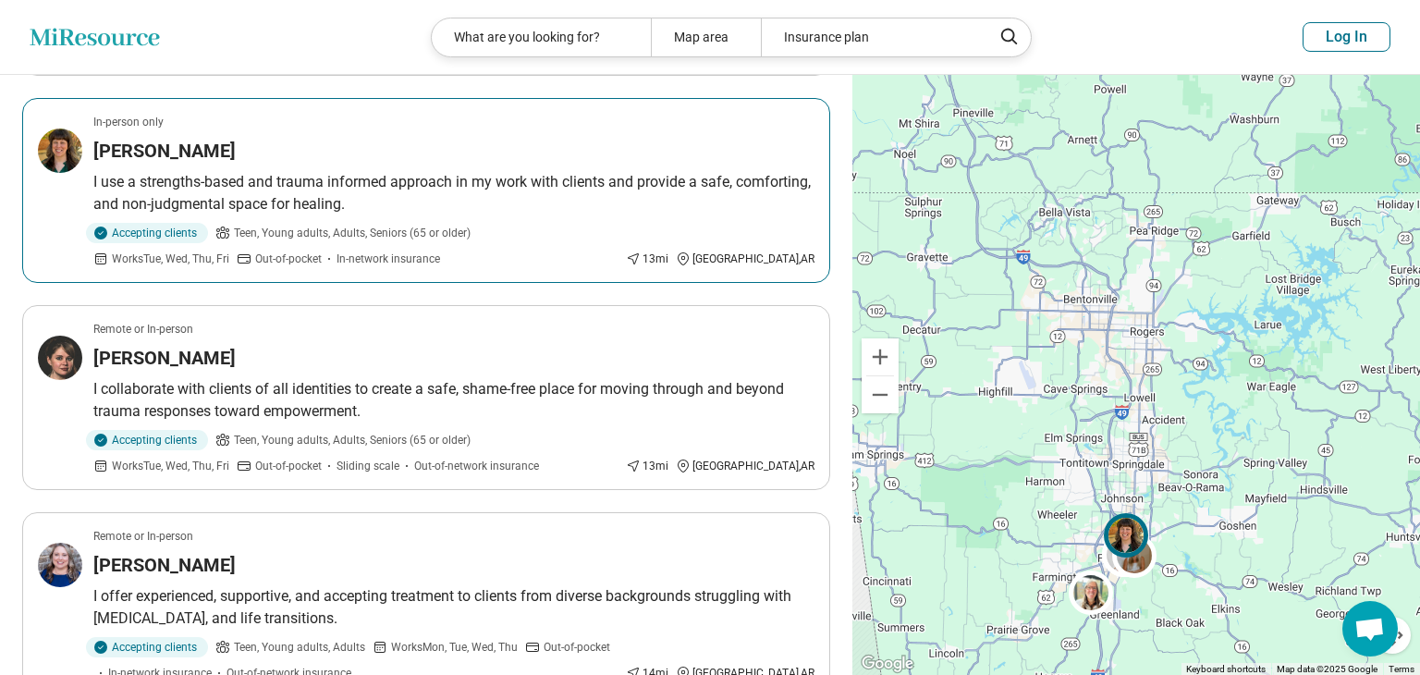
scroll to position [360, 0]
click at [499, 157] on div "[PERSON_NAME]" at bounding box center [453, 150] width 721 height 26
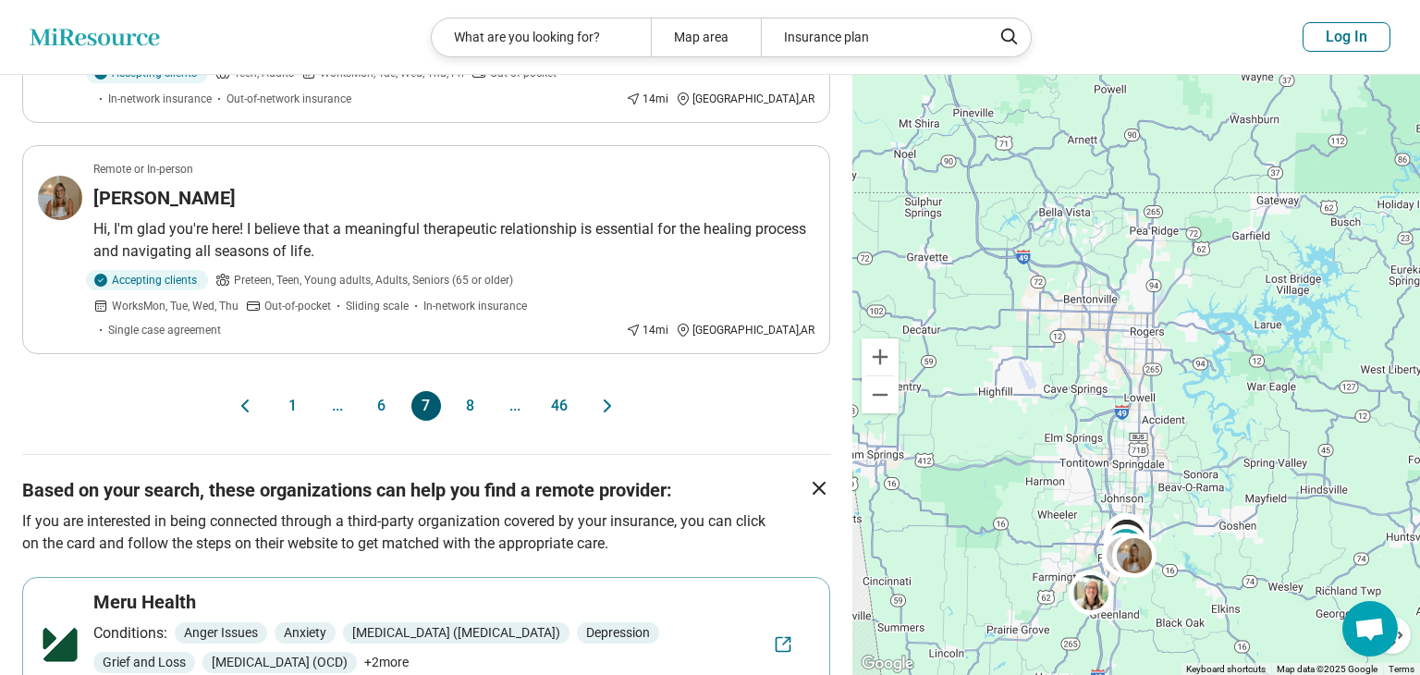
scroll to position [1971, 0]
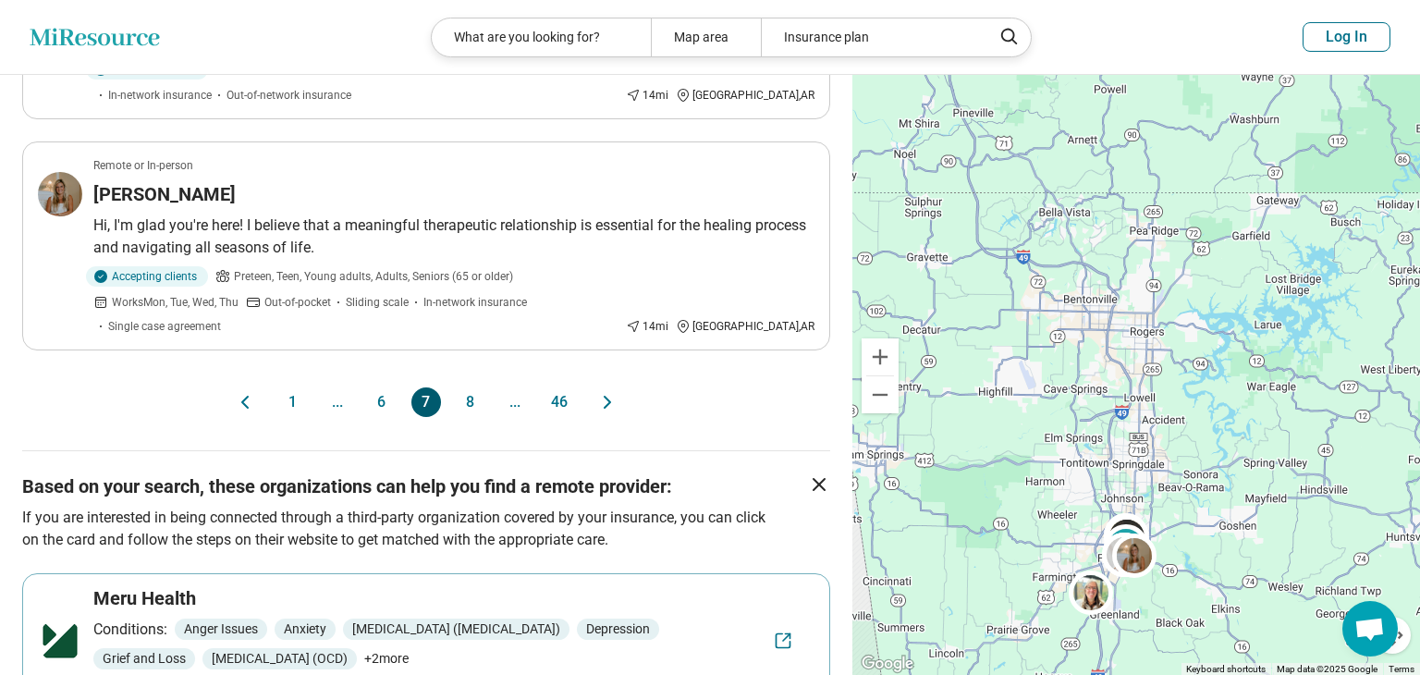
click at [467, 387] on button "8" at bounding box center [471, 402] width 30 height 30
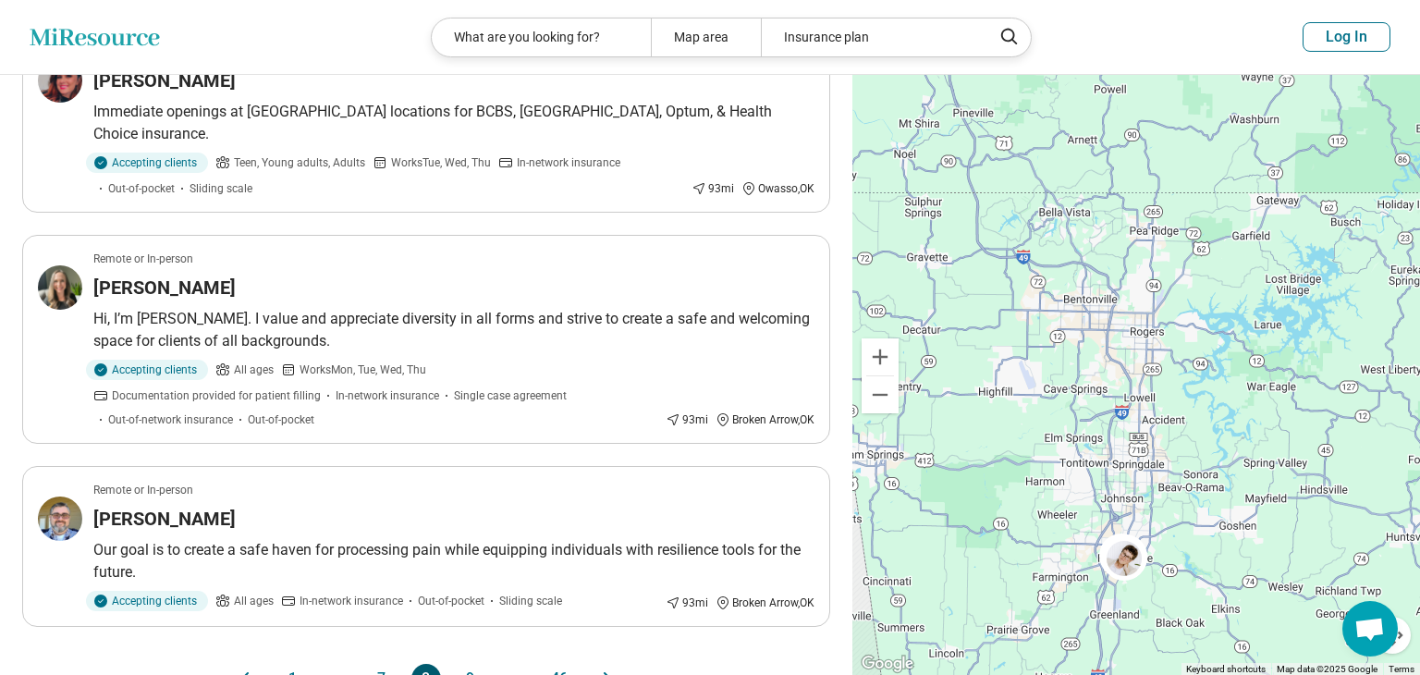
scroll to position [1745, 0]
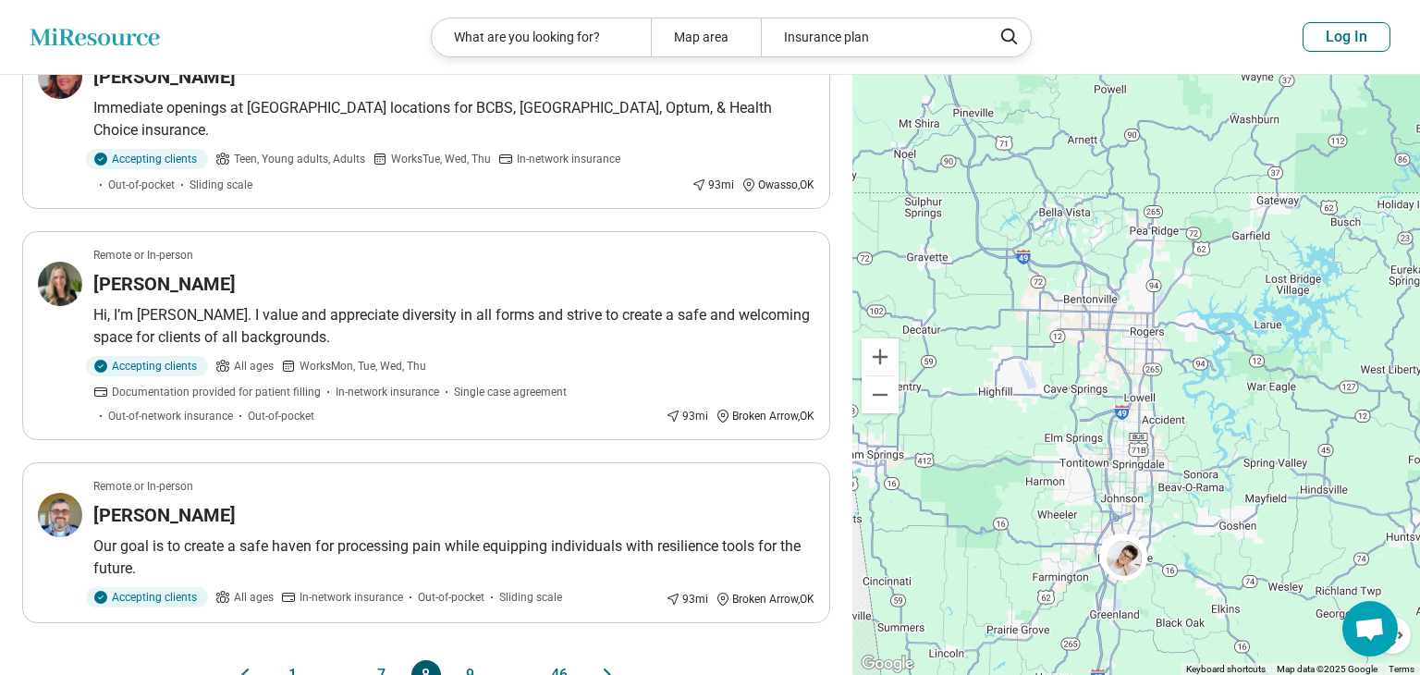
click at [604, 664] on icon "Next page" at bounding box center [607, 675] width 22 height 22
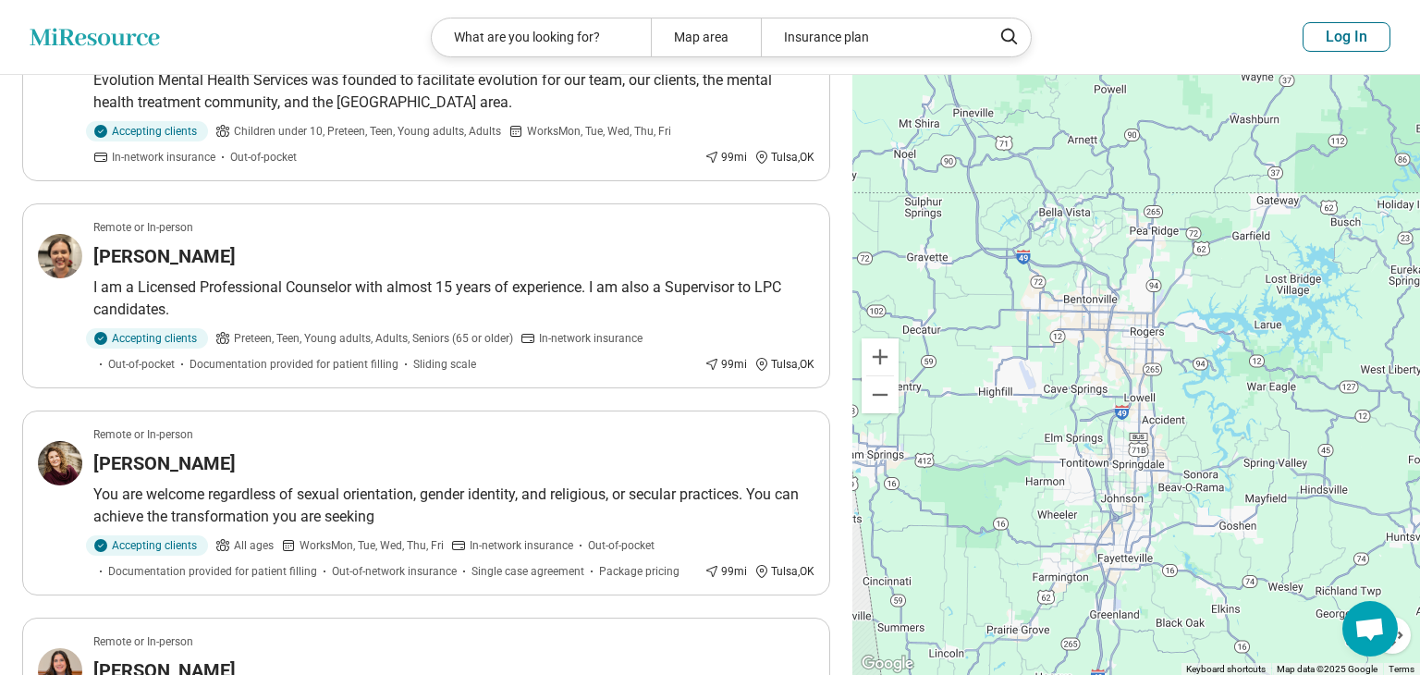
scroll to position [1472, 0]
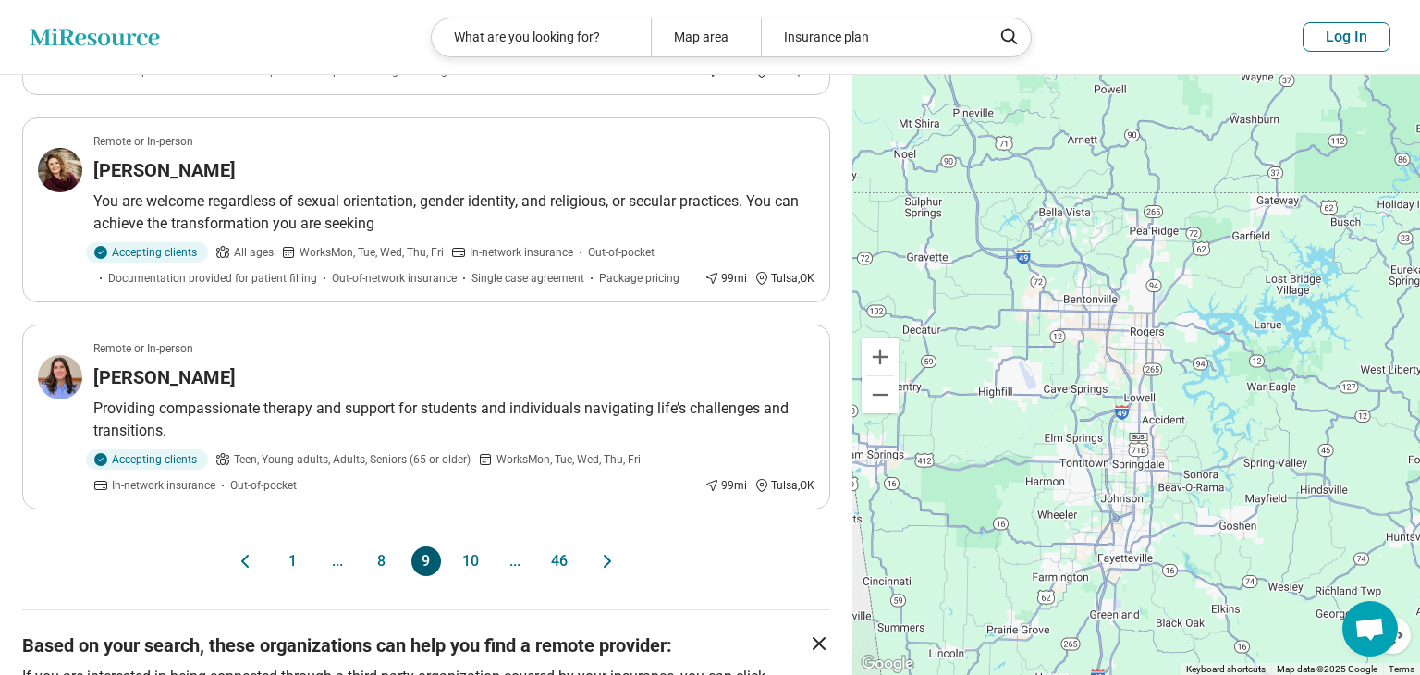
click at [613, 558] on icon "Next page" at bounding box center [607, 561] width 22 height 22
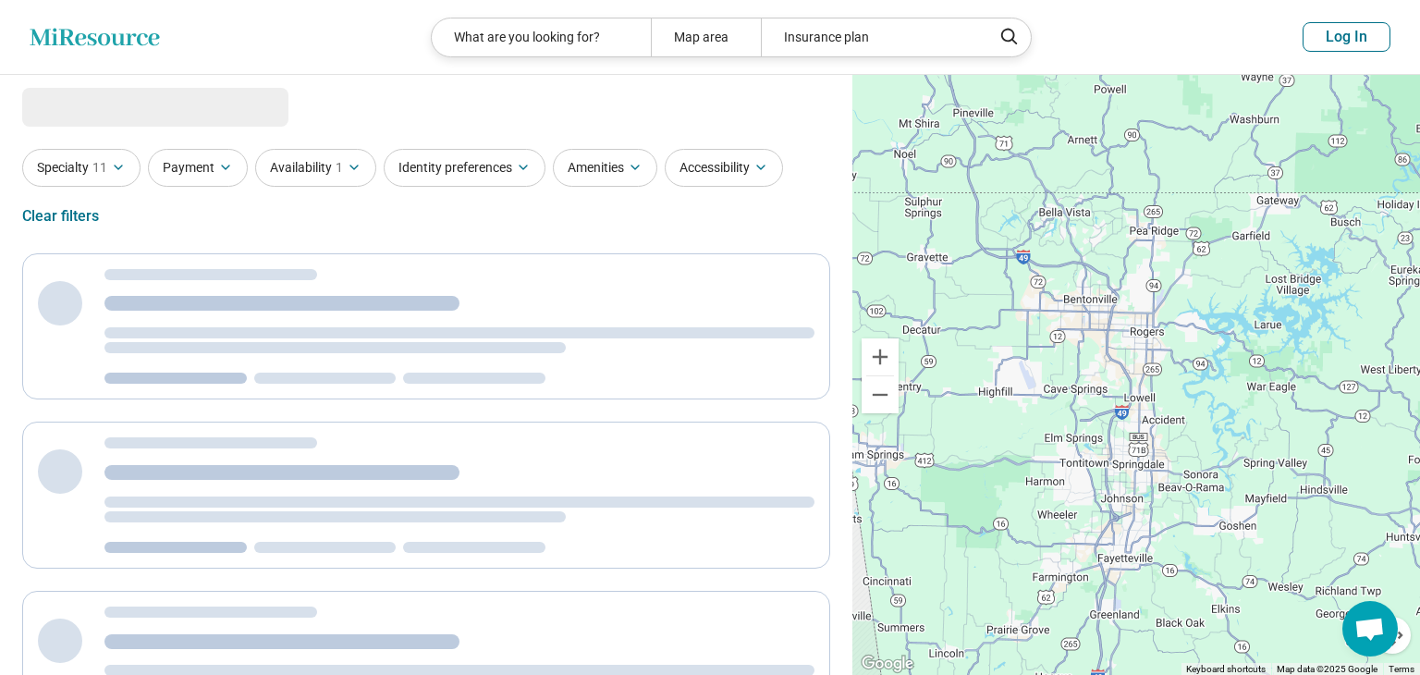
scroll to position [0, 0]
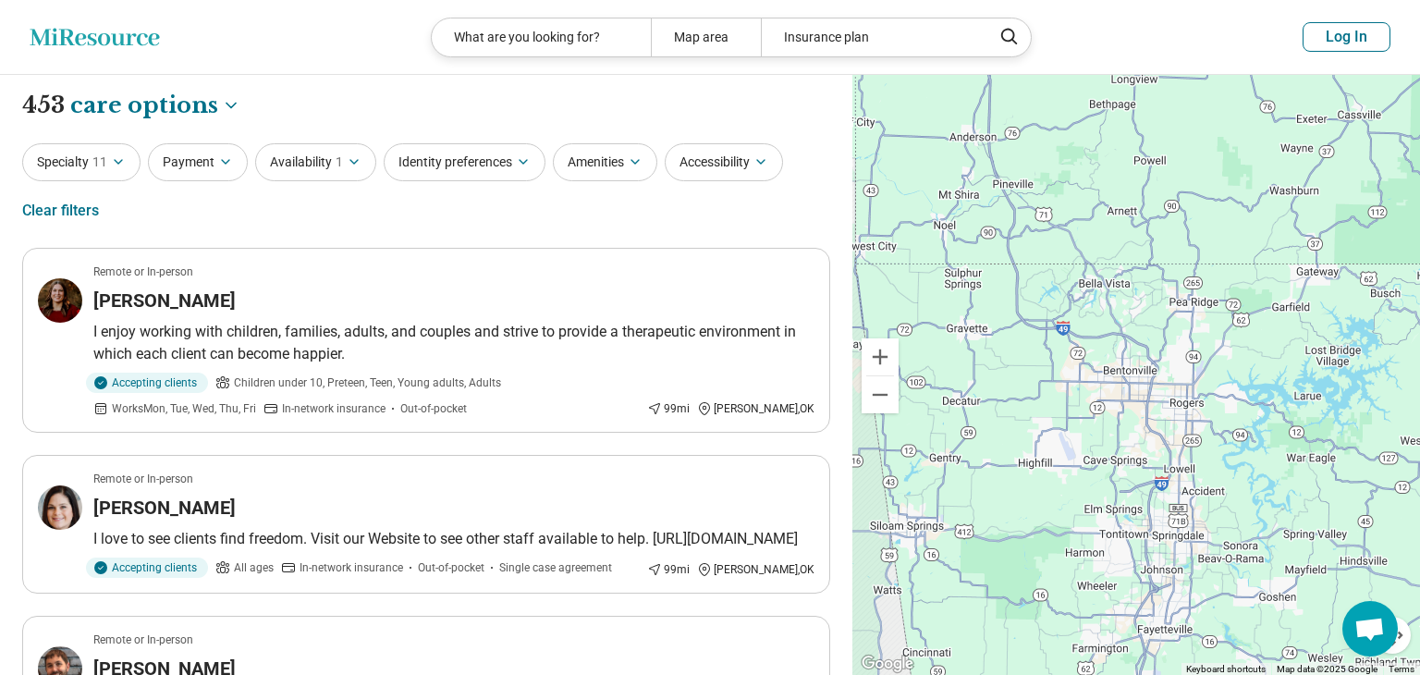
drag, startPoint x: 1119, startPoint y: 434, endPoint x: 1156, endPoint y: 522, distance: 95.3
click at [1156, 522] on div at bounding box center [1135, 375] width 567 height 601
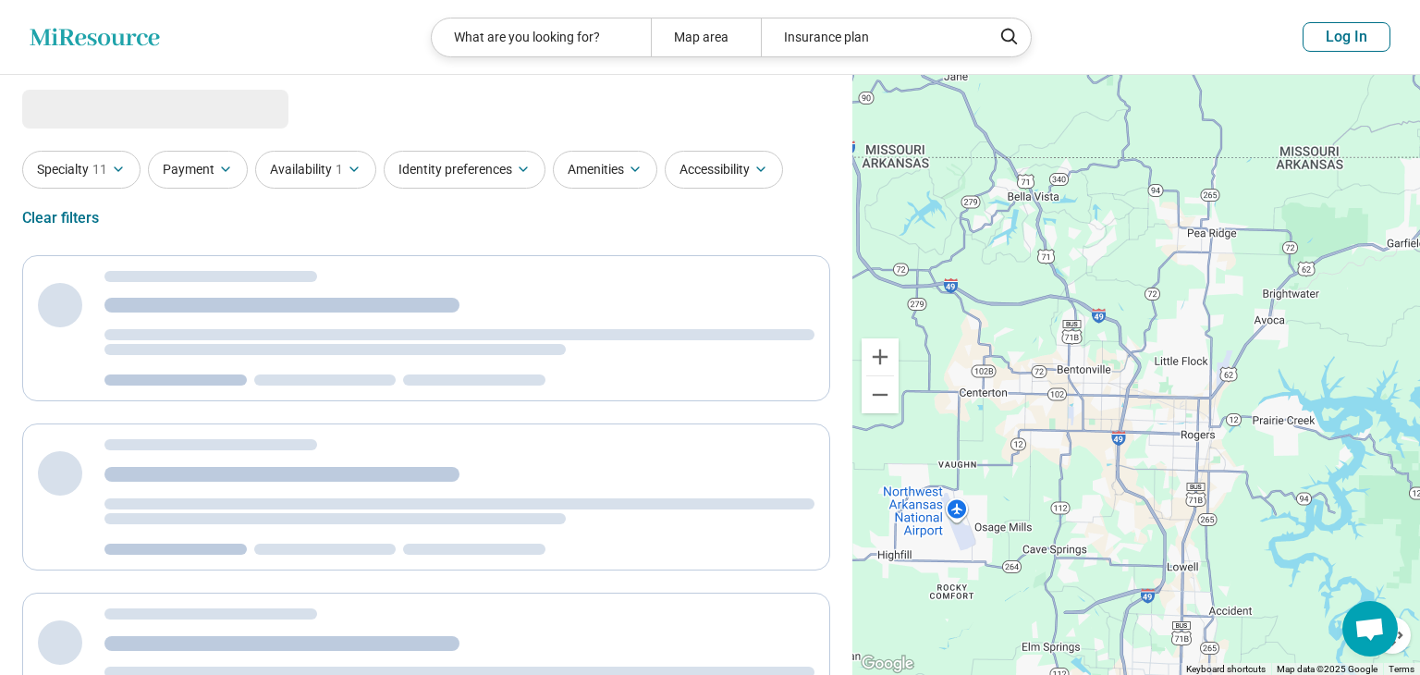
drag, startPoint x: 1107, startPoint y: 444, endPoint x: 1111, endPoint y: 380, distance: 63.9
click at [1111, 380] on div at bounding box center [1135, 375] width 567 height 601
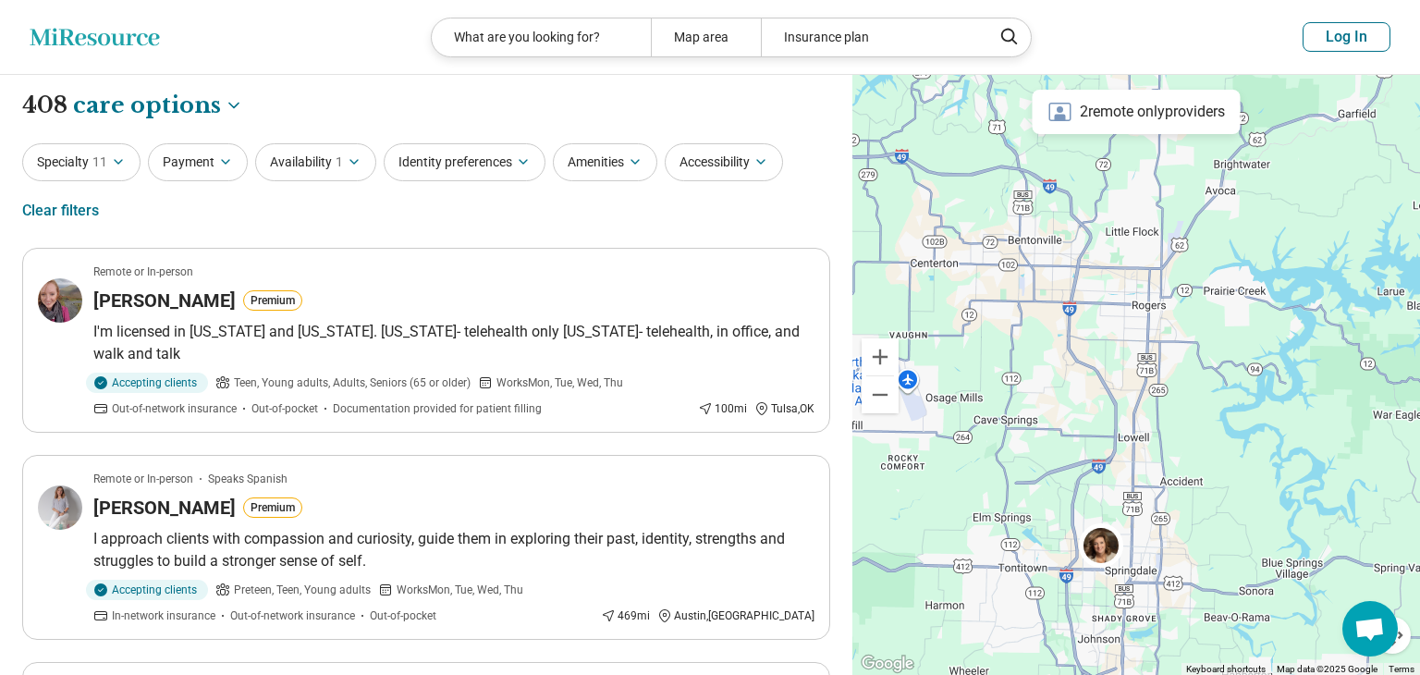
drag, startPoint x: 1271, startPoint y: 423, endPoint x: 1221, endPoint y: 299, distance: 133.5
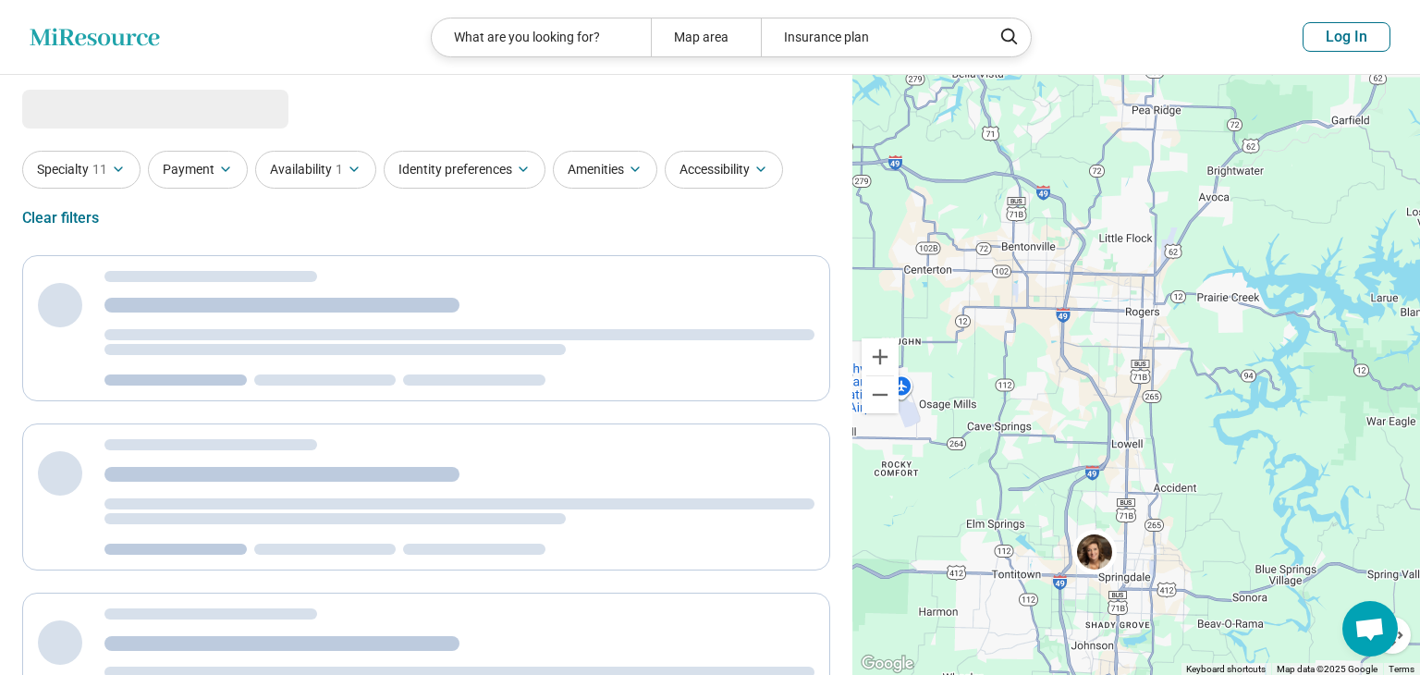
select select "***"
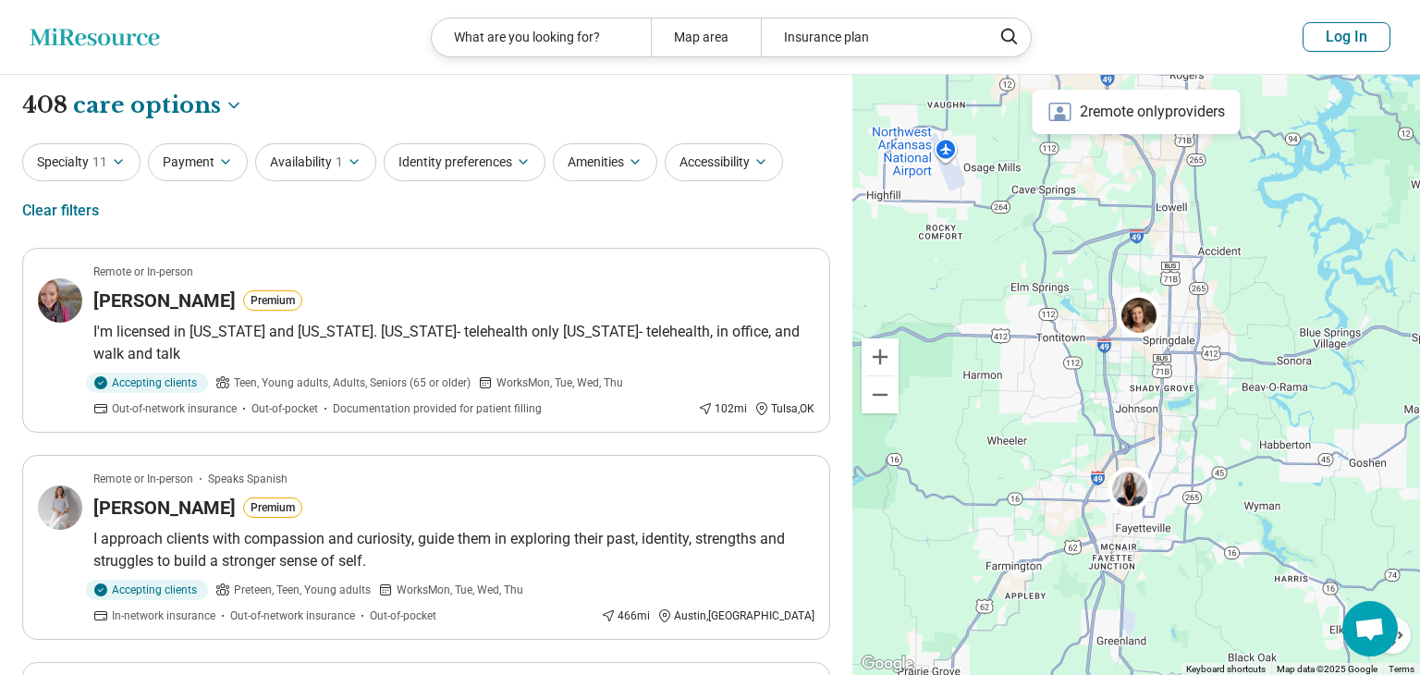
drag, startPoint x: 1156, startPoint y: 607, endPoint x: 1201, endPoint y: 368, distance: 243.6
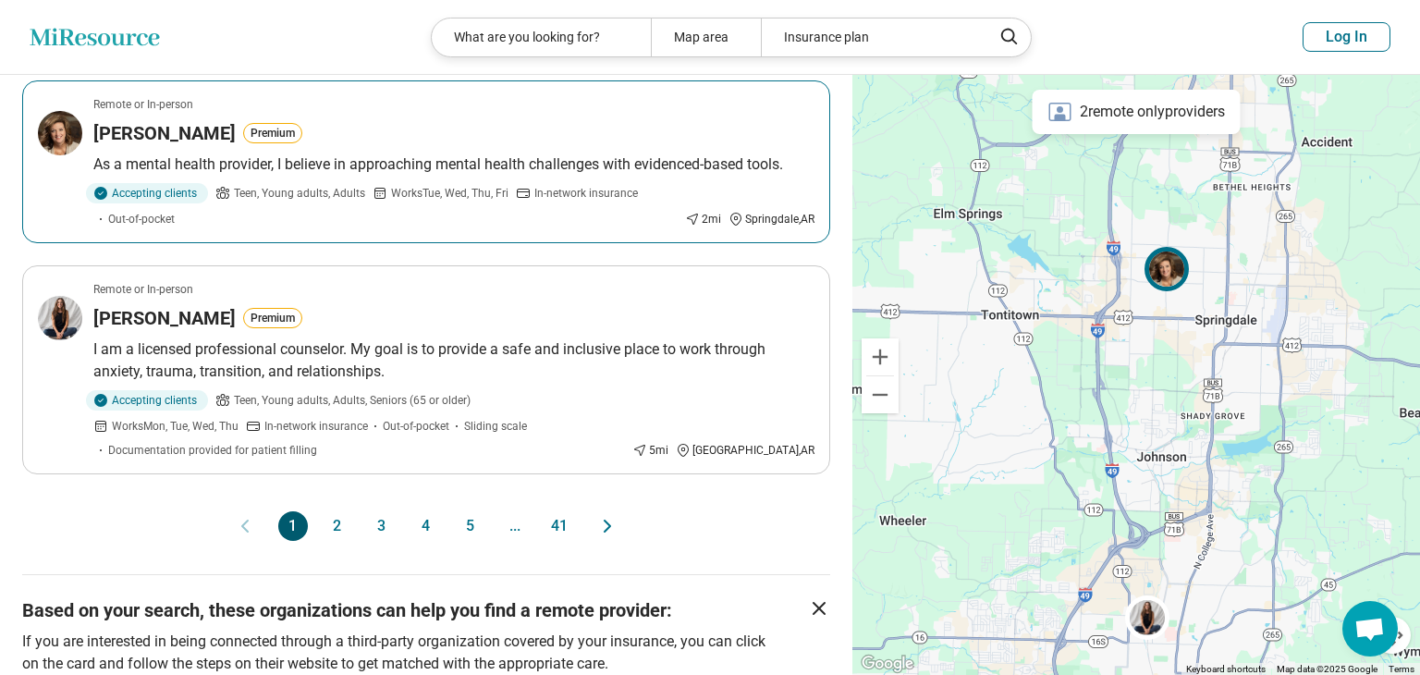
scroll to position [1789, 0]
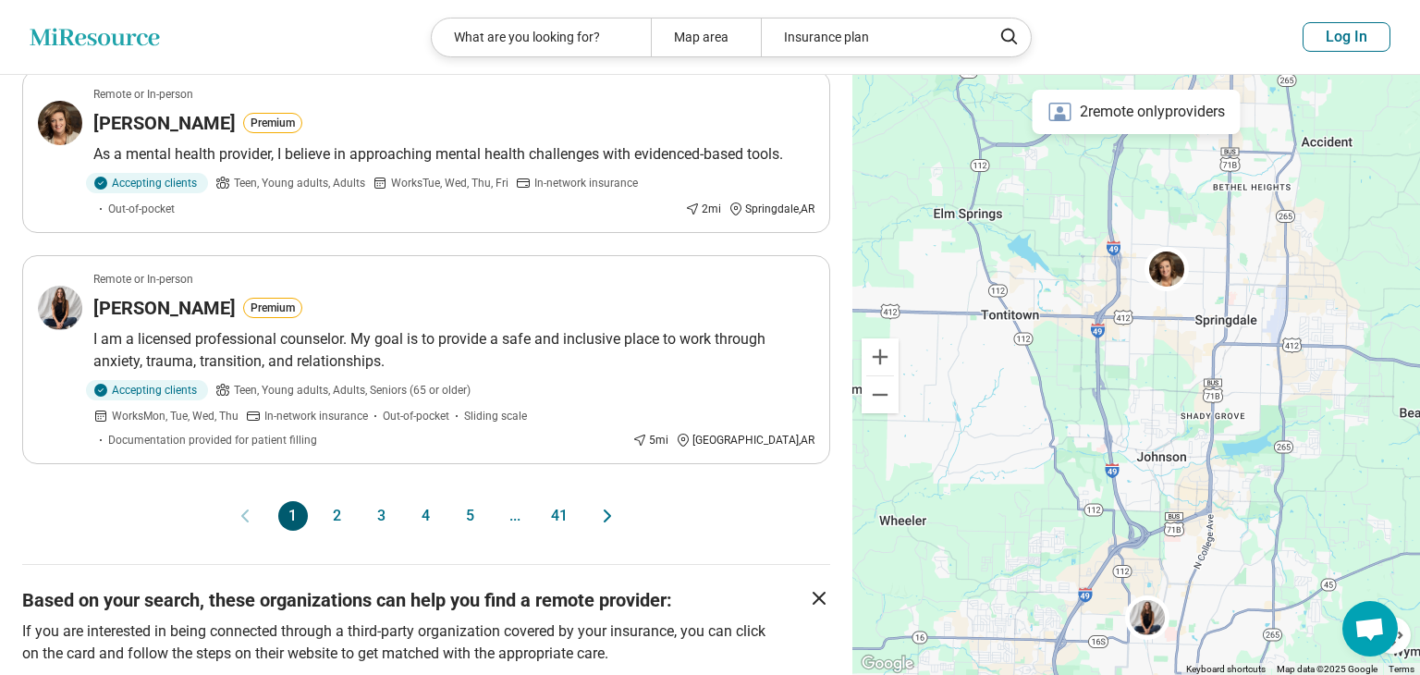
click at [348, 501] on button "2" at bounding box center [338, 516] width 30 height 30
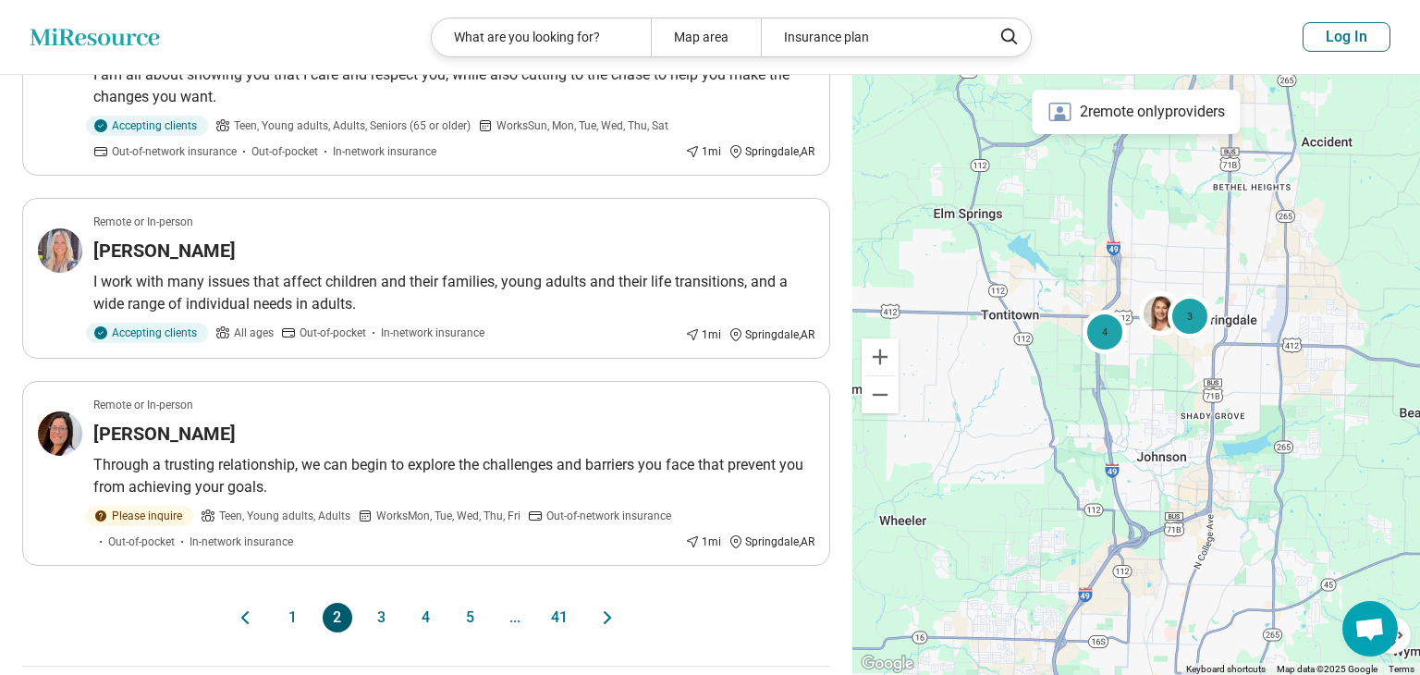
scroll to position [1633, 0]
click at [388, 611] on button "3" at bounding box center [382, 617] width 30 height 30
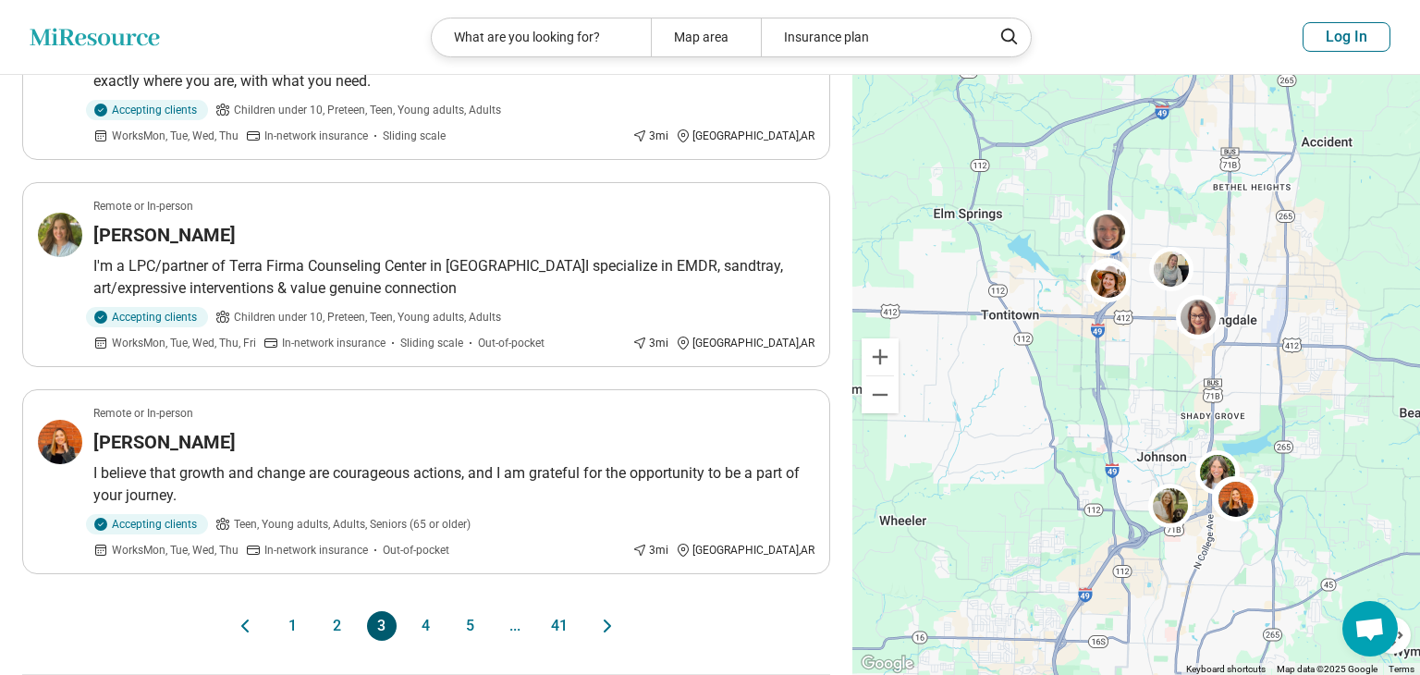
scroll to position [1682, 0]
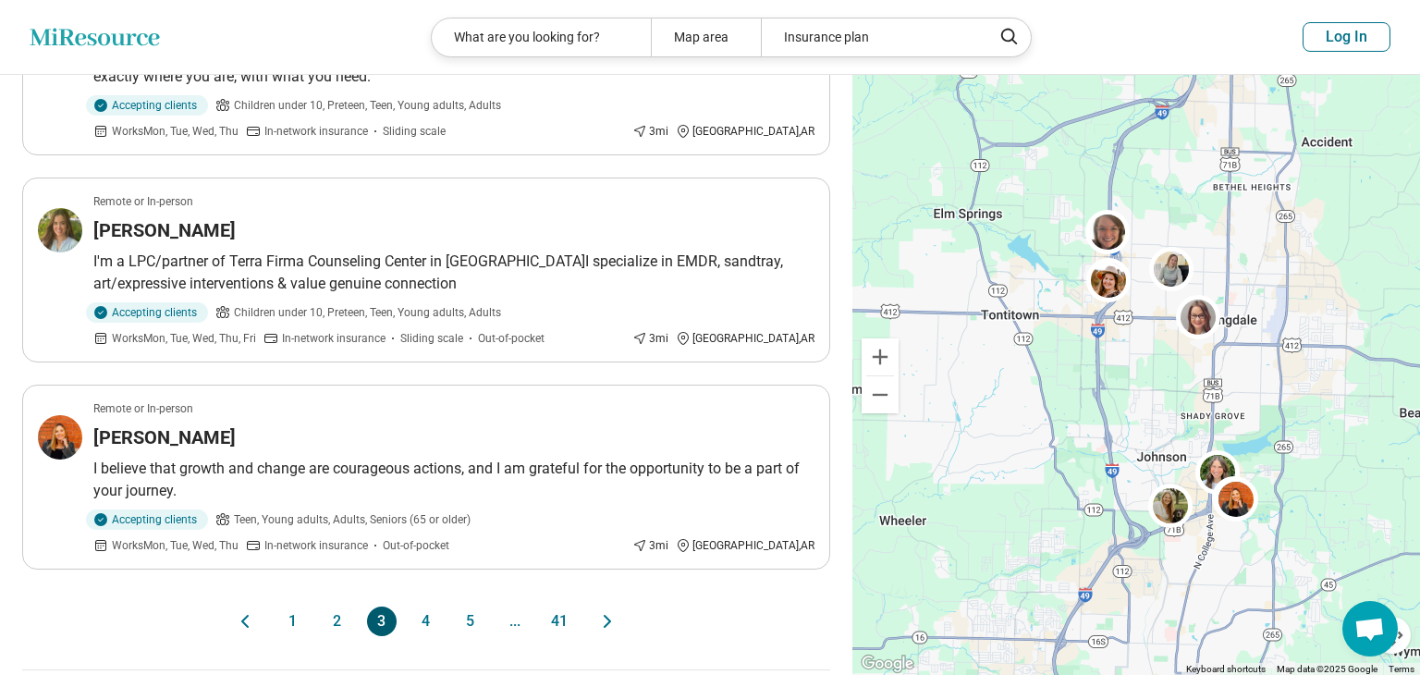
click at [425, 606] on button "4" at bounding box center [426, 621] width 30 height 30
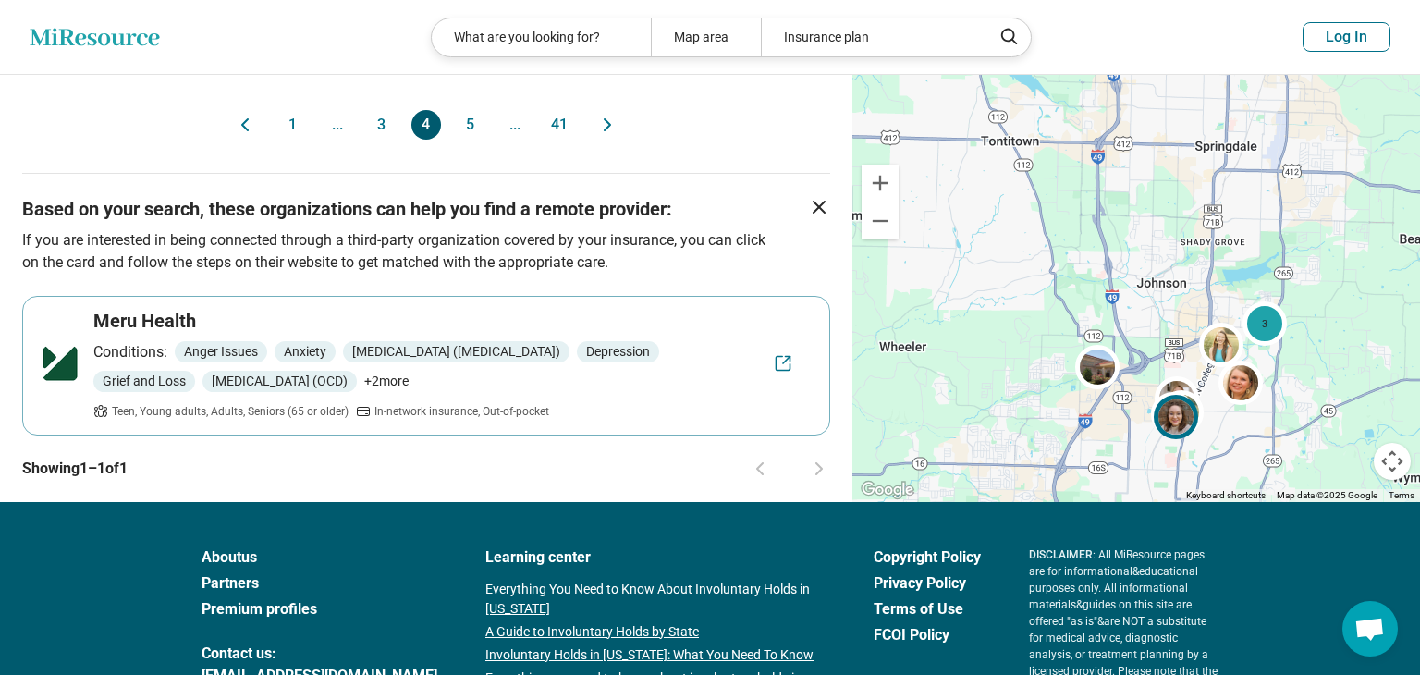
scroll to position [2133, 0]
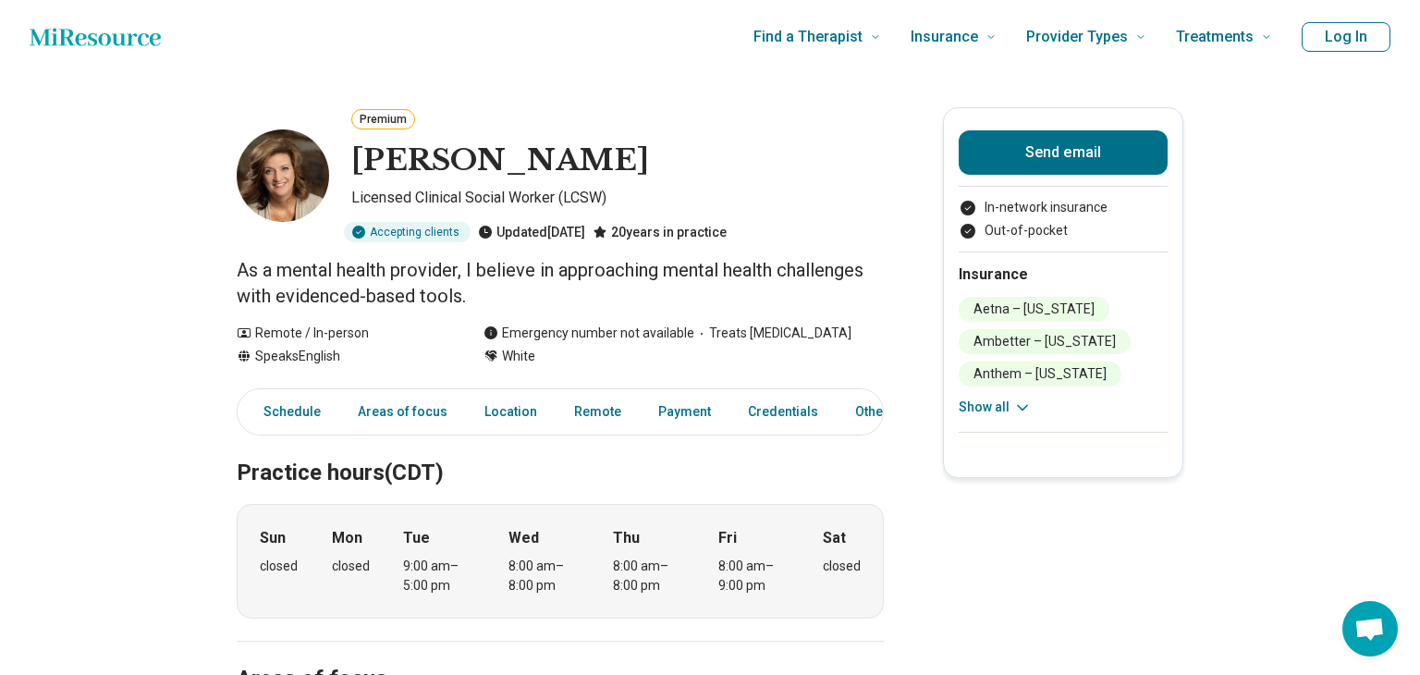
click at [1006, 407] on button "Show all" at bounding box center [994, 406] width 73 height 19
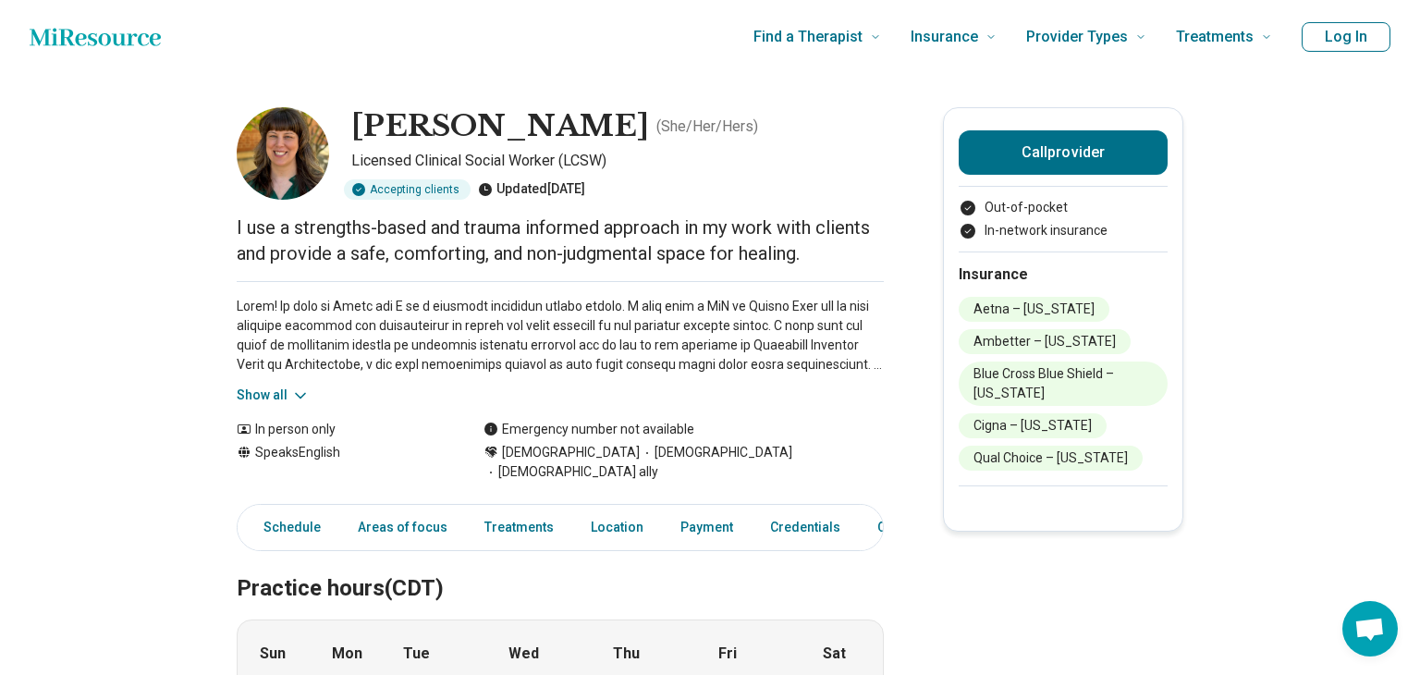
click at [296, 396] on icon at bounding box center [300, 395] width 18 height 18
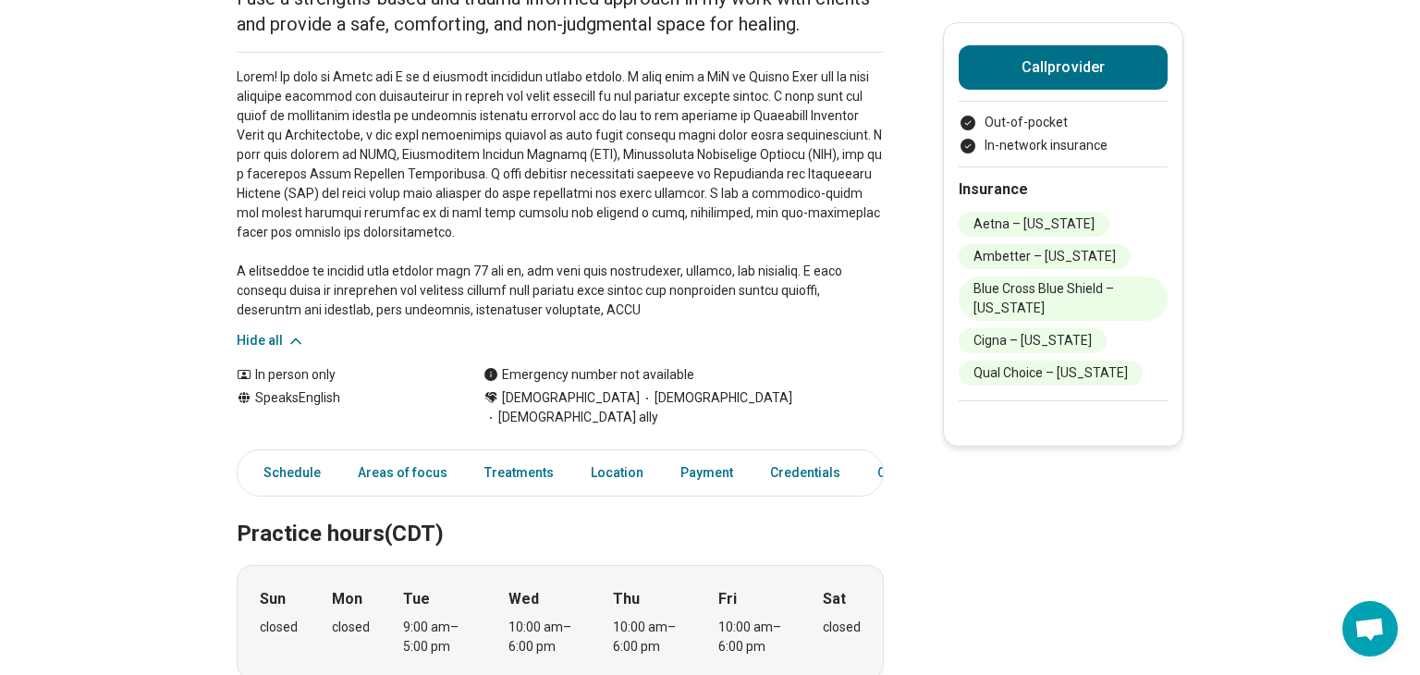
scroll to position [230, 0]
click at [394, 453] on link "Areas of focus" at bounding box center [403, 472] width 112 height 38
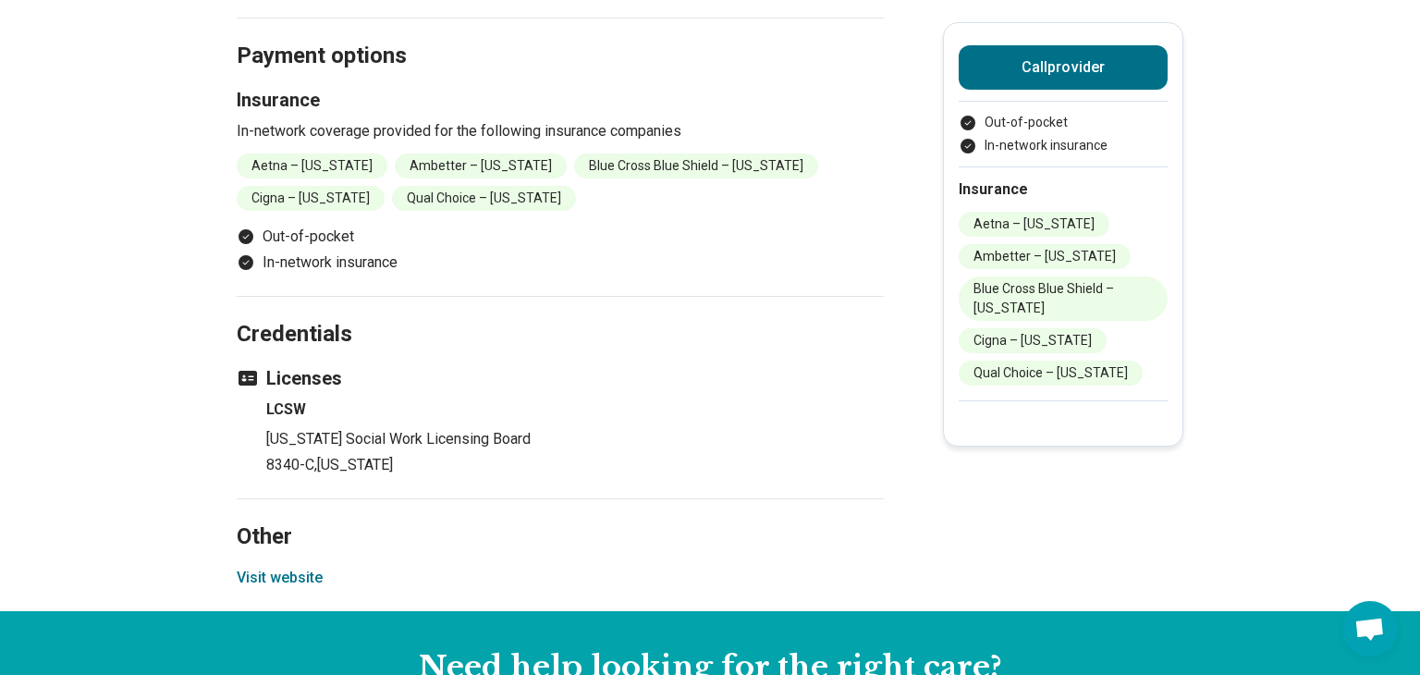
scroll to position [0, 0]
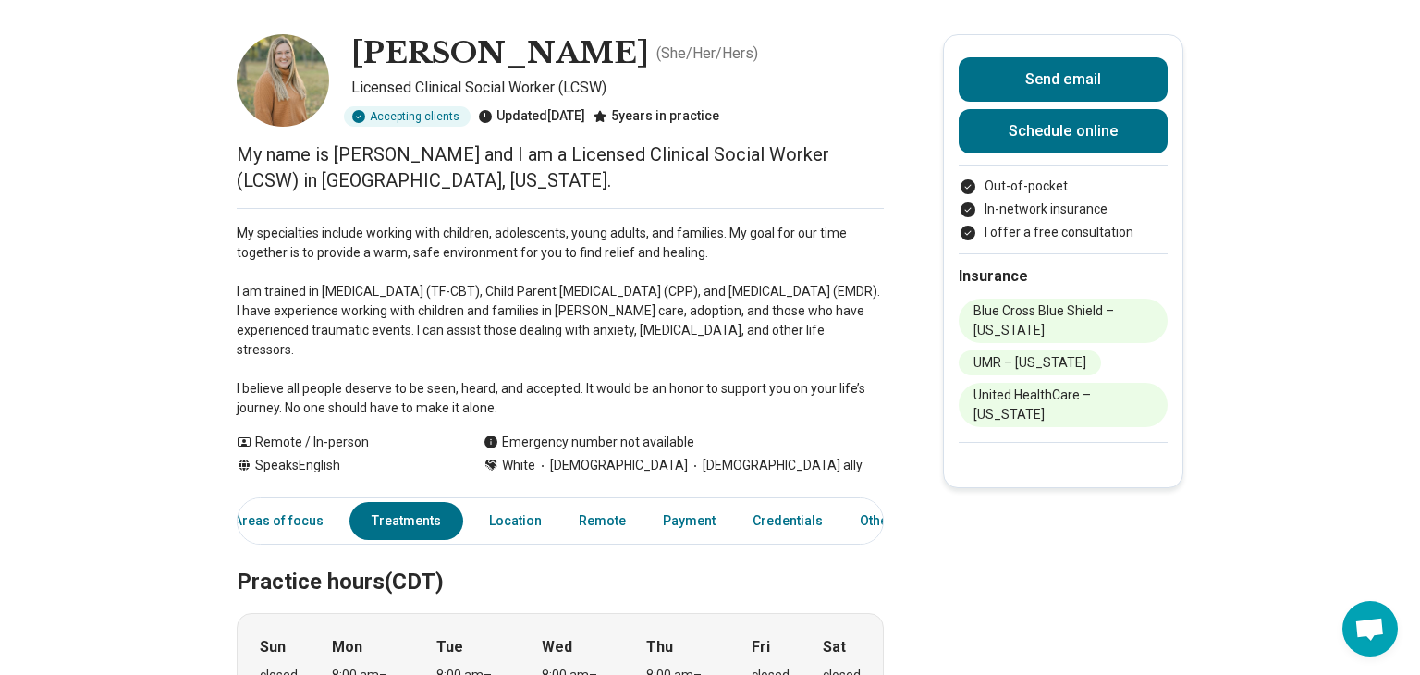
scroll to position [74, 0]
